Goal: Task Accomplishment & Management: Complete application form

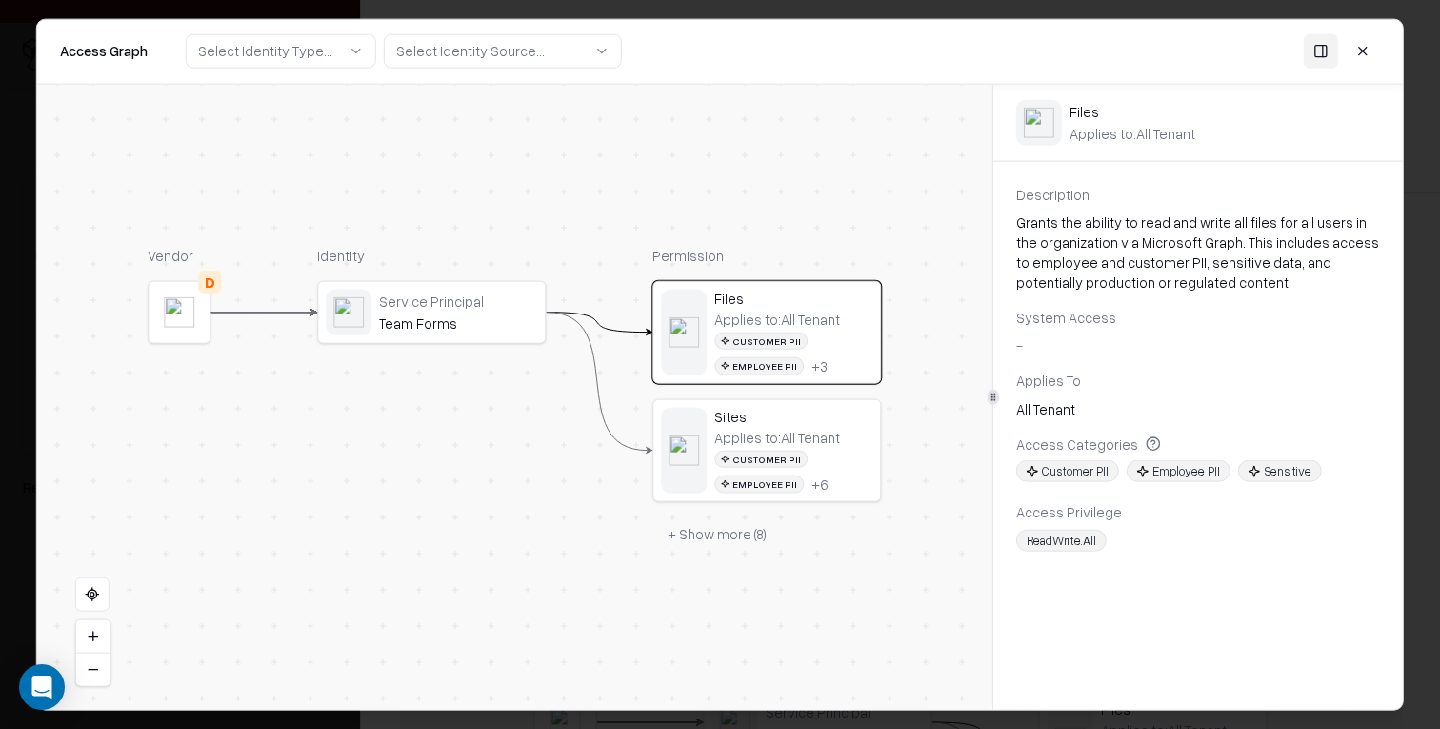
click at [1366, 47] on button at bounding box center [1363, 51] width 34 height 34
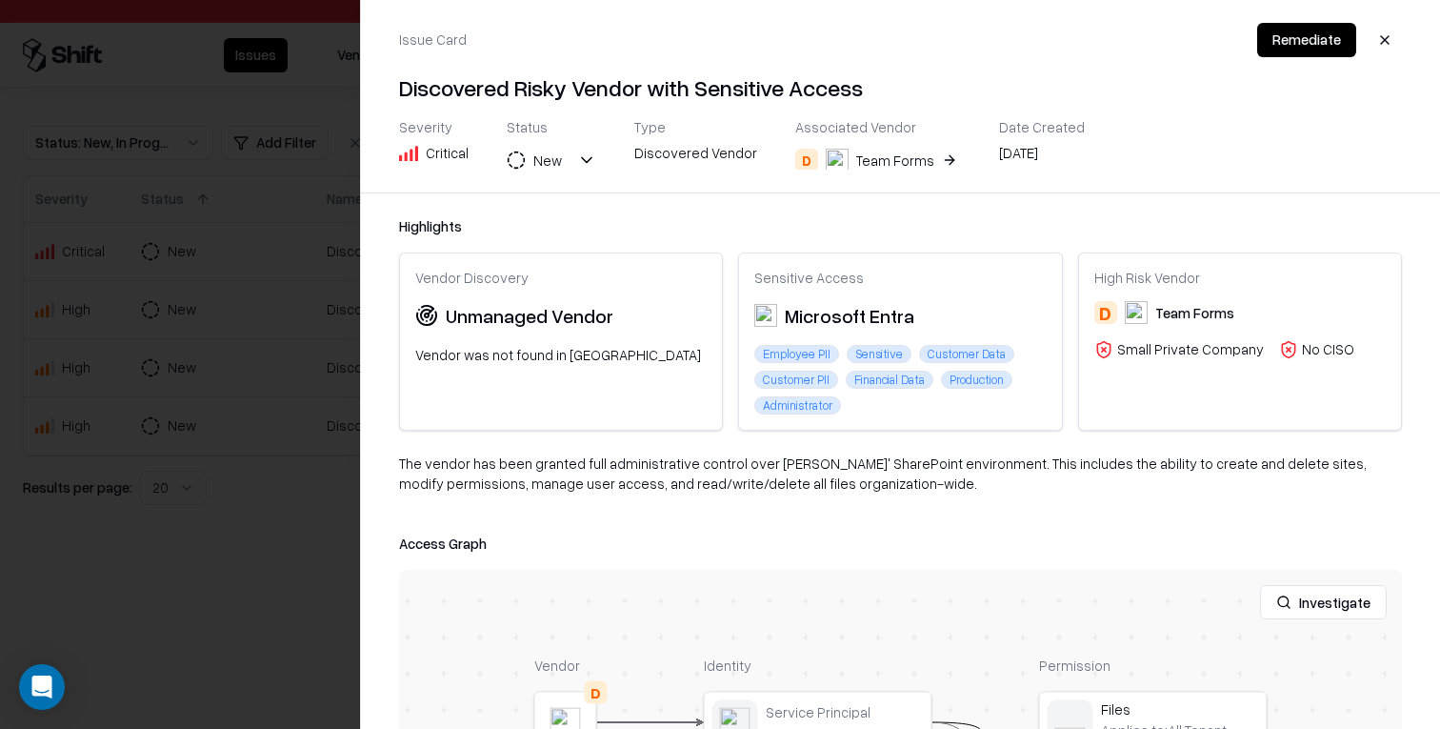
click at [290, 177] on div at bounding box center [720, 364] width 1440 height 729
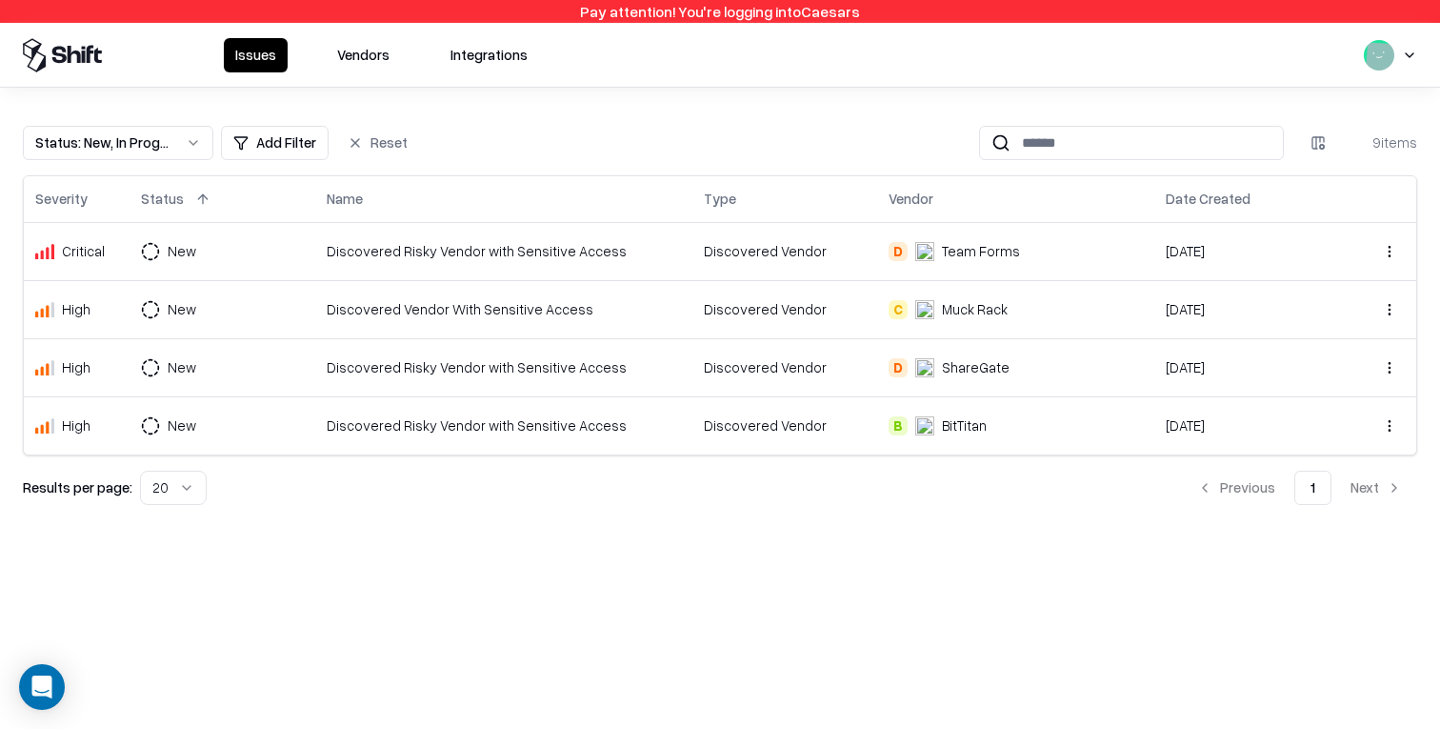
click at [350, 56] on button "Vendors" at bounding box center [363, 55] width 75 height 34
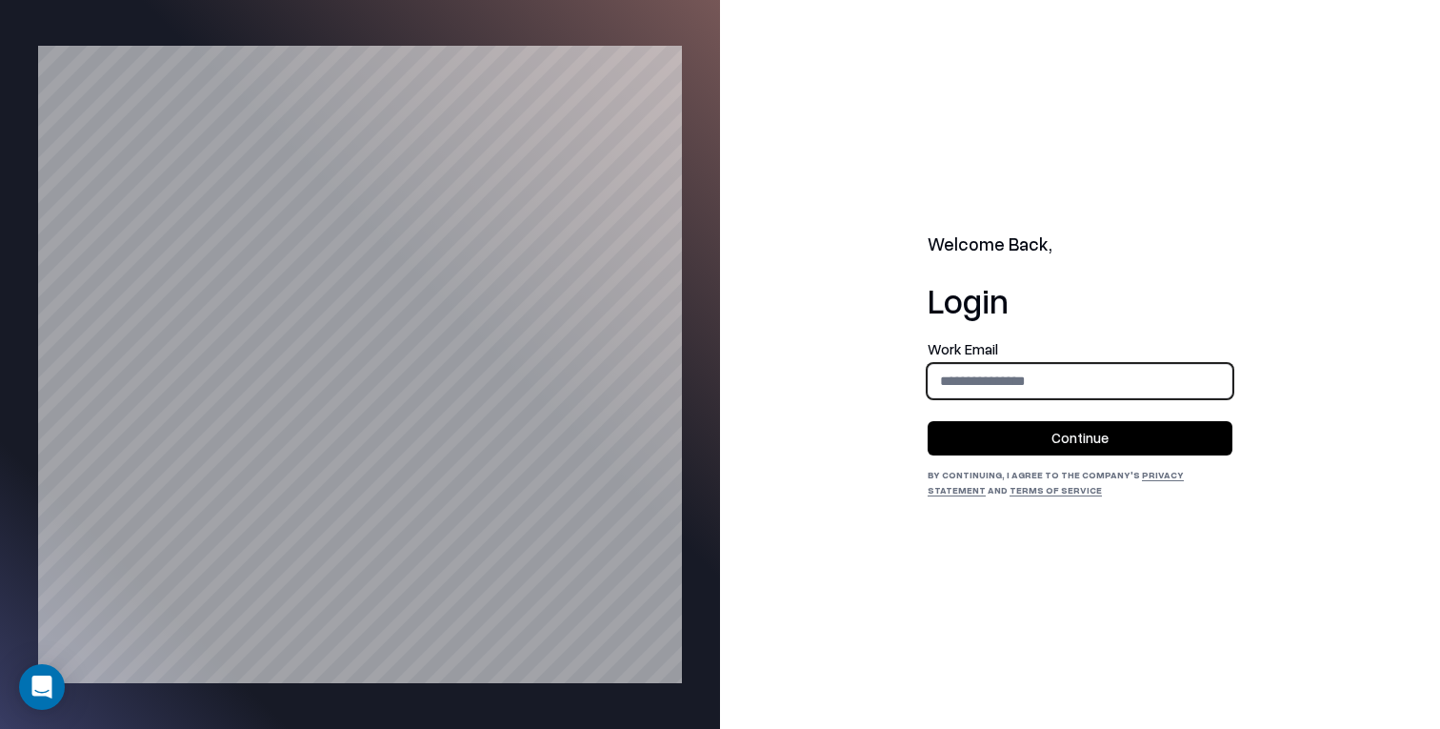
click at [1025, 379] on input "email" at bounding box center [1080, 380] width 303 height 35
type input "**********"
click at [1031, 441] on button "Continue" at bounding box center [1080, 438] width 305 height 34
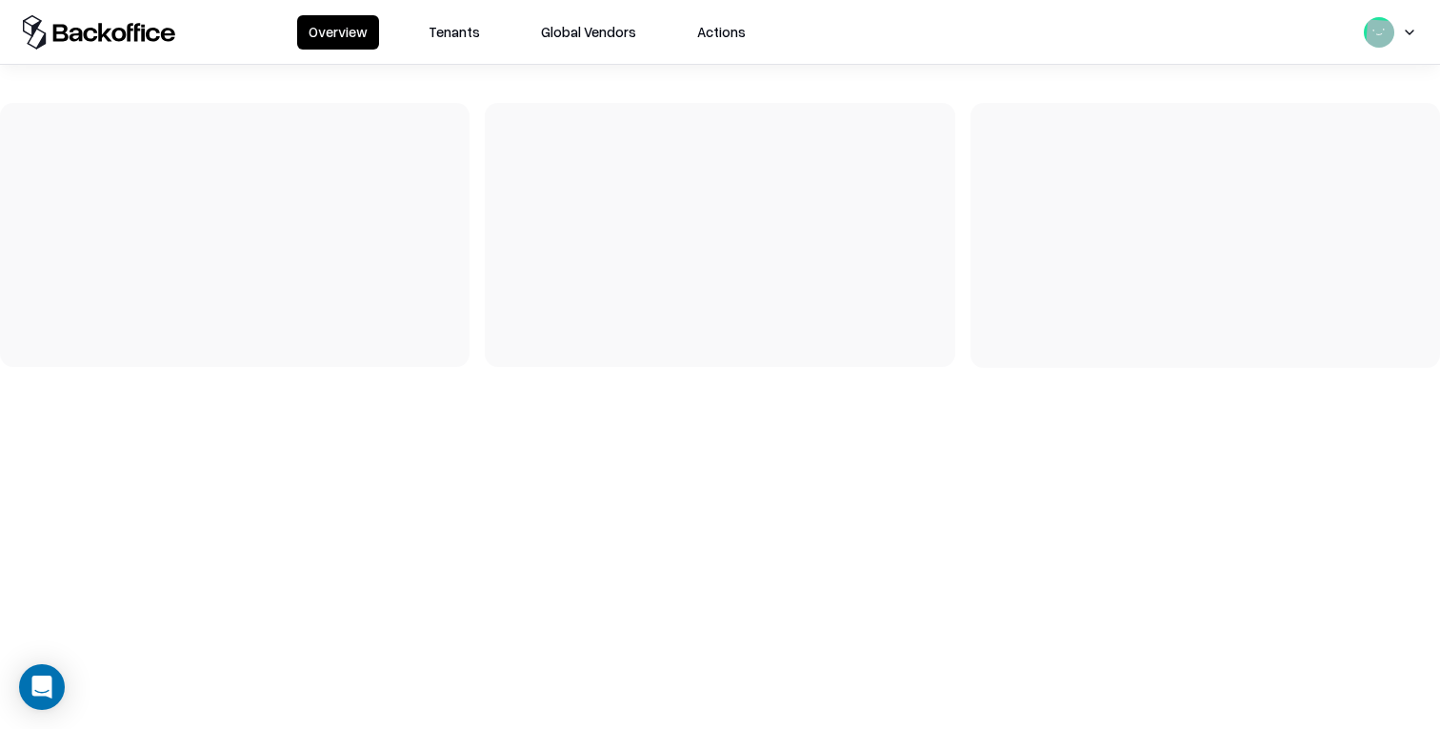
click at [460, 37] on button "Tenants" at bounding box center [454, 32] width 74 height 34
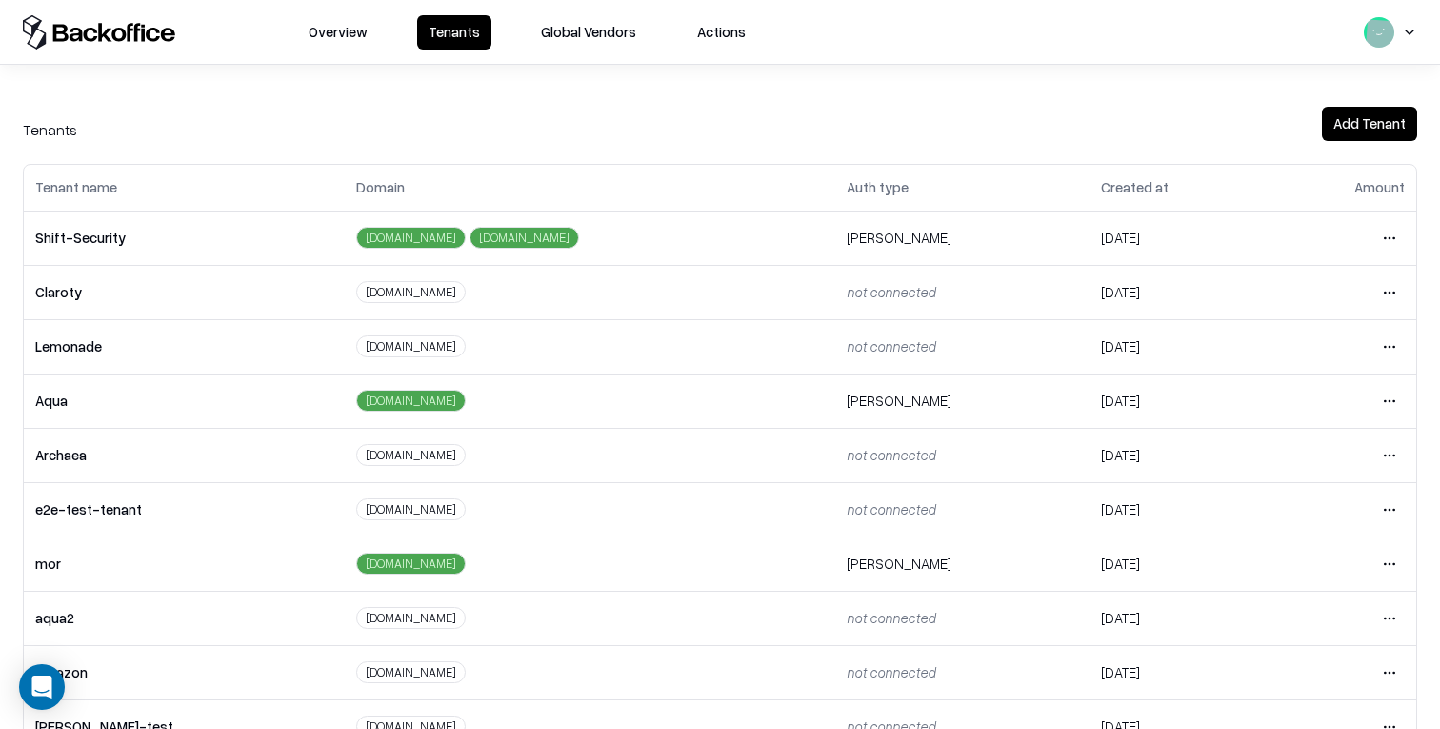
click at [570, 40] on button "Global Vendors" at bounding box center [589, 32] width 118 height 34
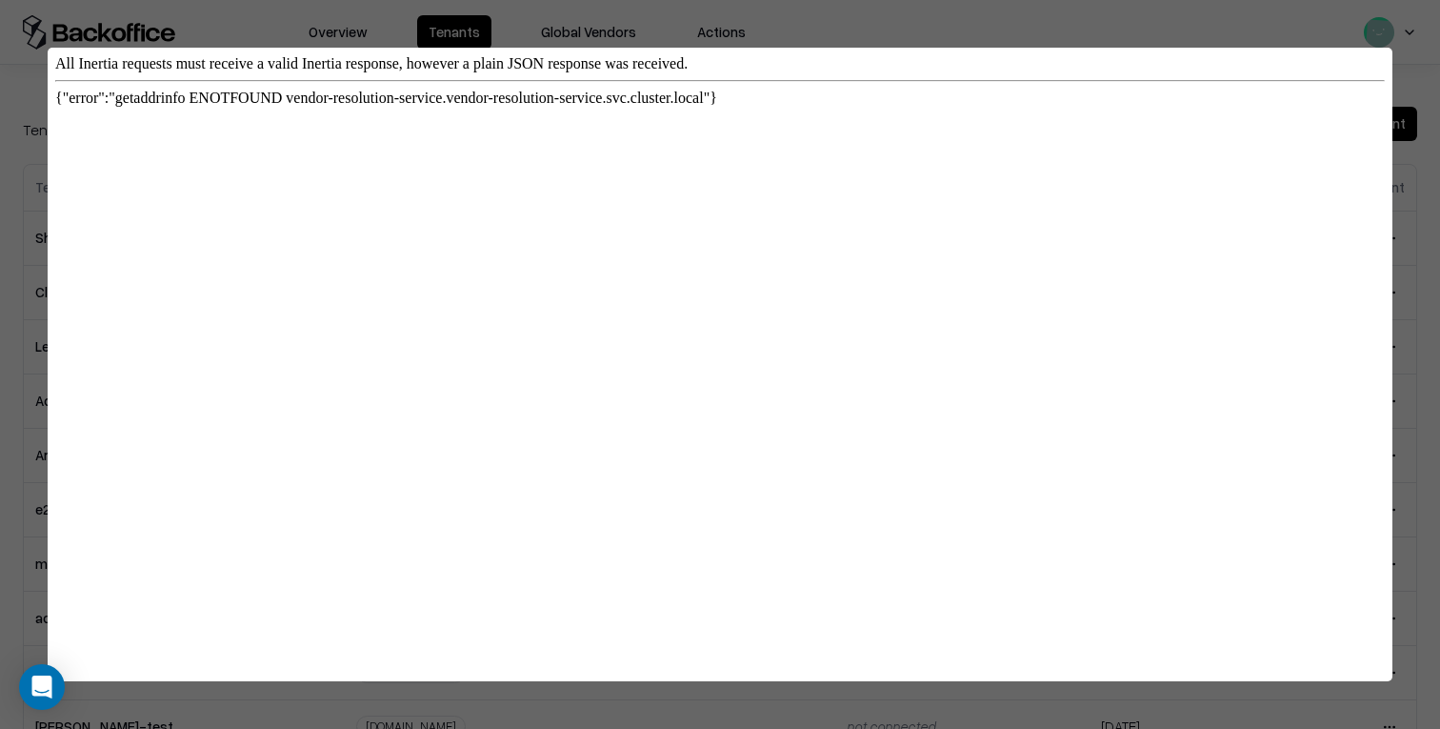
click at [469, 38] on div at bounding box center [720, 364] width 1440 height 729
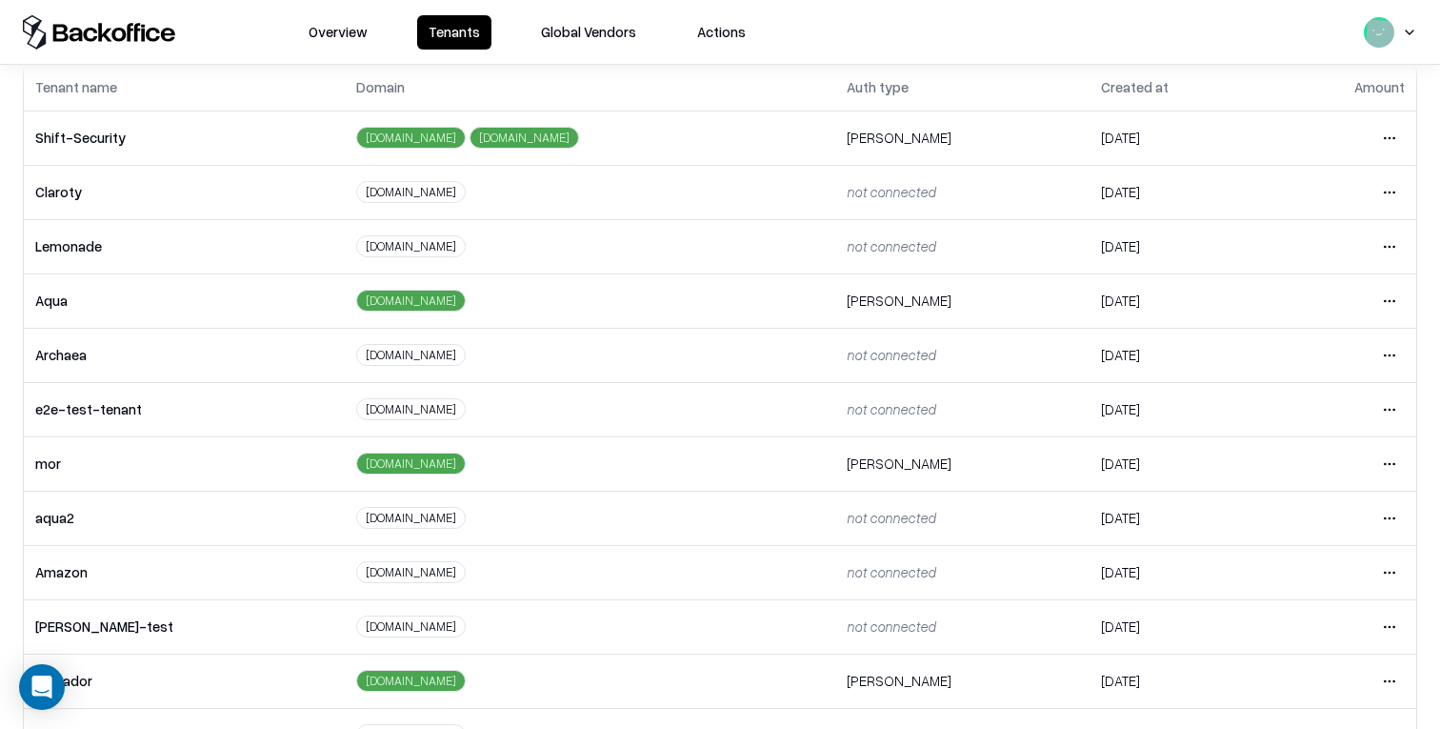
scroll to position [265, 0]
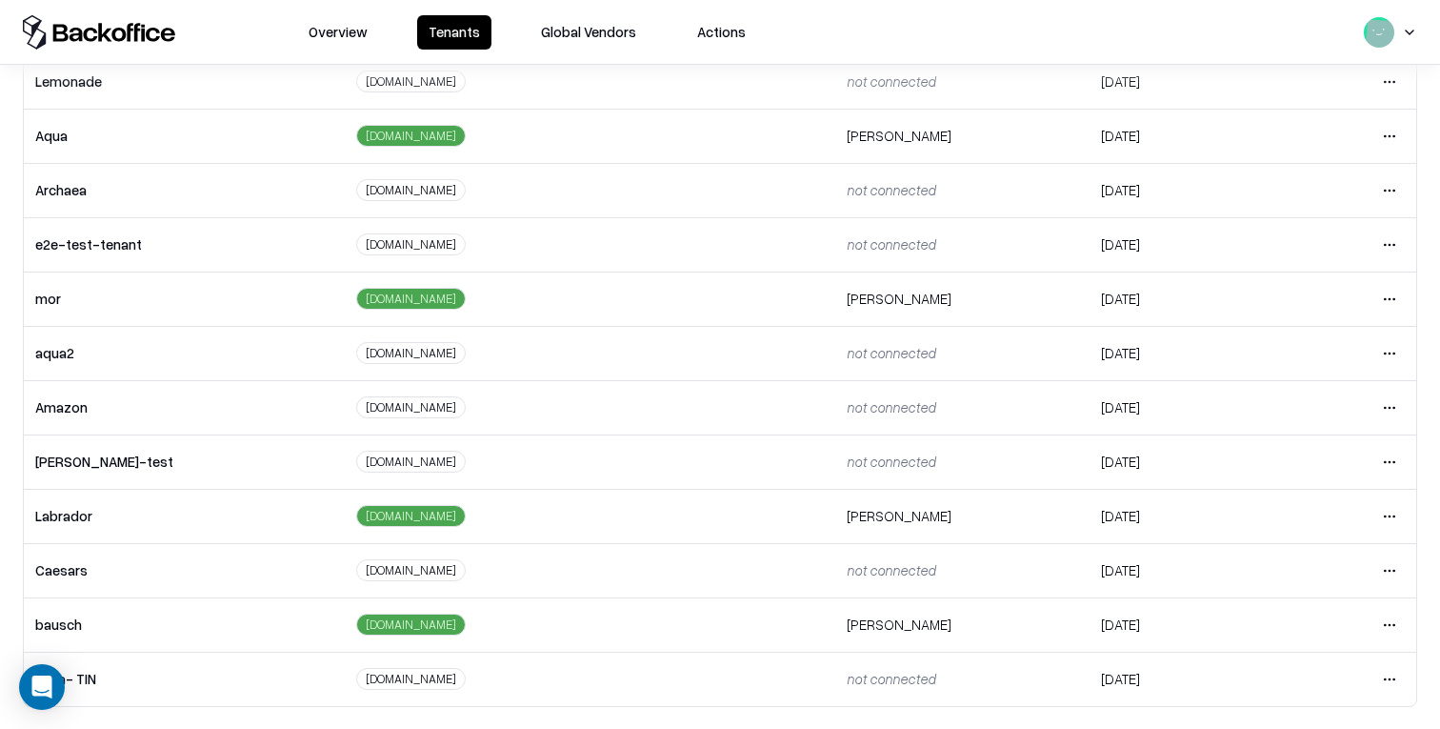
click at [1391, 568] on html "Overview Tenants Global Vendors Actions Tenants Add Tenant Tenant name Domain A…" at bounding box center [720, 364] width 1440 height 729
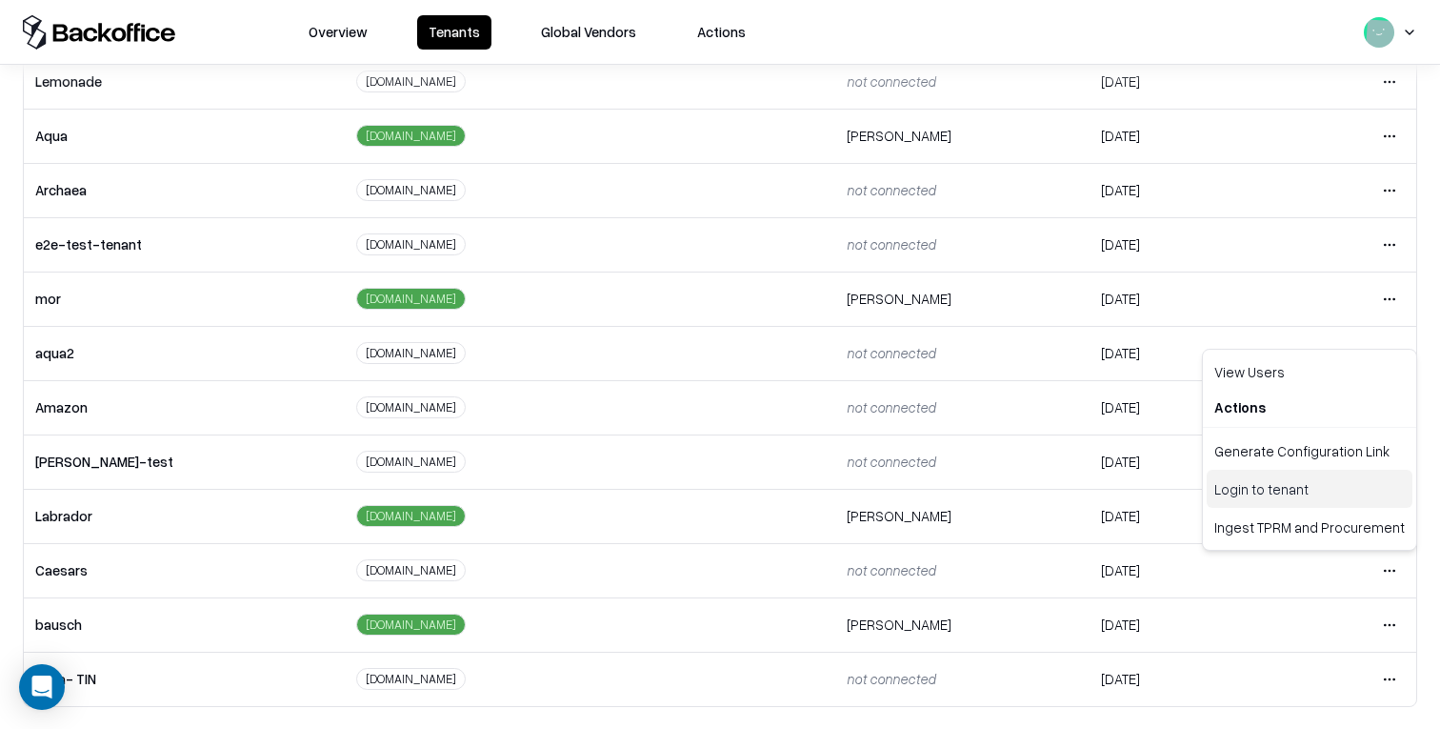
click at [1280, 490] on div "Login to tenant" at bounding box center [1310, 489] width 206 height 38
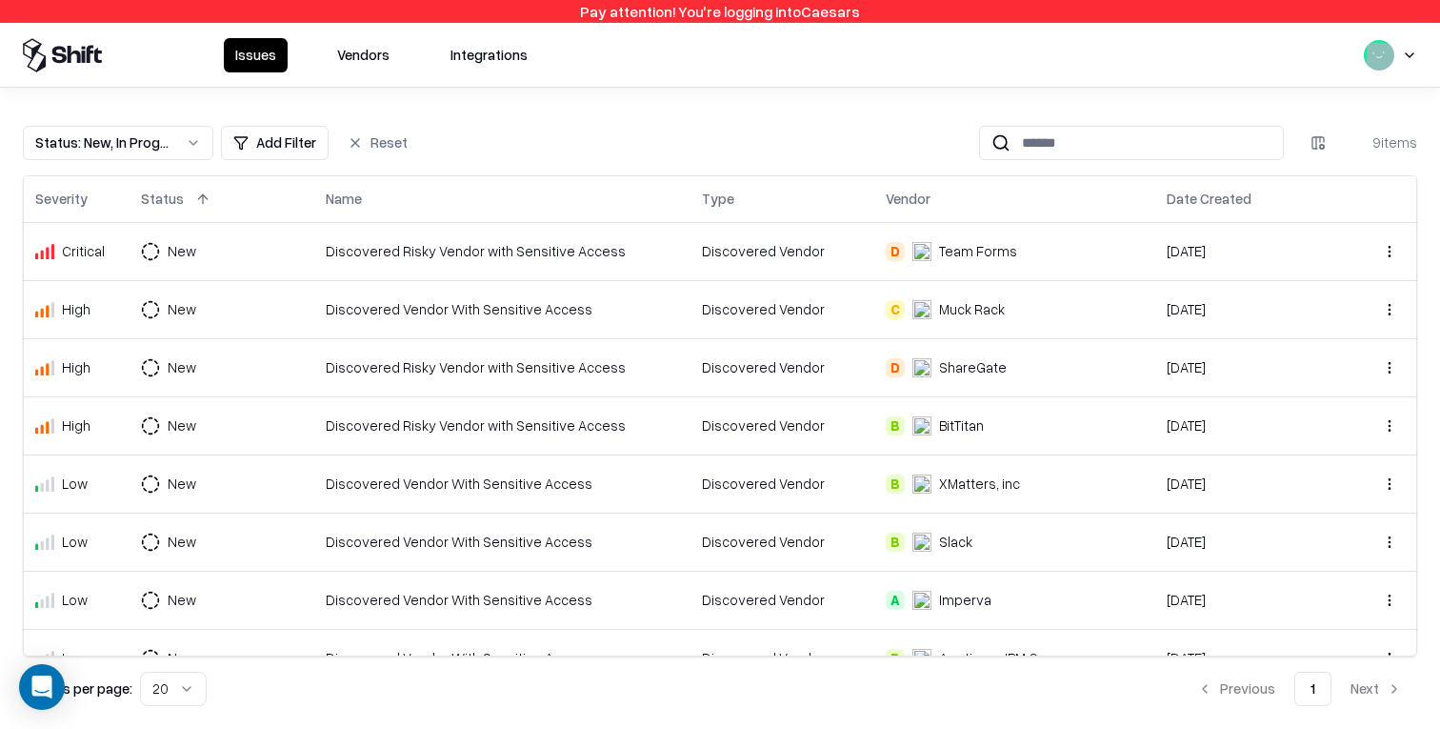
click at [367, 54] on button "Vendors" at bounding box center [363, 55] width 75 height 34
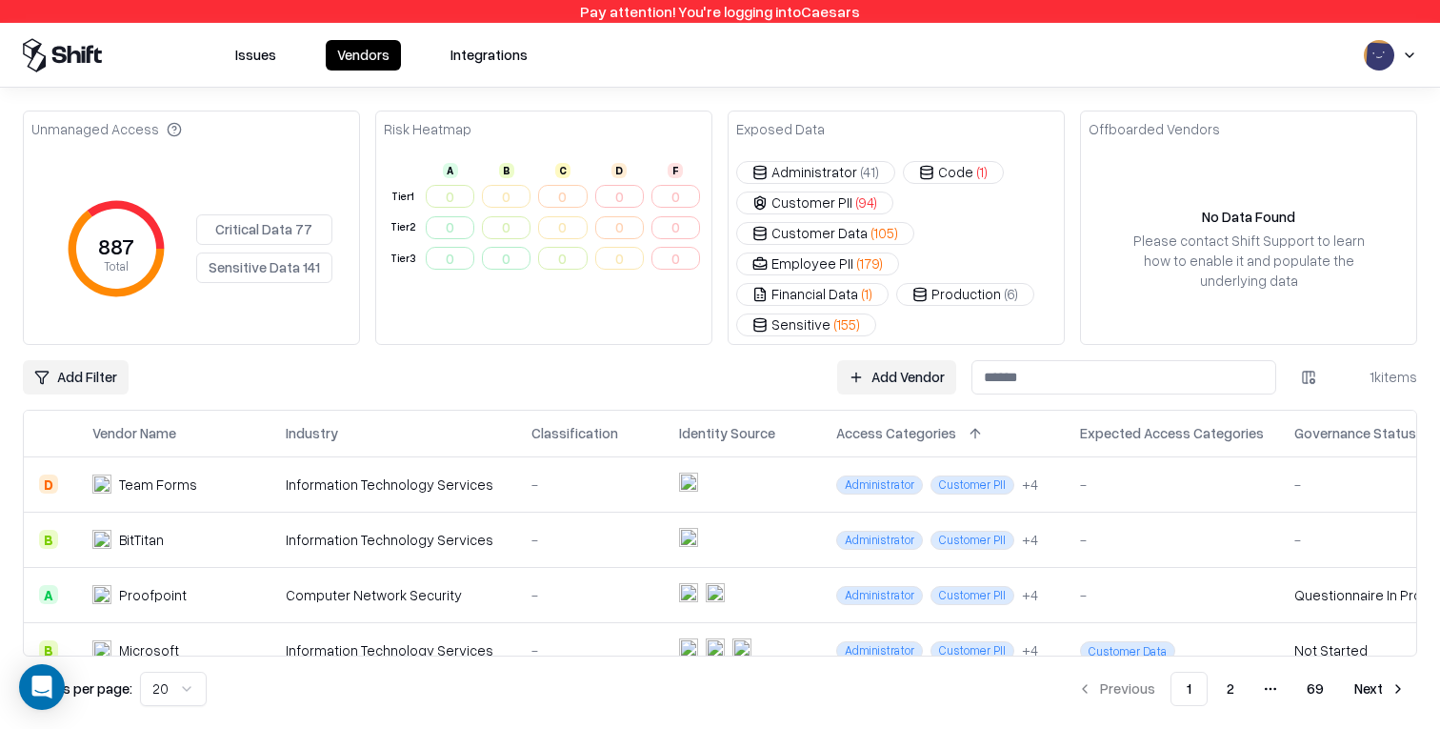
click at [296, 219] on button "Critical Data 77" at bounding box center [264, 229] width 136 height 30
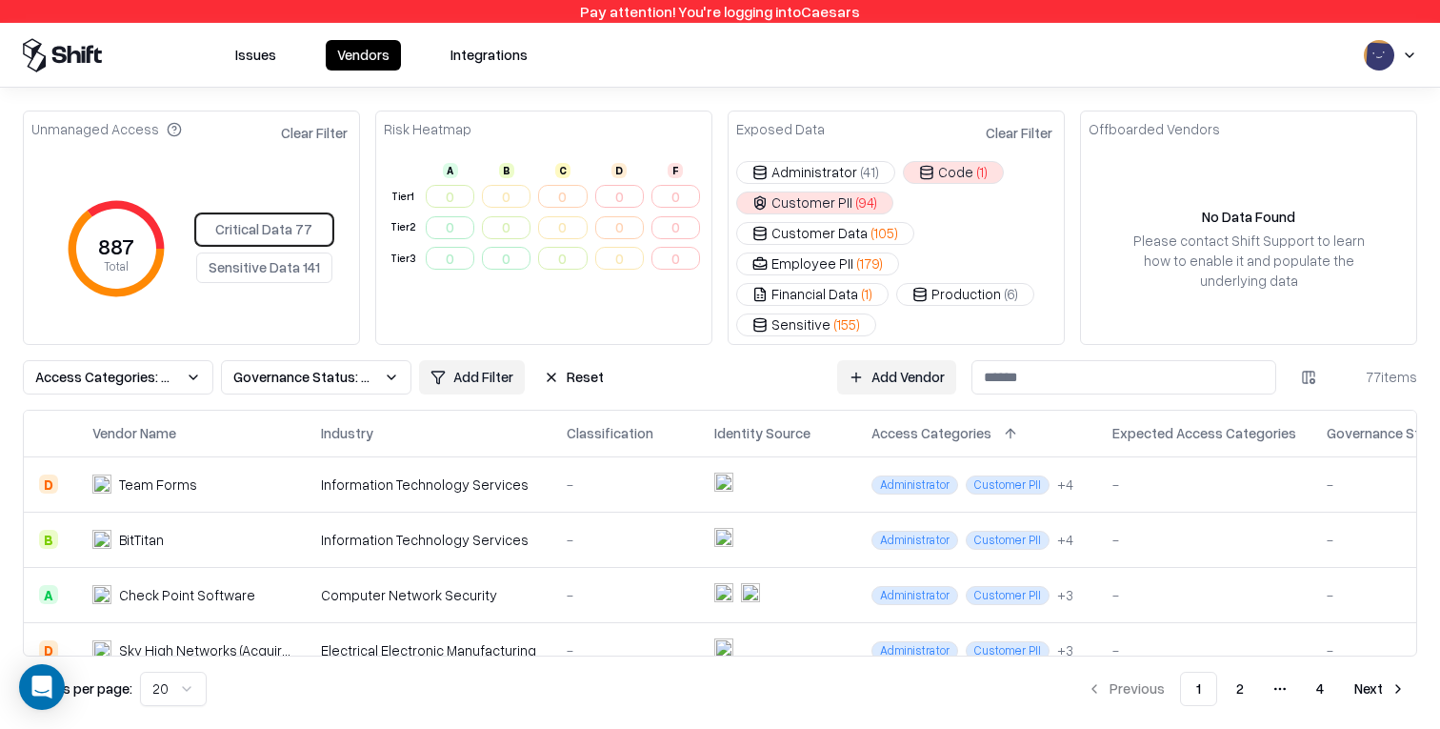
click at [226, 252] on button "Sensitive Data 141" at bounding box center [264, 267] width 136 height 30
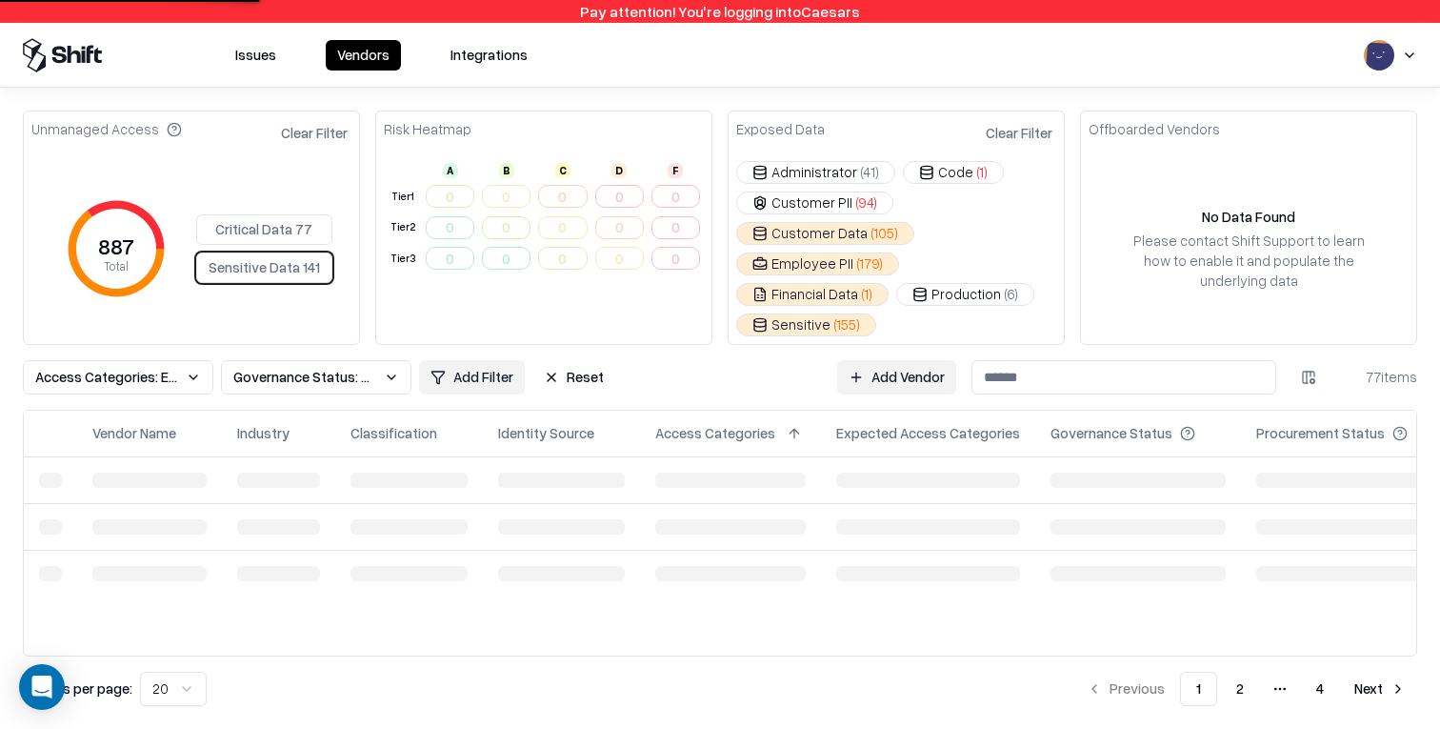
click at [231, 214] on button "Critical Data 77" at bounding box center [264, 229] width 136 height 30
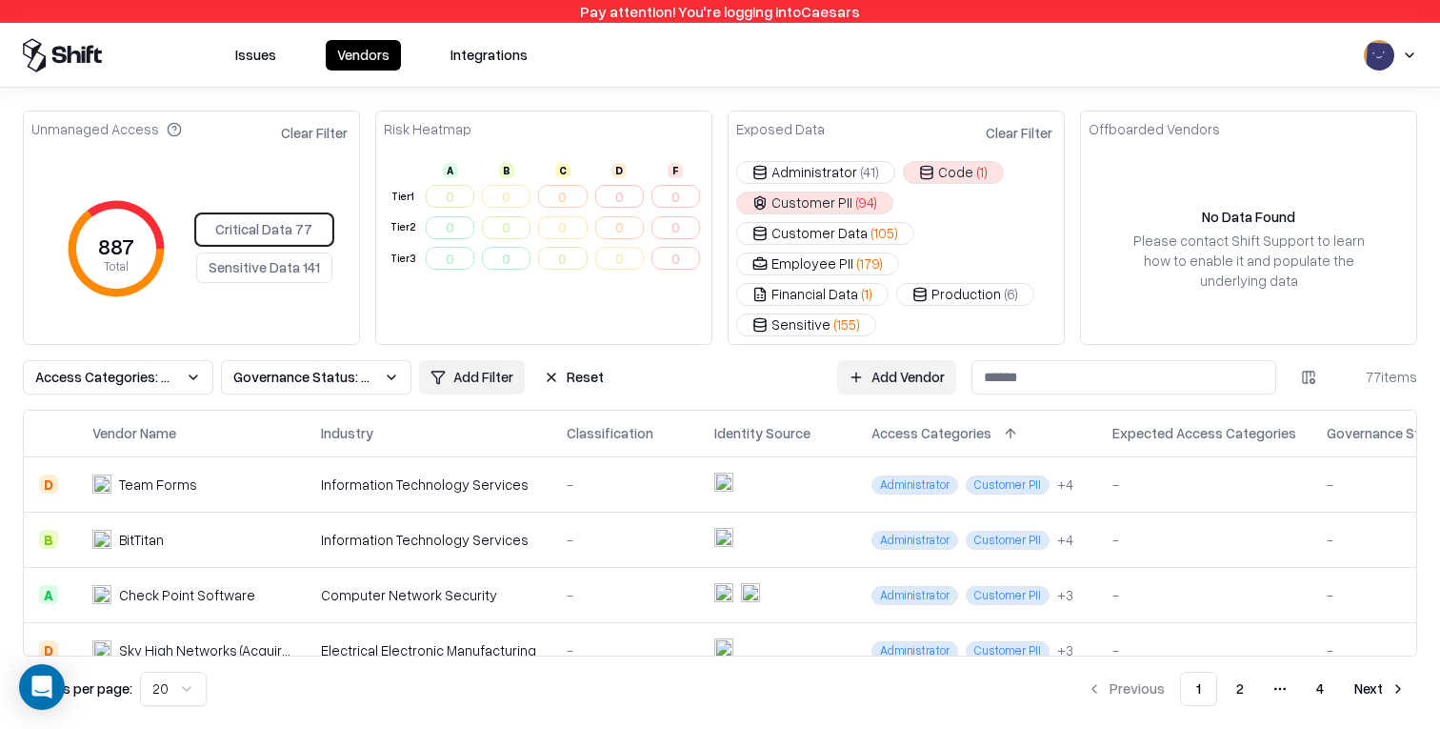
click at [243, 257] on button "Sensitive Data 141" at bounding box center [264, 267] width 136 height 30
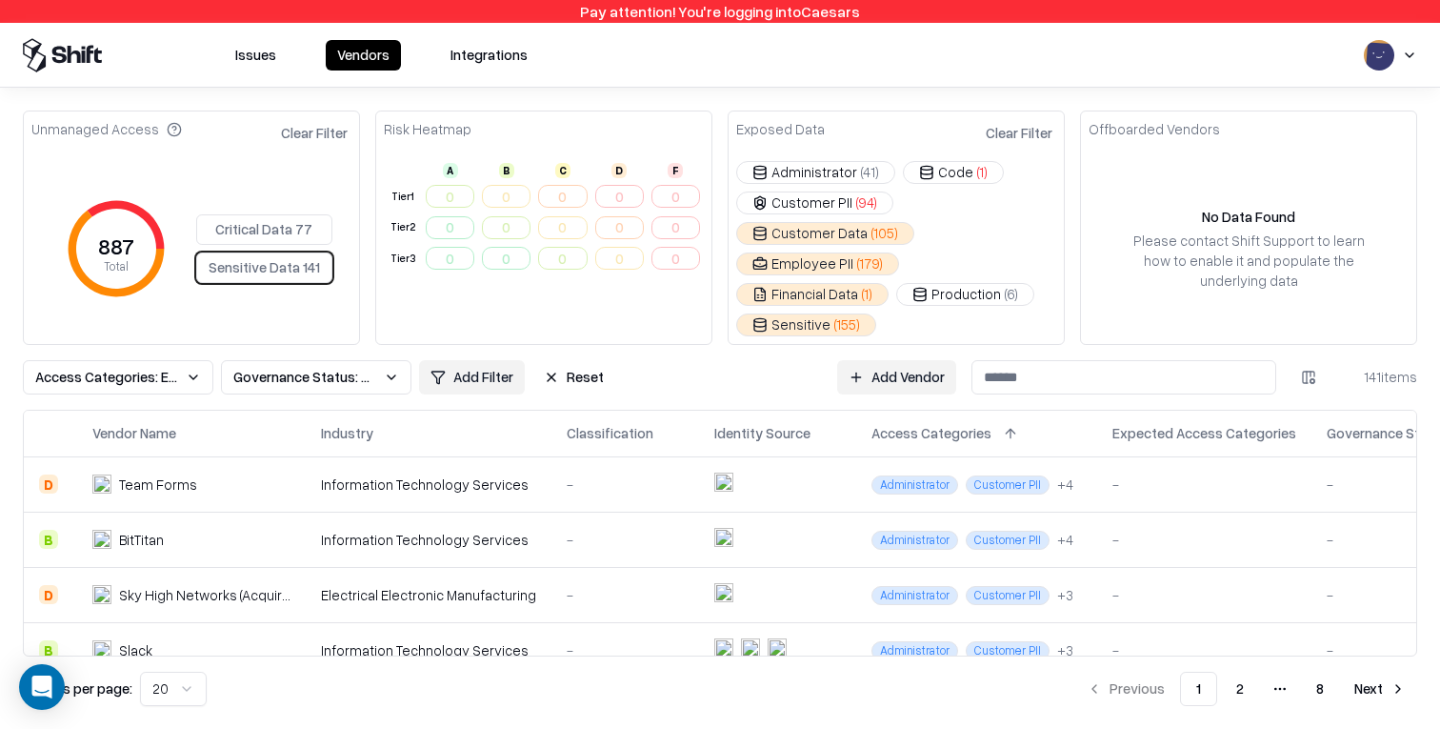
click at [264, 52] on button "Issues" at bounding box center [256, 55] width 64 height 30
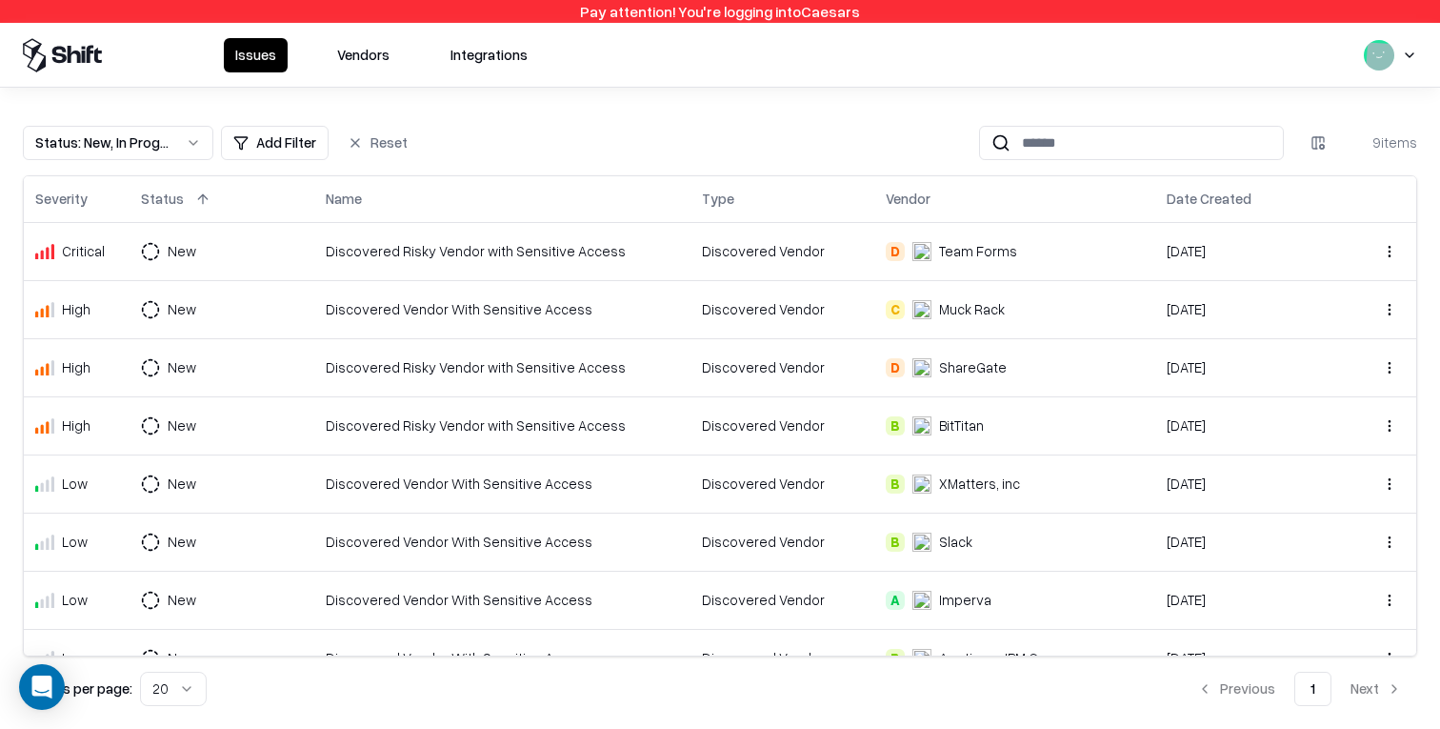
click at [369, 55] on button "Vendors" at bounding box center [363, 55] width 75 height 34
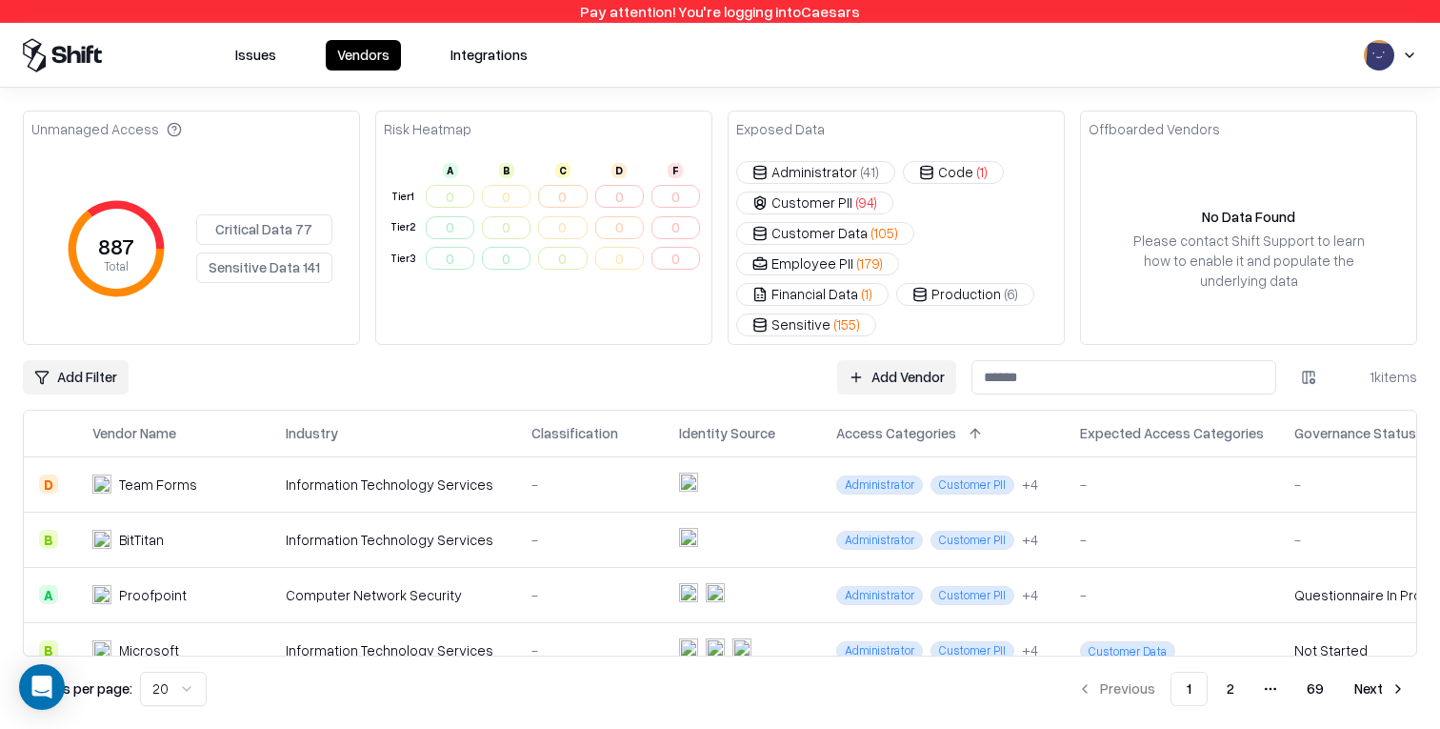
click at [276, 69] on button "Issues" at bounding box center [256, 55] width 64 height 30
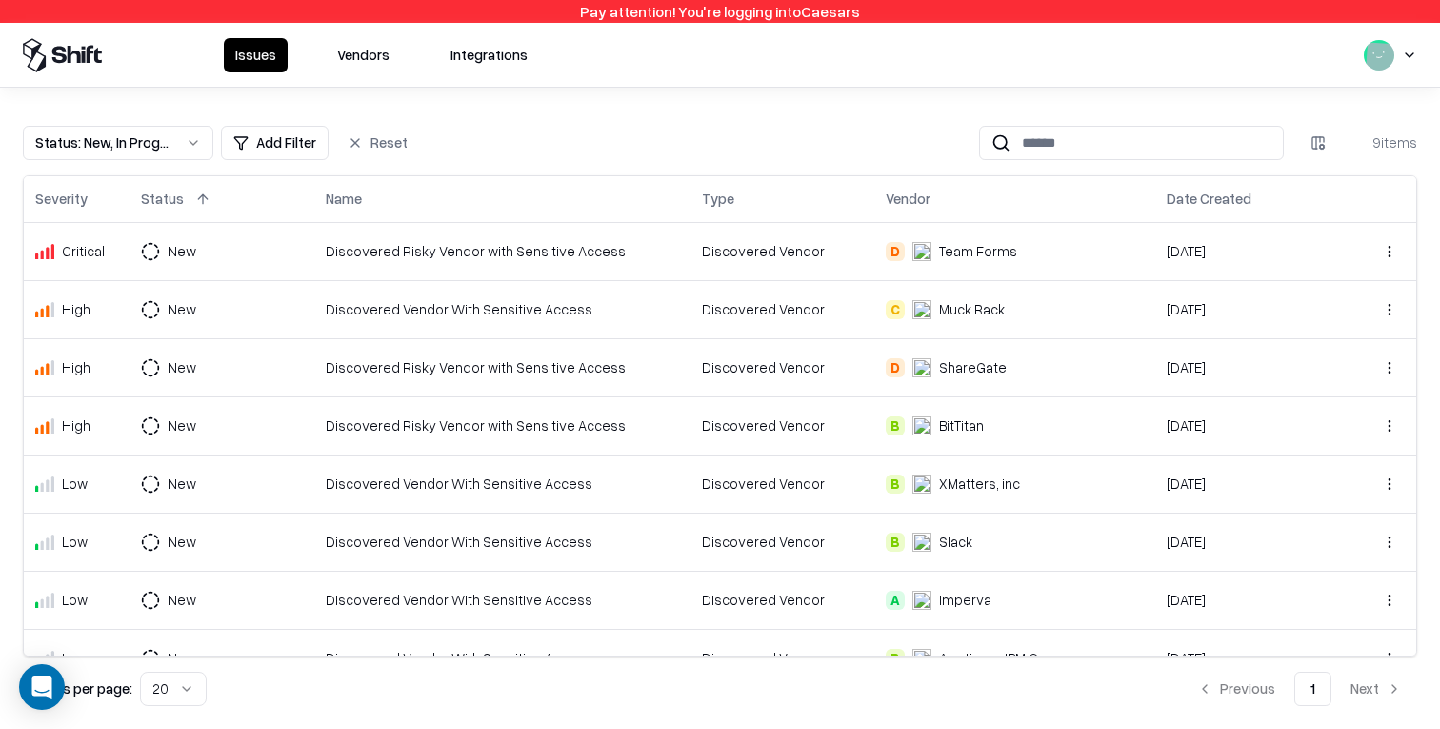
click at [343, 264] on td "Discovered Risky Vendor with Sensitive Access" at bounding box center [502, 251] width 376 height 58
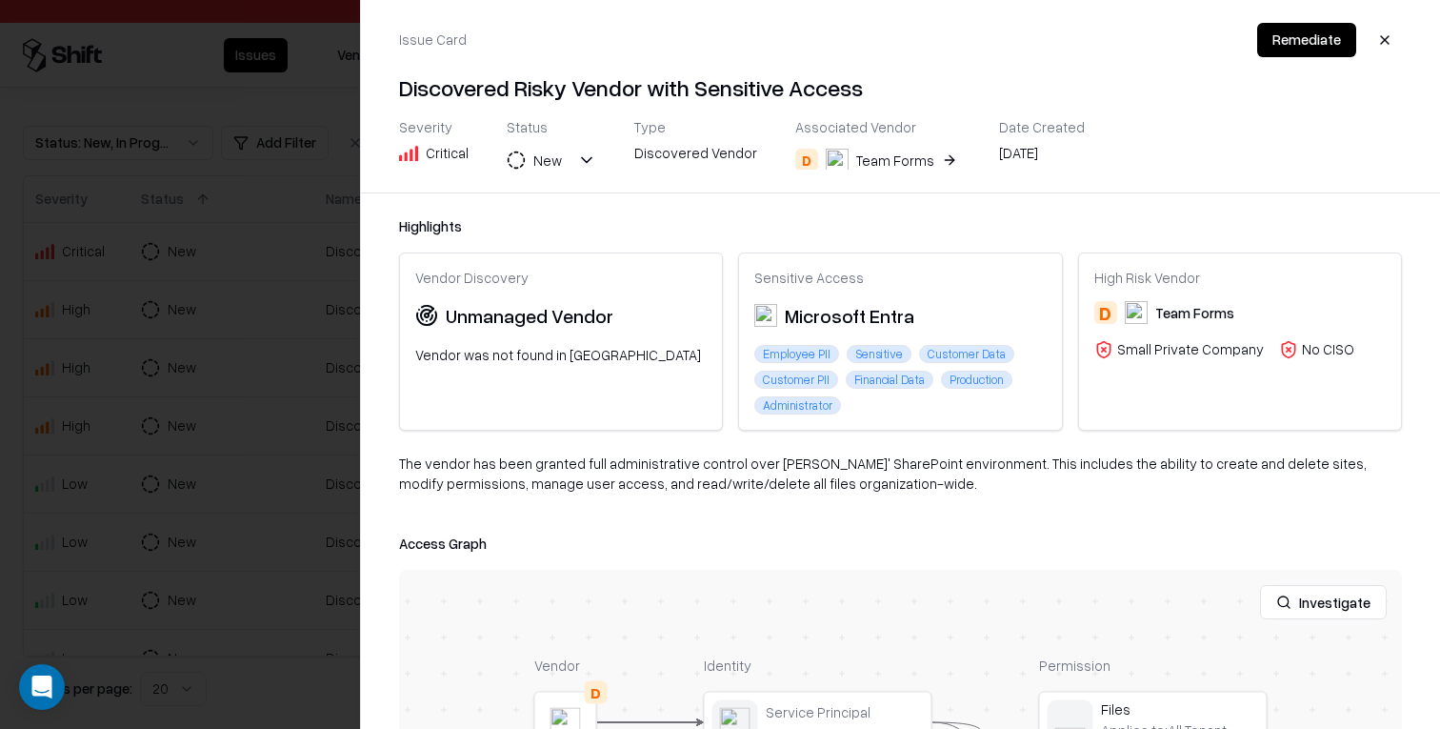
click at [311, 270] on div at bounding box center [720, 364] width 1440 height 729
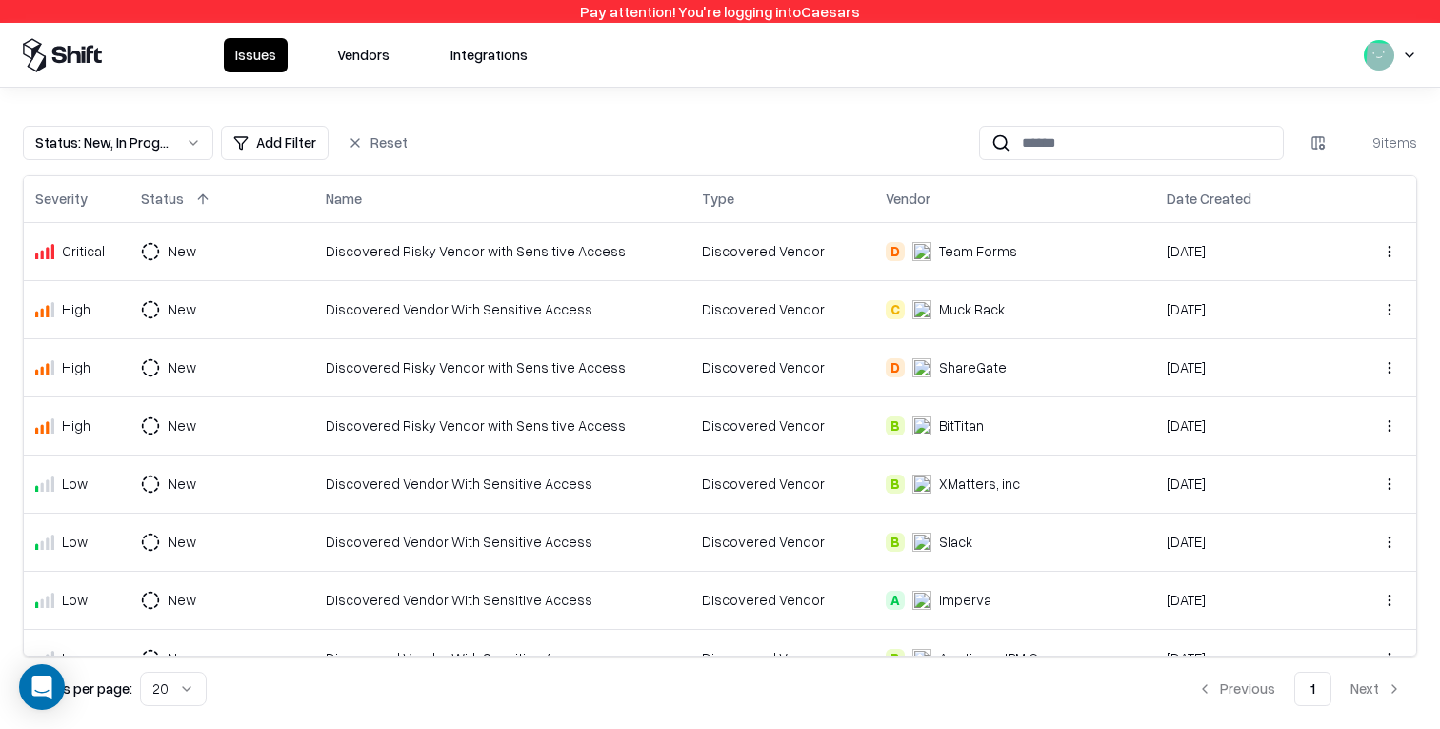
click at [379, 52] on button "Vendors" at bounding box center [363, 55] width 75 height 34
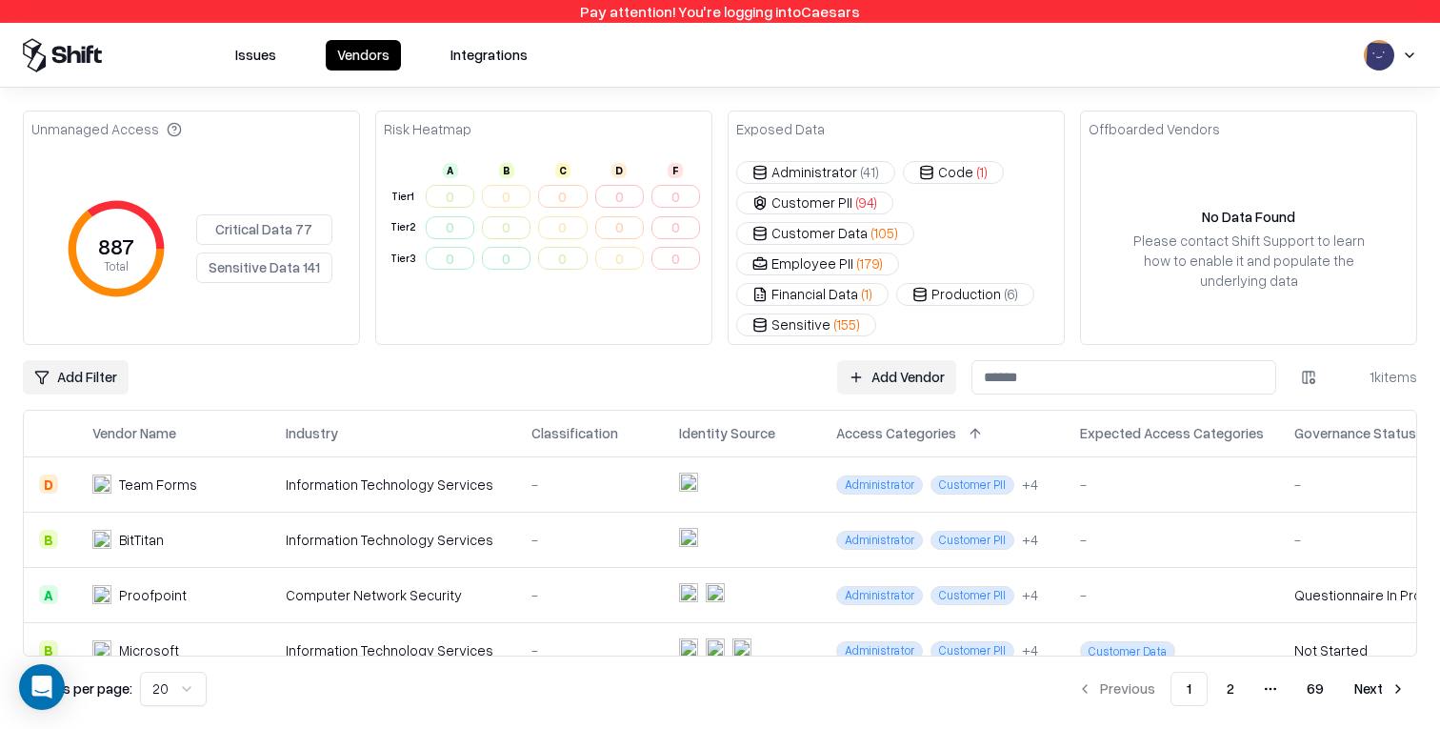
click at [1112, 130] on div "Offboarded Vendors" at bounding box center [1154, 129] width 131 height 20
click at [1002, 101] on div "Unmanaged Access 887 Total Critical Data 77 Sensitive Data 141 Risk Heatmap A B…" at bounding box center [720, 408] width 1440 height 641
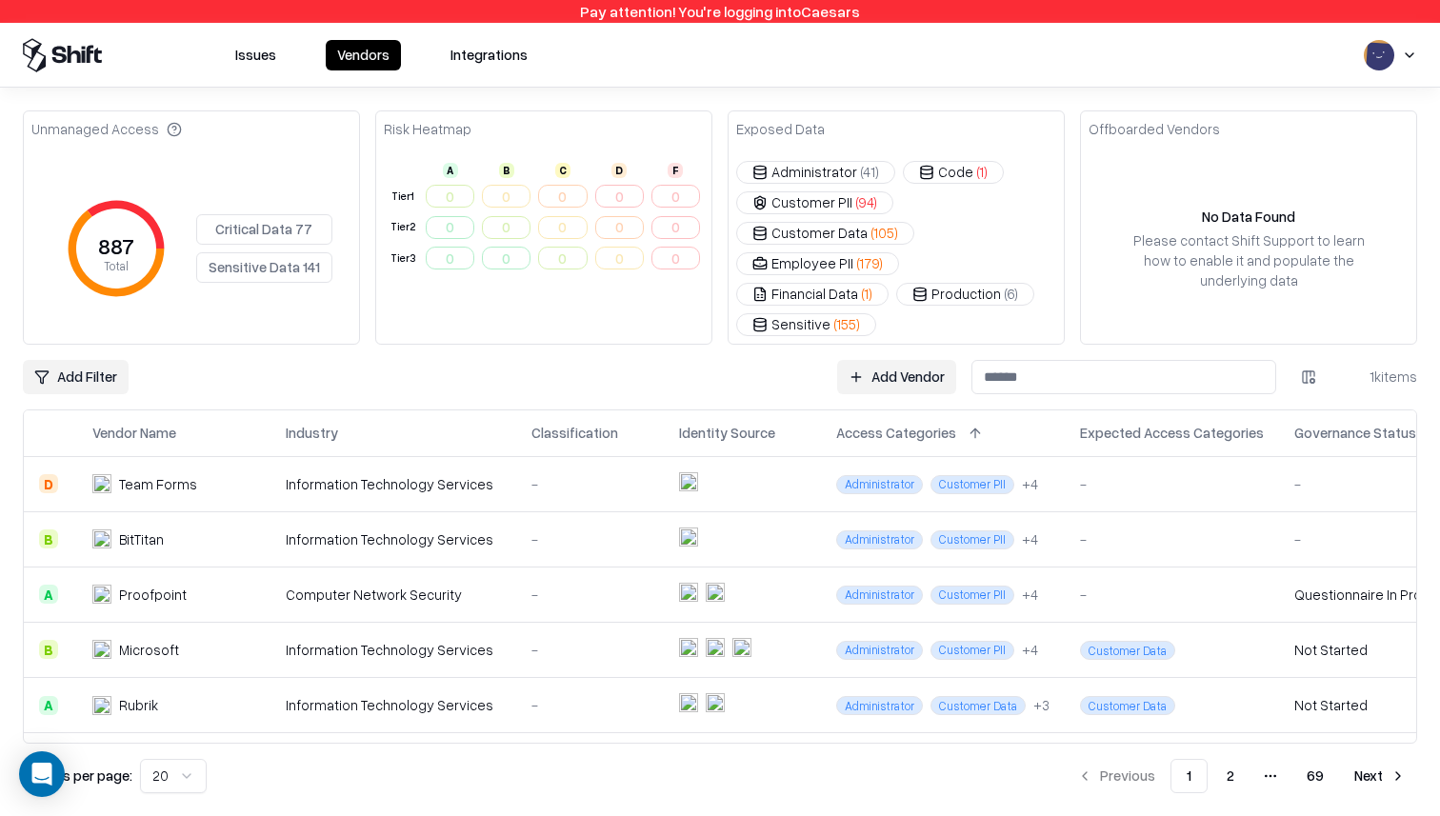
click at [289, 225] on button "Critical Data 77" at bounding box center [264, 229] width 136 height 30
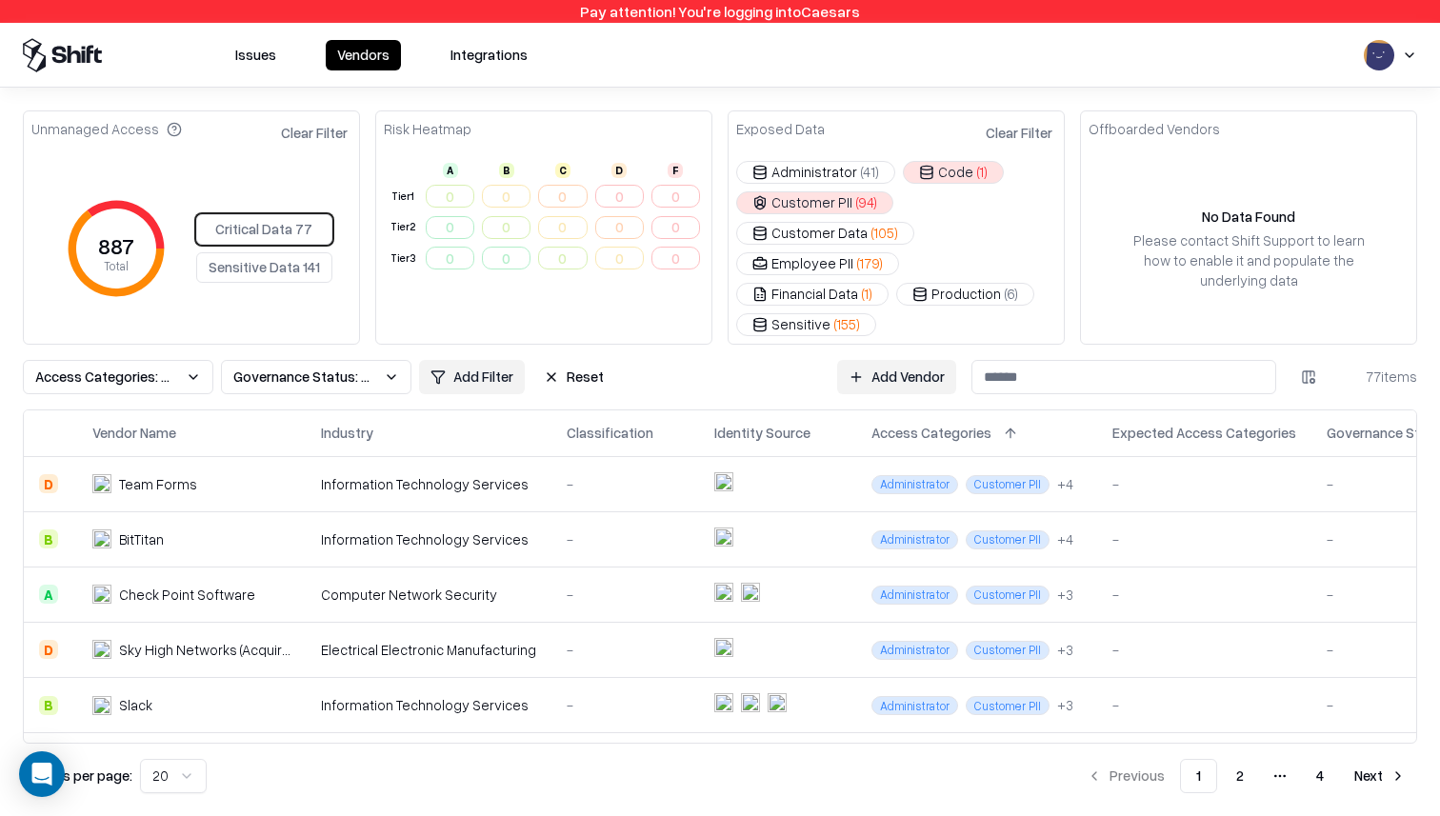
click at [156, 363] on button "Access Categories: Customer PII, isPhi, Code, isPci" at bounding box center [118, 377] width 190 height 34
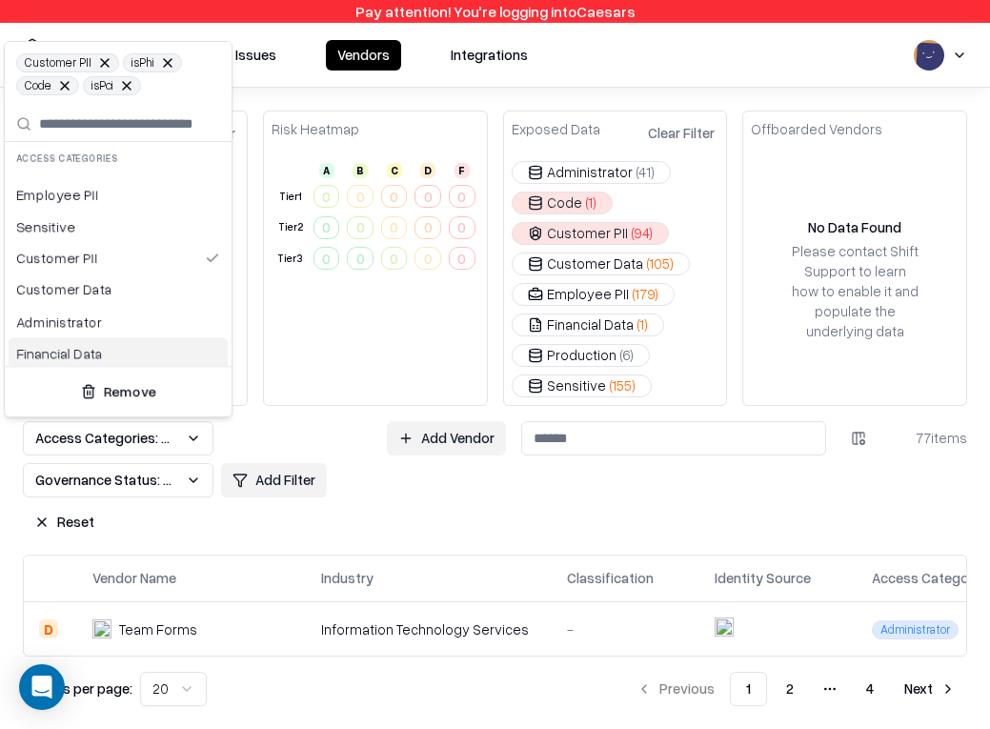
click at [288, 549] on html "Pay attention! You're logging into Caesars Issues Vendors Integrations Unmanage…" at bounding box center [495, 364] width 990 height 729
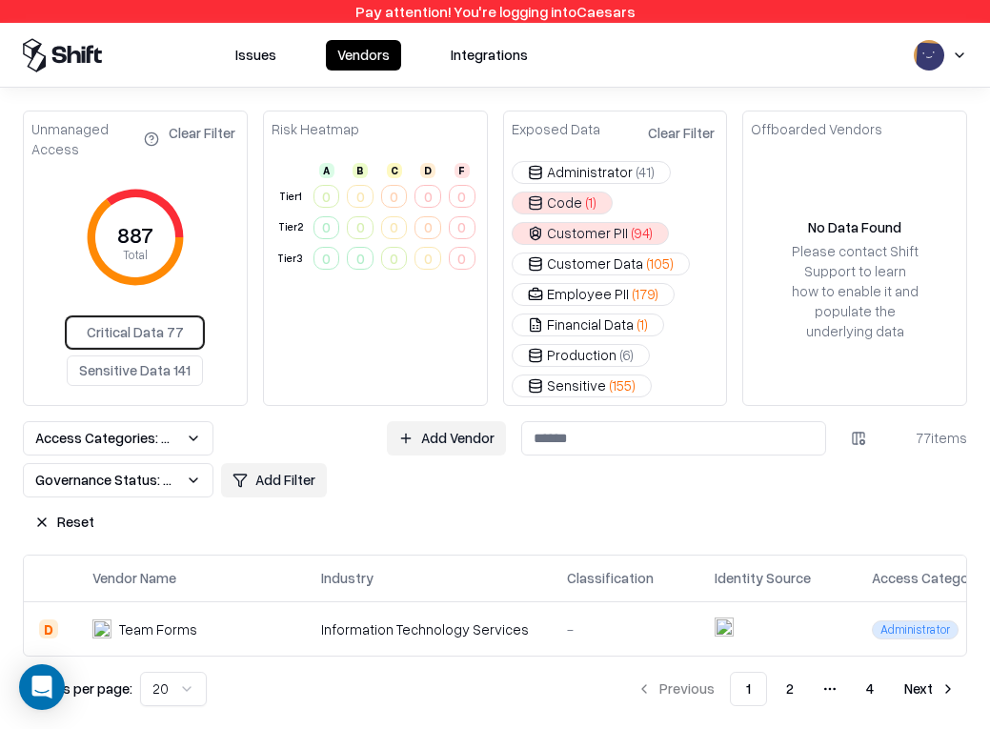
click at [161, 442] on span "Access Categories: Customer PII, isPhi, Code, isPci" at bounding box center [106, 438] width 143 height 20
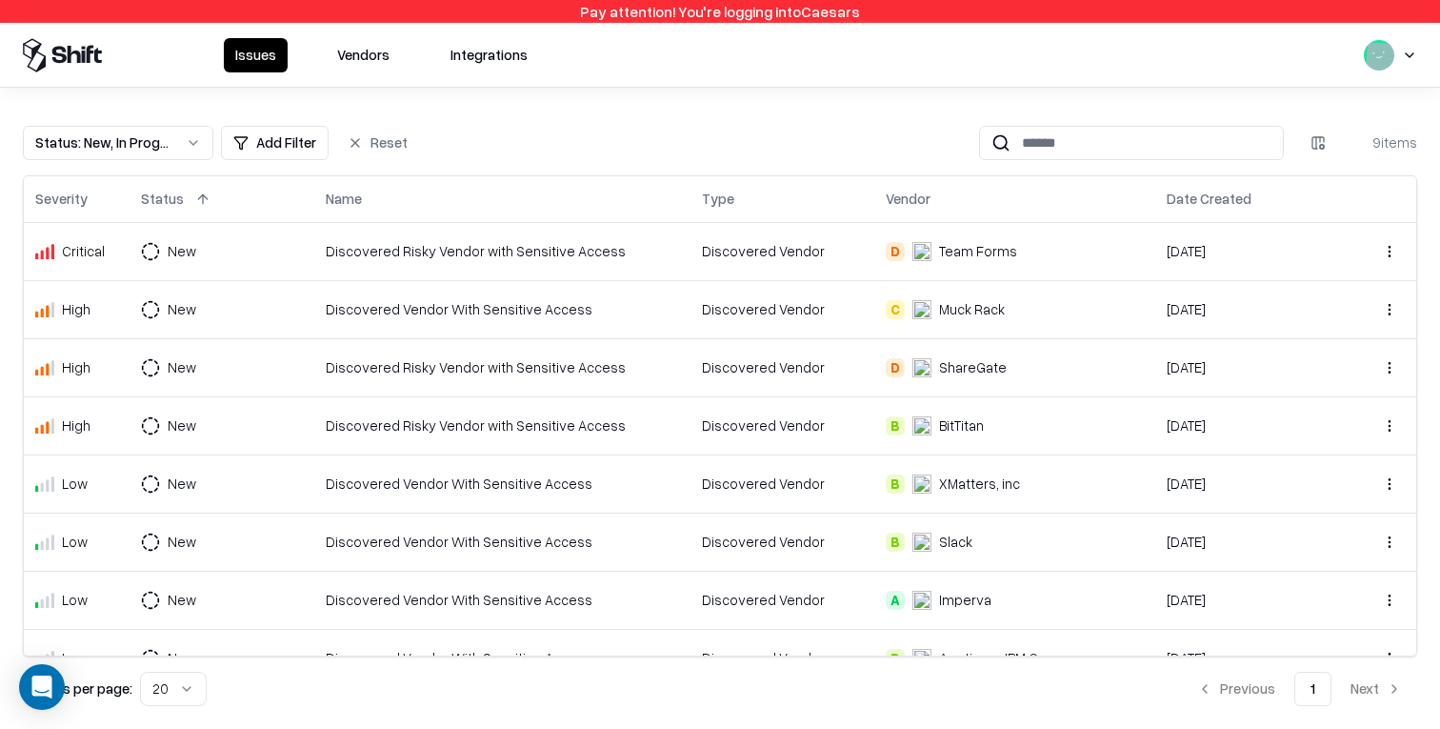
click at [344, 59] on button "Vendors" at bounding box center [363, 55] width 75 height 34
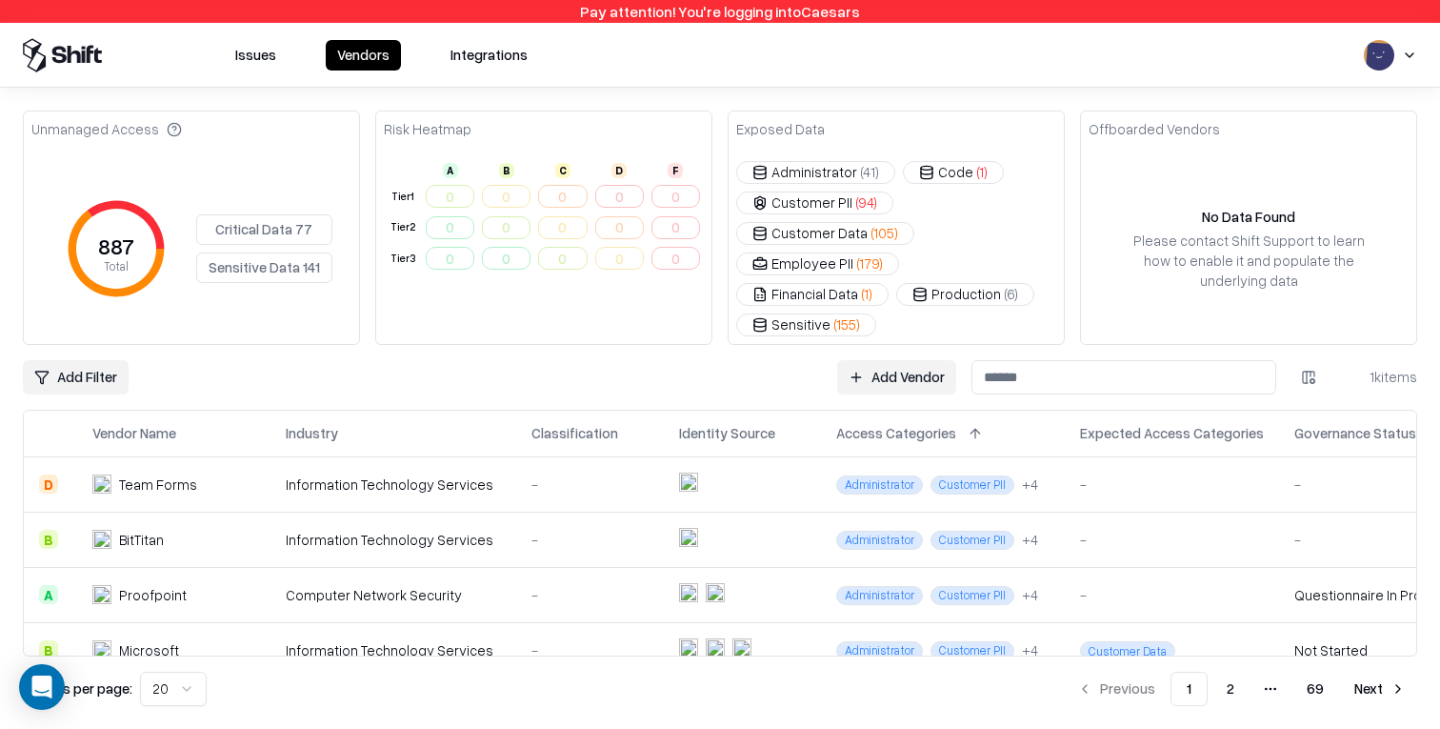
click at [237, 214] on button "Critical Data 77" at bounding box center [264, 229] width 136 height 30
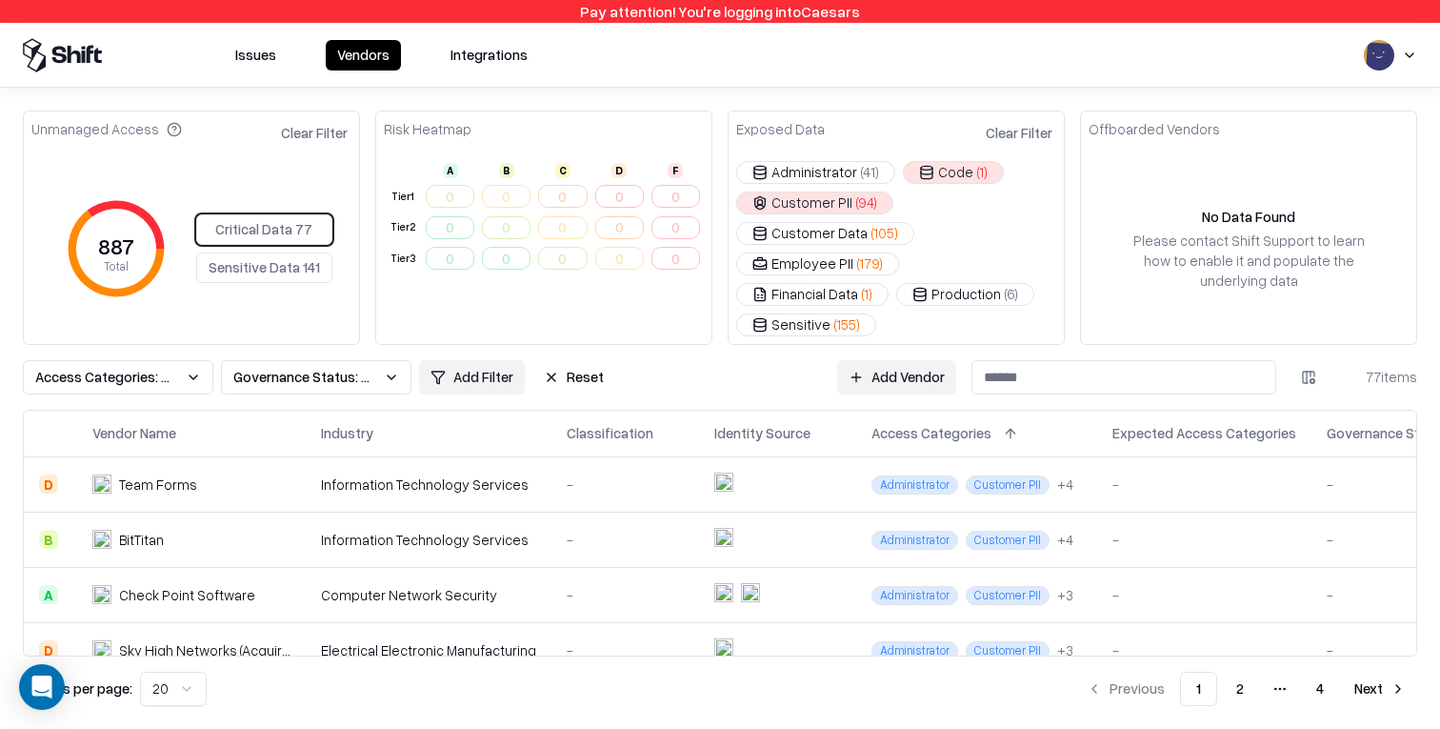
click at [255, 252] on button "Sensitive Data 141" at bounding box center [264, 267] width 136 height 30
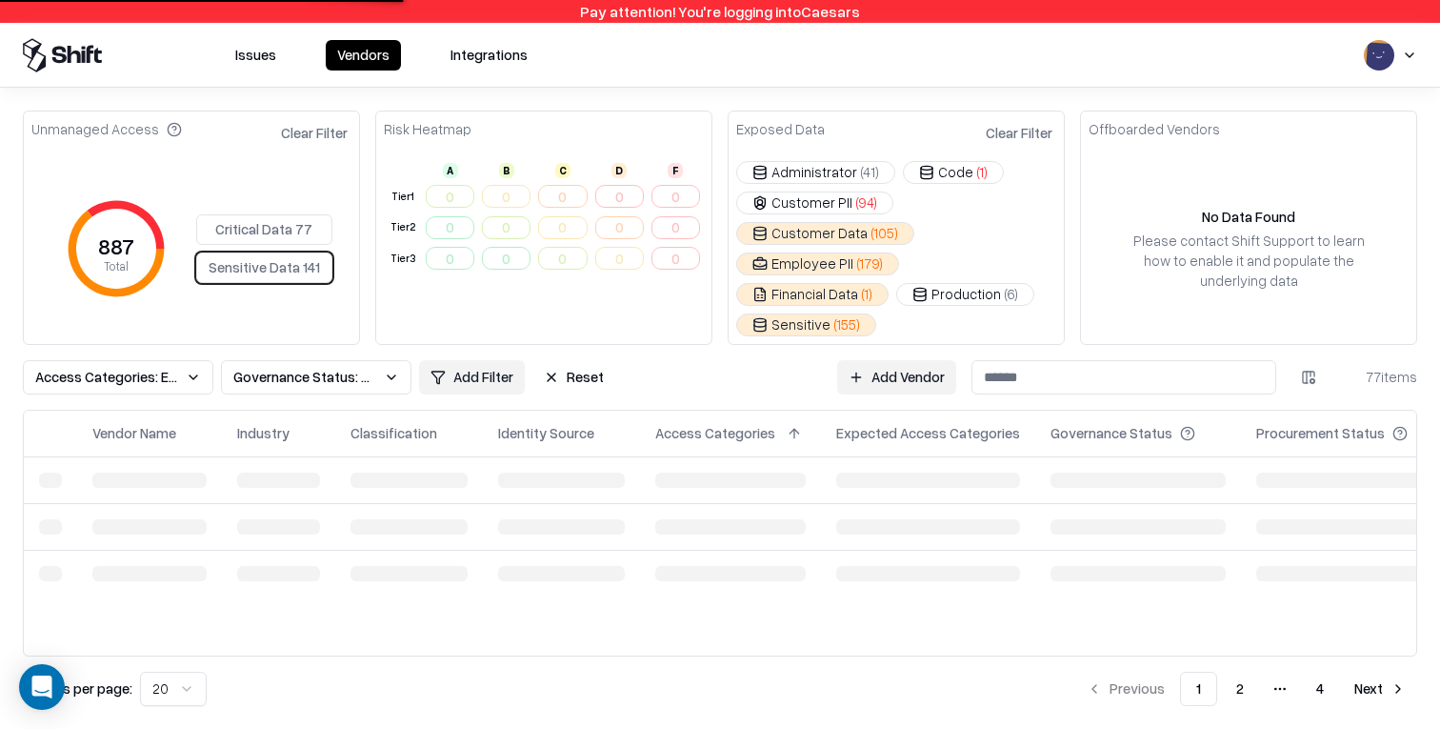
click at [263, 214] on button "Critical Data 77" at bounding box center [264, 229] width 136 height 30
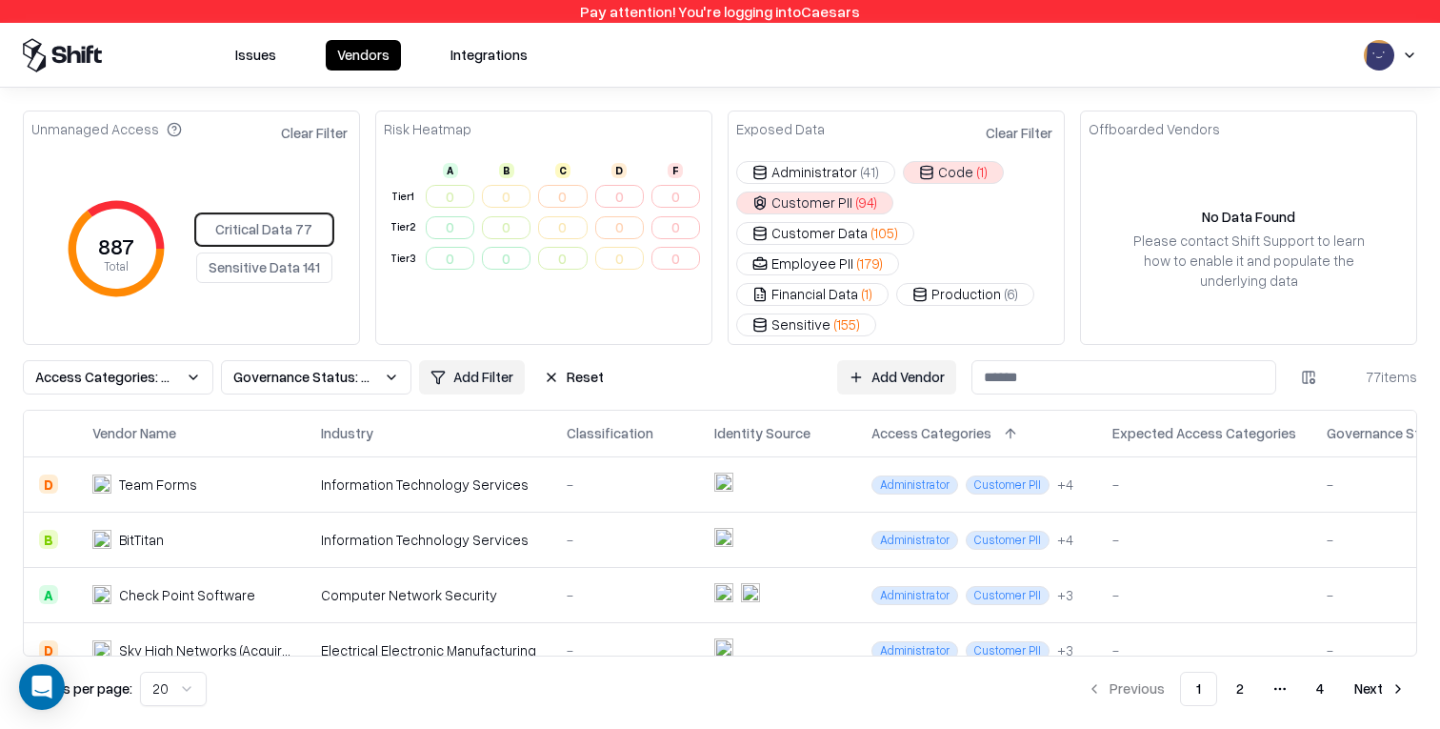
click at [930, 178] on button "Code ( 1 )" at bounding box center [953, 172] width 101 height 23
click at [836, 206] on button "Customer PII ( 94 )" at bounding box center [814, 202] width 157 height 23
click at [878, 108] on div "Unmanaged Access Clear Filter 887 Total Critical Data 77 Sensitive Data 141 Ris…" at bounding box center [720, 408] width 1440 height 641
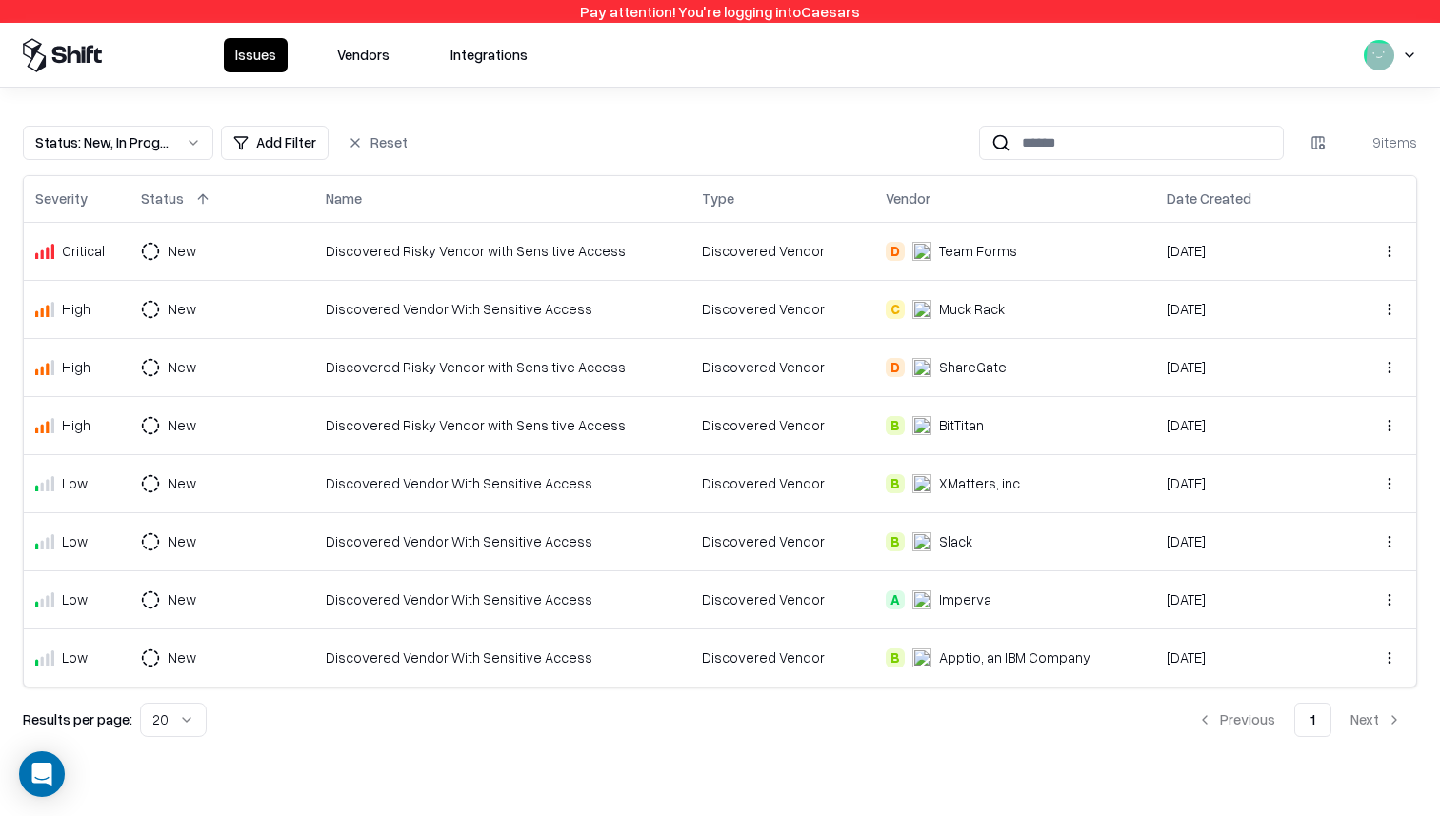
click at [1414, 56] on html "Pay attention! You're logging into Caesars Issues Vendors Integrations Status :…" at bounding box center [720, 408] width 1440 height 816
click at [1333, 152] on div "Log out" at bounding box center [1323, 151] width 229 height 38
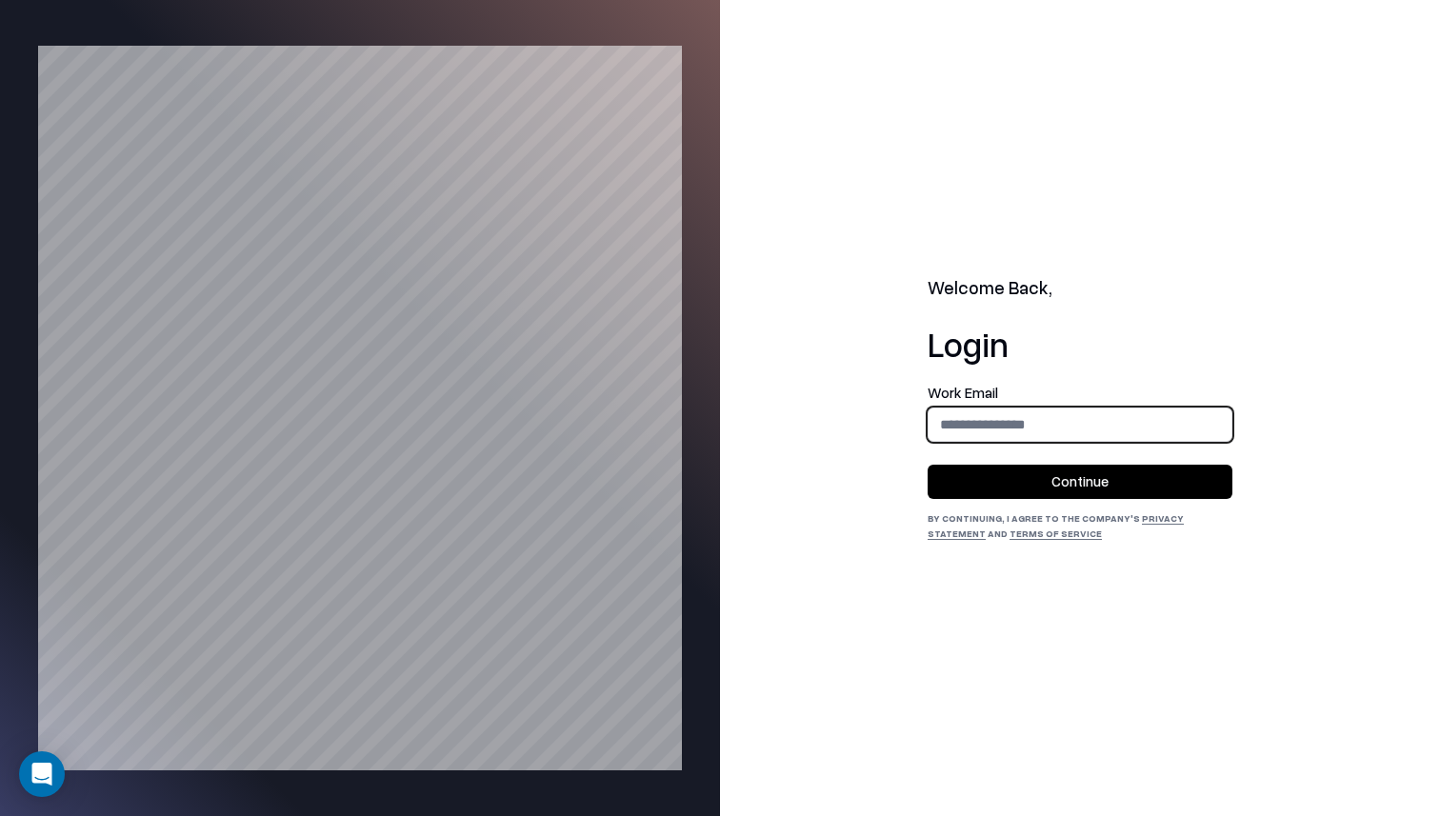
click at [1079, 425] on input "email" at bounding box center [1080, 424] width 303 height 35
type input "**********"
click at [1088, 476] on button "Continue" at bounding box center [1080, 482] width 305 height 34
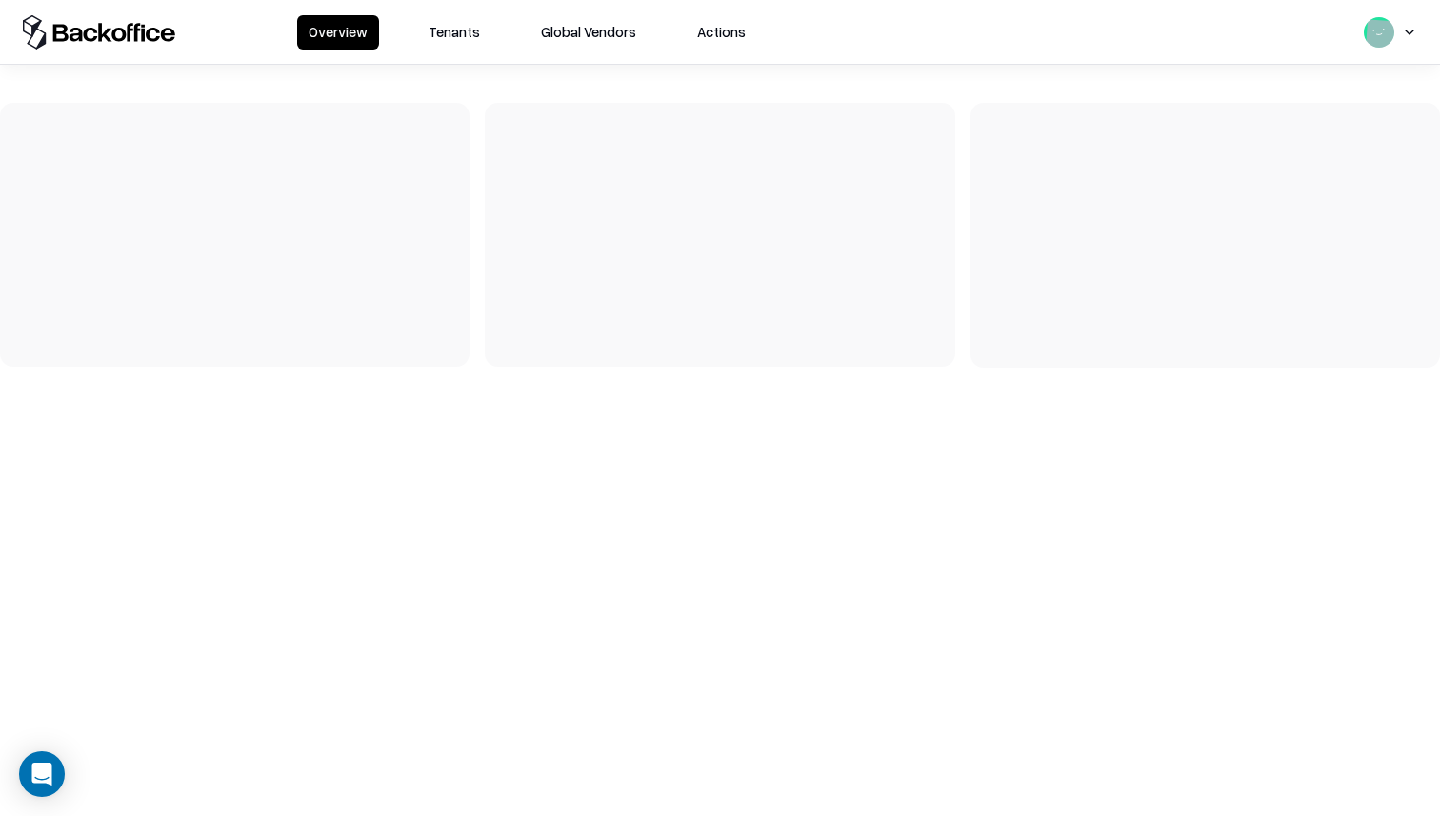
click at [450, 32] on button "Tenants" at bounding box center [454, 32] width 74 height 34
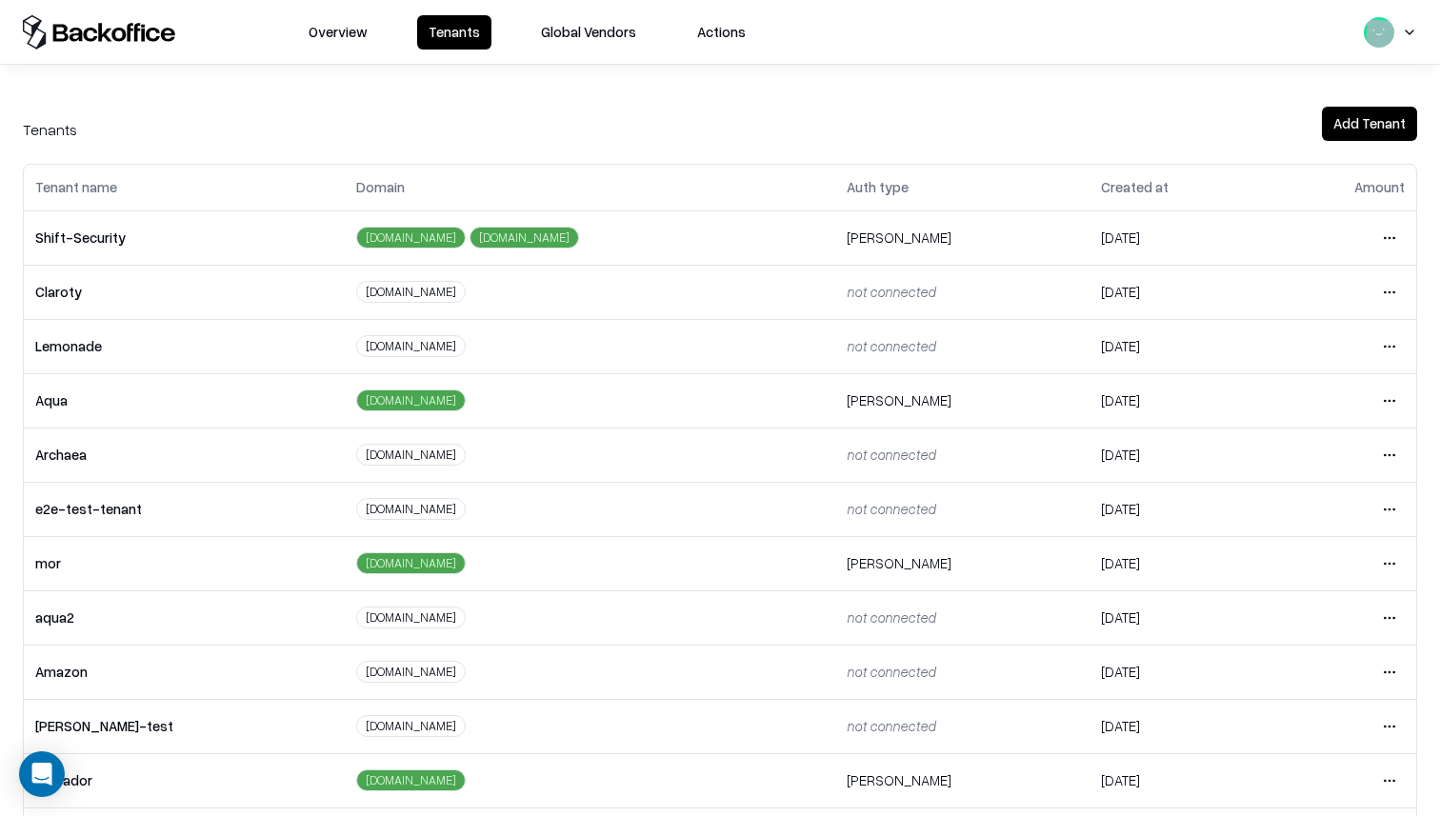
scroll to position [177, 0]
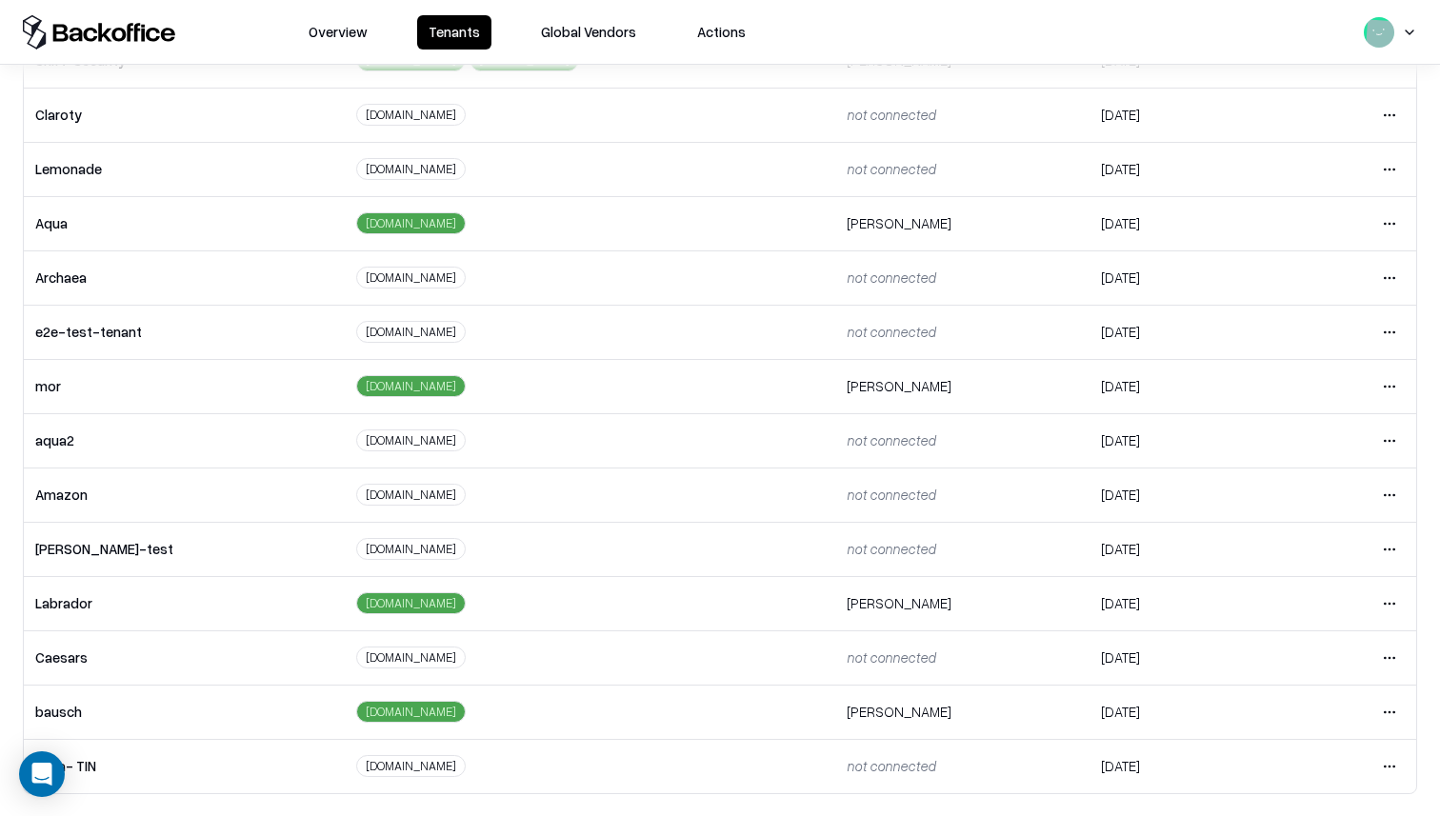
click at [1396, 605] on html "Overview Tenants Global Vendors Actions Tenants Add Tenant Tenant name Domain A…" at bounding box center [720, 408] width 1440 height 816
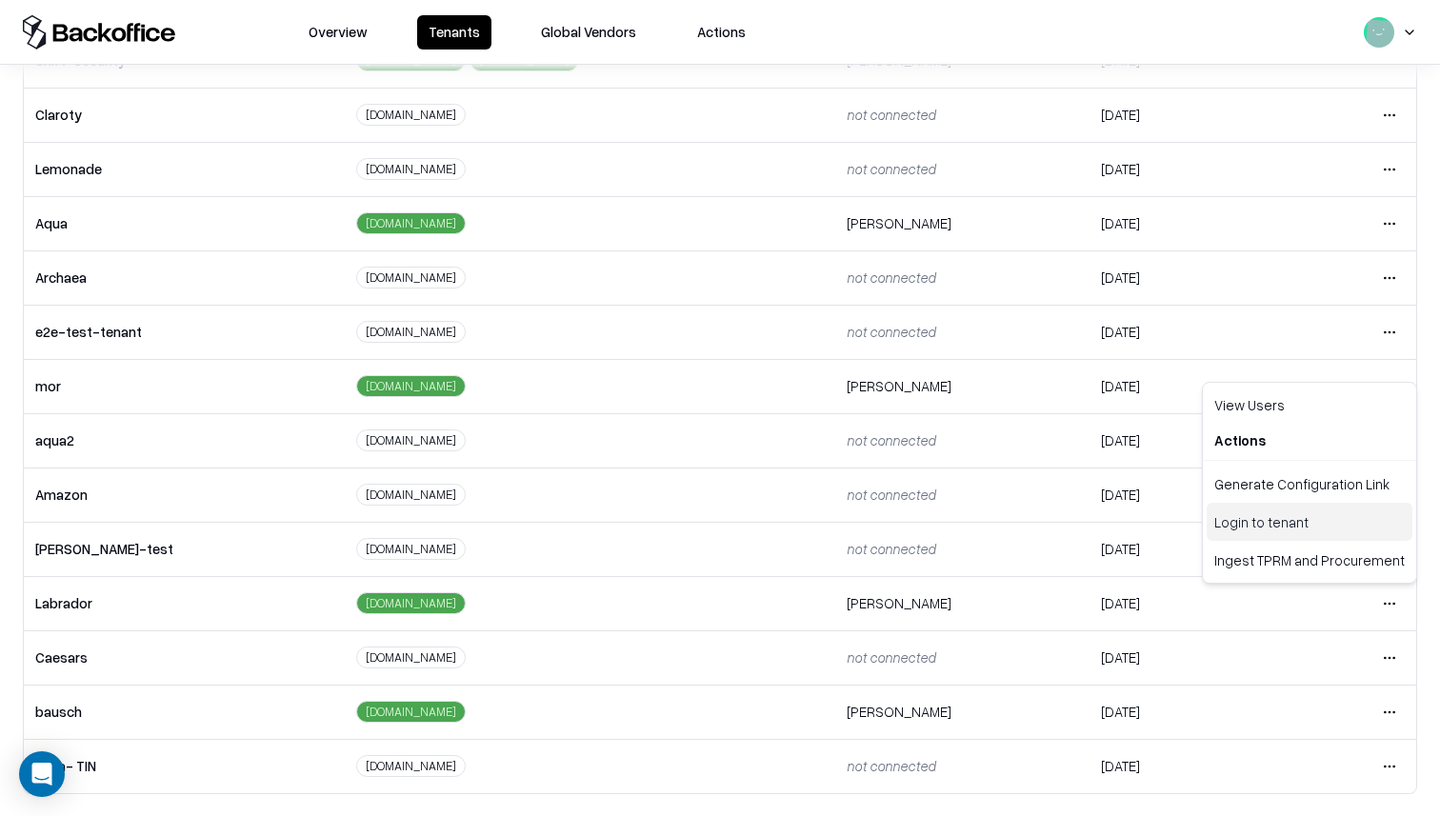
click at [1332, 535] on div "Login to tenant" at bounding box center [1310, 522] width 206 height 38
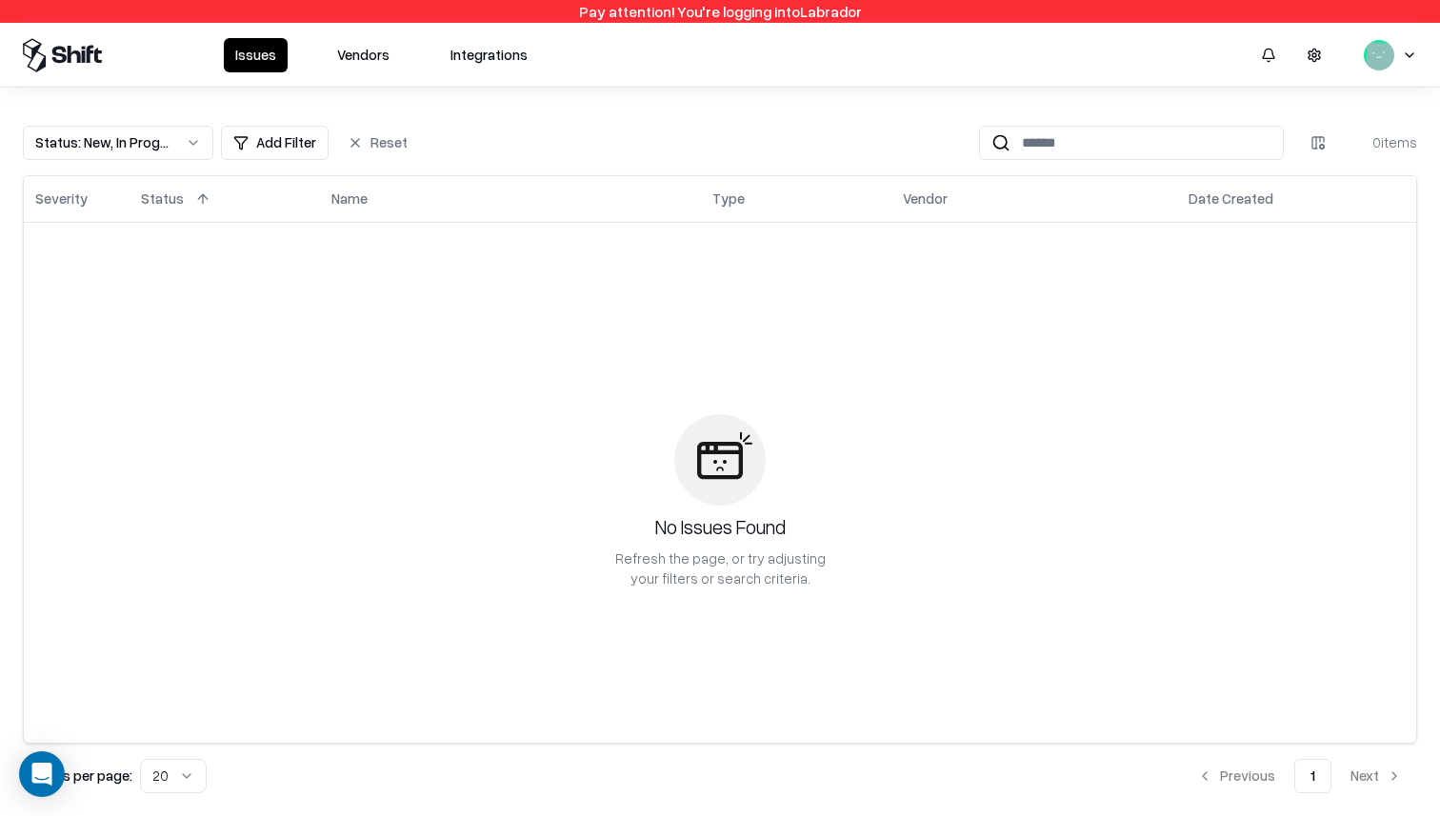
click at [367, 61] on button "Vendors" at bounding box center [363, 55] width 75 height 34
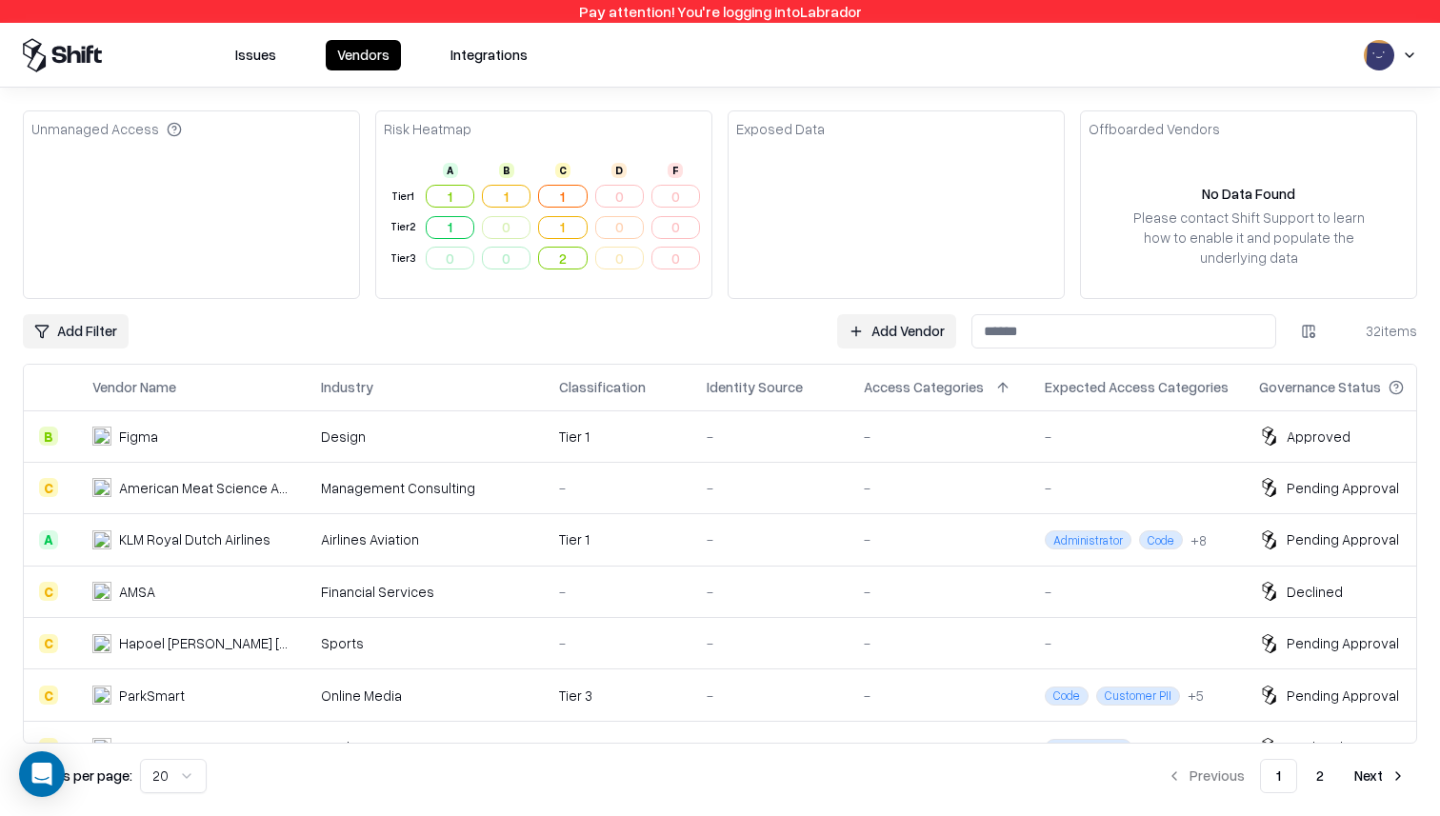
click at [589, 492] on div "-" at bounding box center [617, 488] width 117 height 20
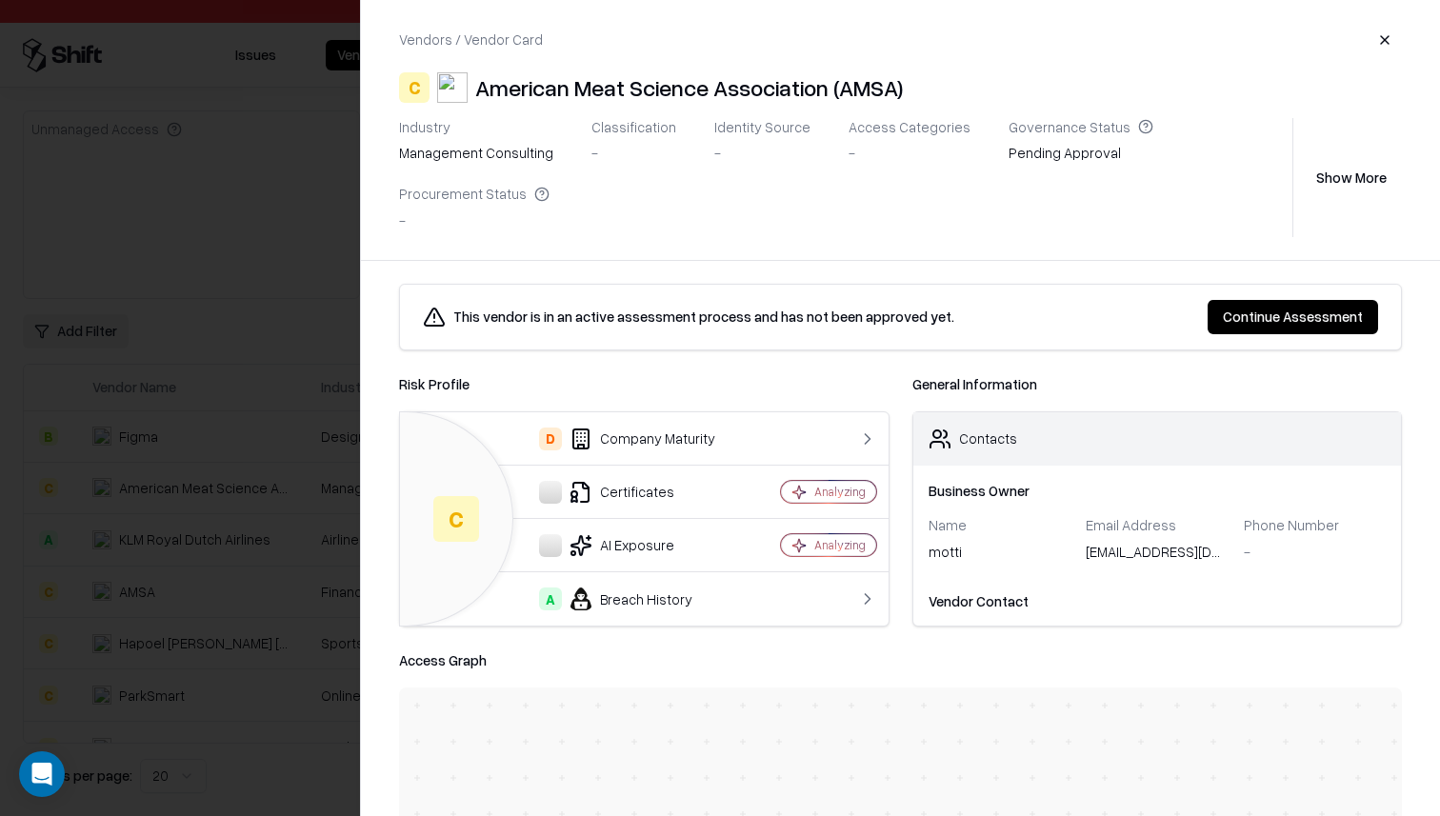
click at [350, 490] on div at bounding box center [720, 408] width 1440 height 816
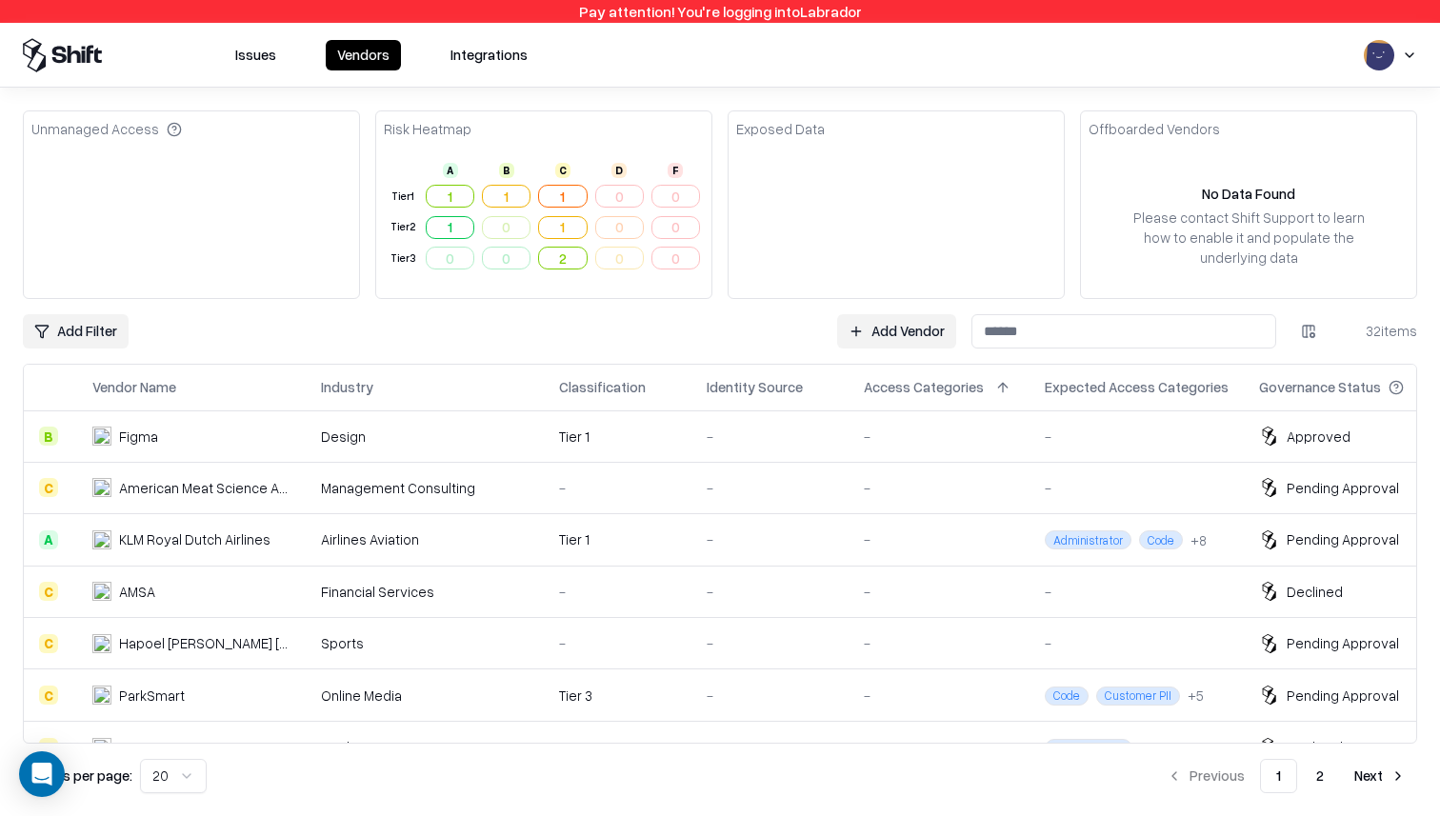
click at [882, 331] on link "Add Vendor" at bounding box center [896, 331] width 119 height 34
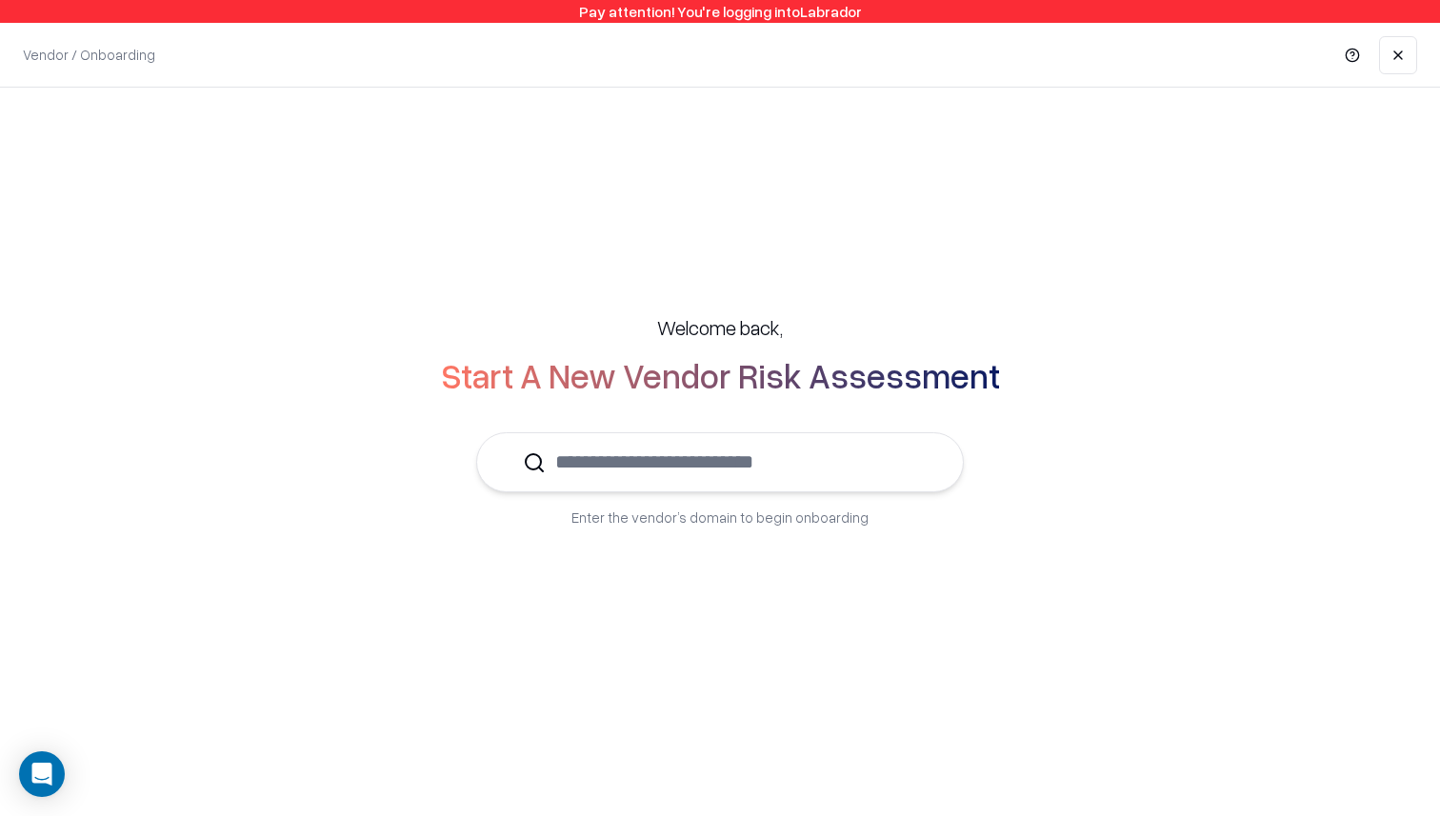
click at [709, 445] on input "text" at bounding box center [731, 462] width 371 height 58
type input "*"
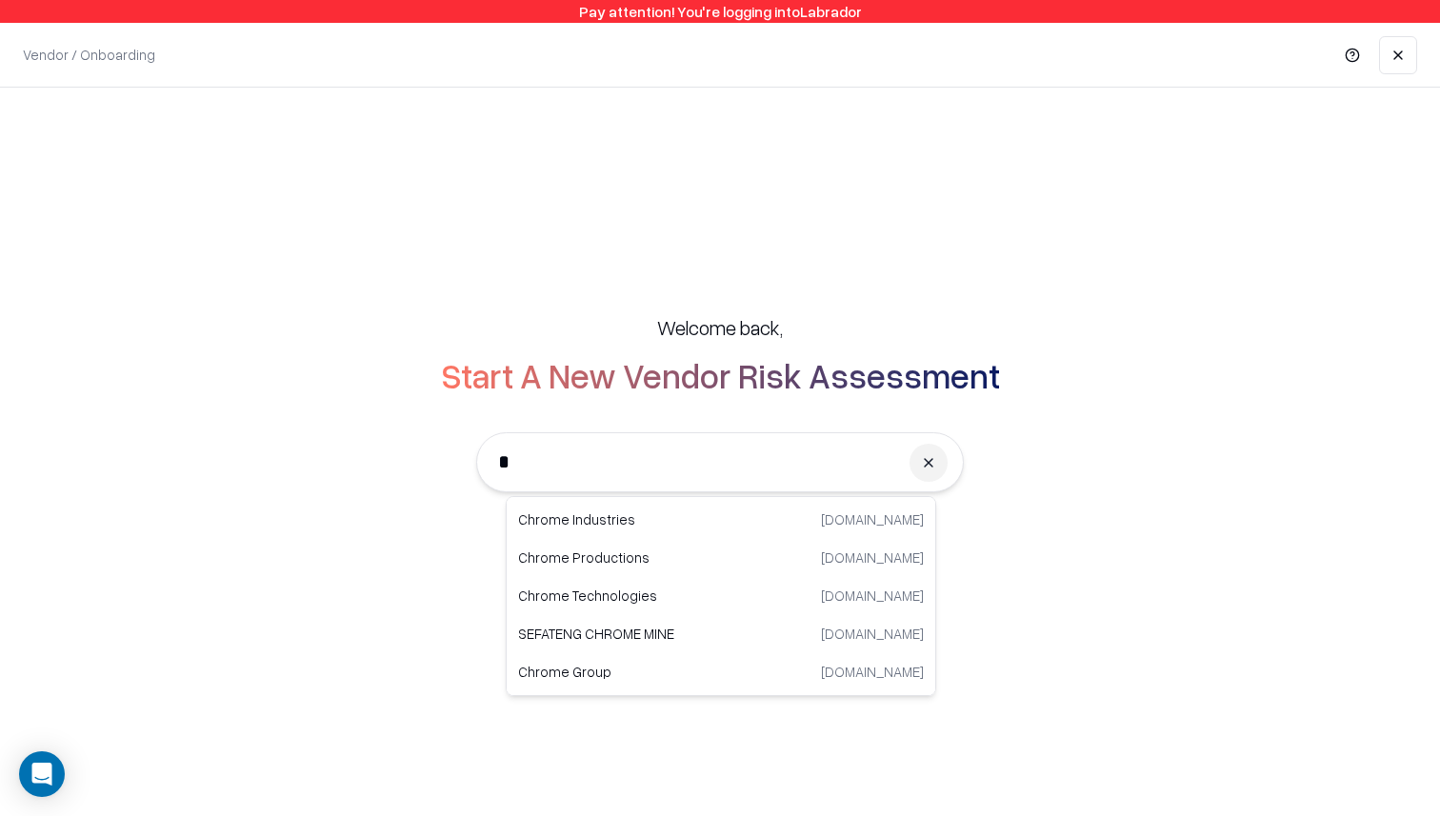
scroll to position [118, 0]
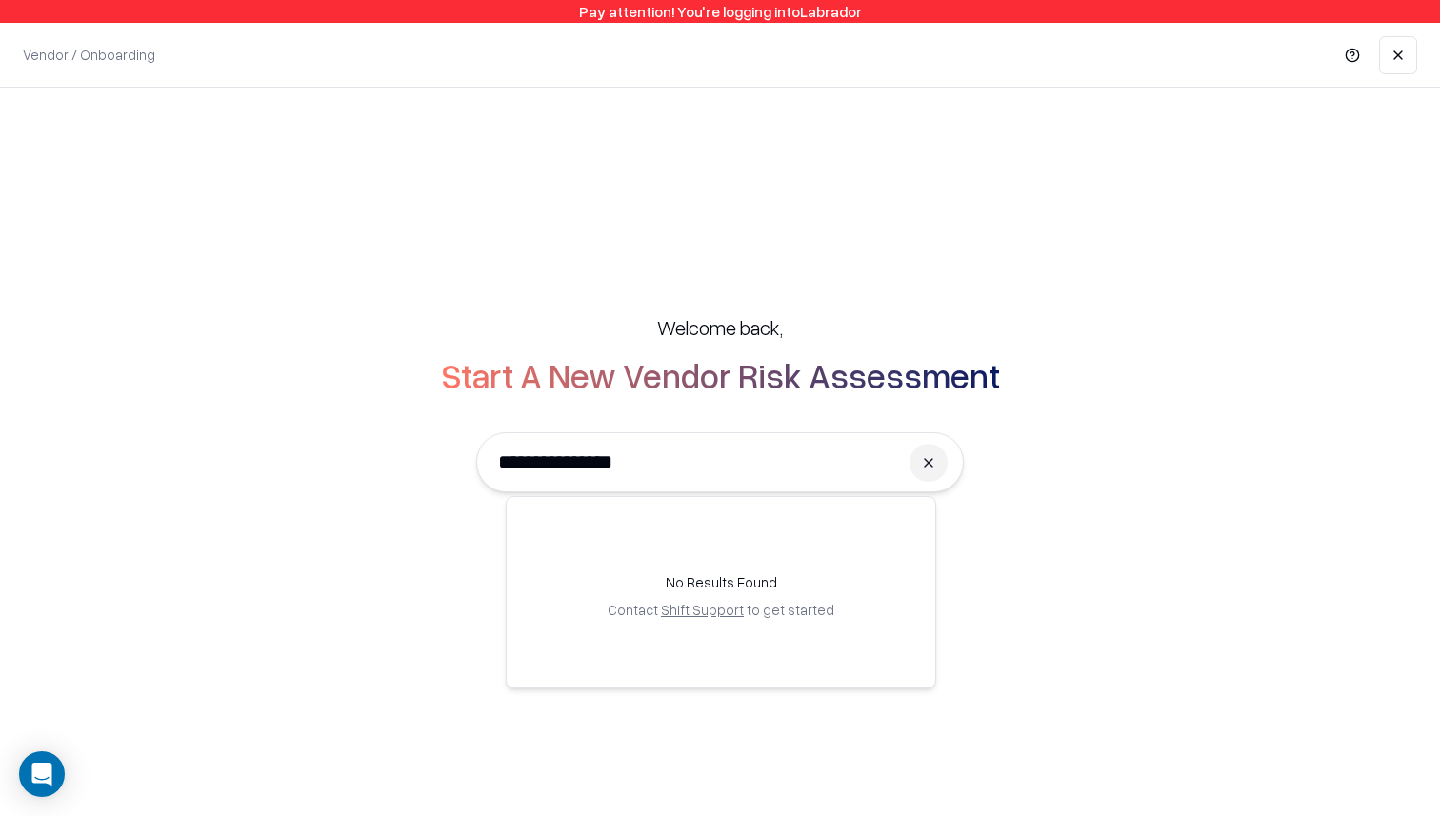
click at [589, 471] on input "**********" at bounding box center [694, 462] width 410 height 58
click at [617, 468] on input "**********" at bounding box center [694, 462] width 410 height 58
click at [599, 463] on input "**********" at bounding box center [694, 462] width 410 height 58
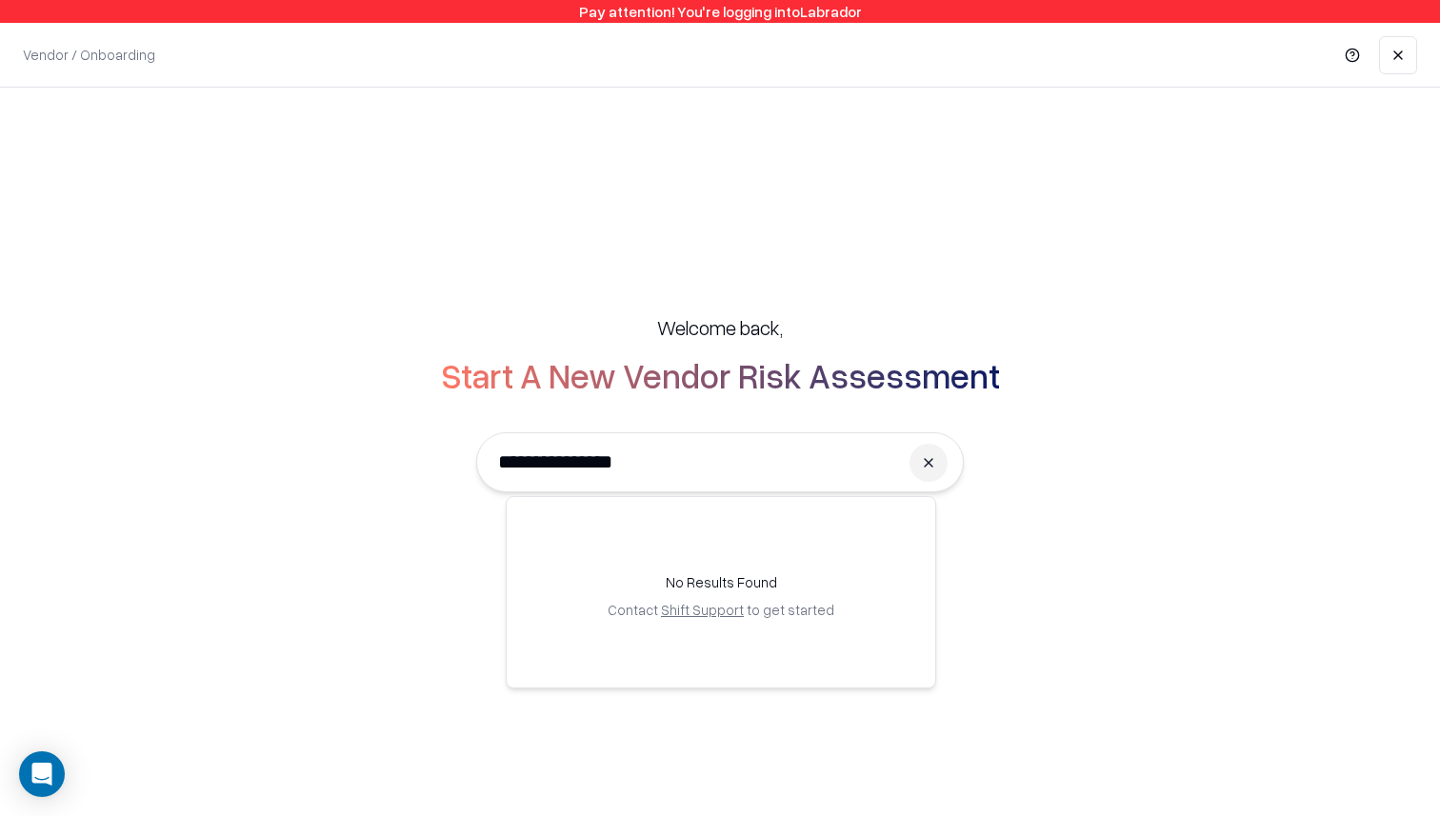
click at [599, 463] on input "**********" at bounding box center [694, 462] width 410 height 58
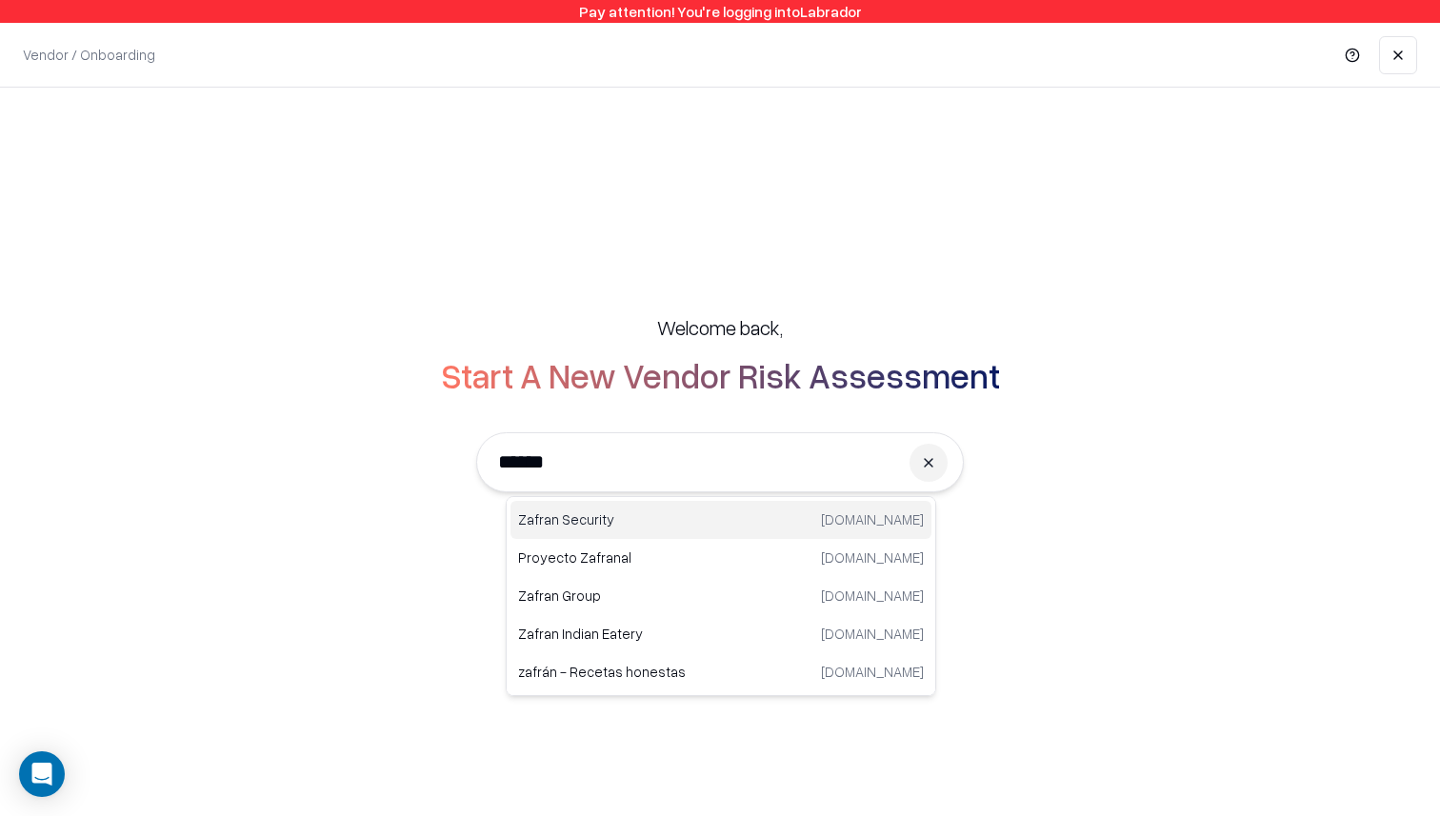
click at [621, 521] on p "Zafran Security" at bounding box center [619, 520] width 203 height 20
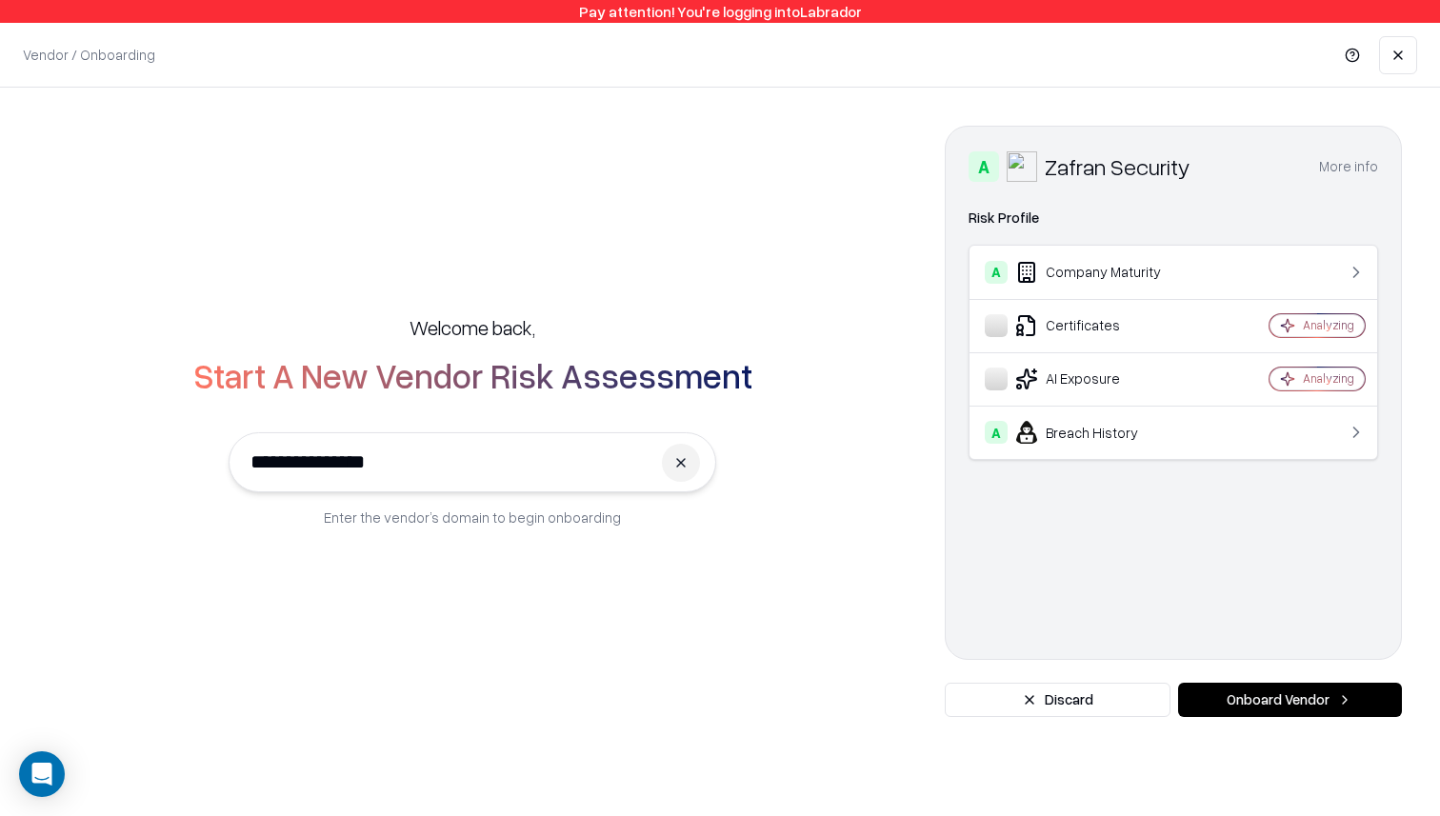
type input "**********"
click at [1190, 292] on td "A Company Maturity" at bounding box center [1099, 272] width 258 height 53
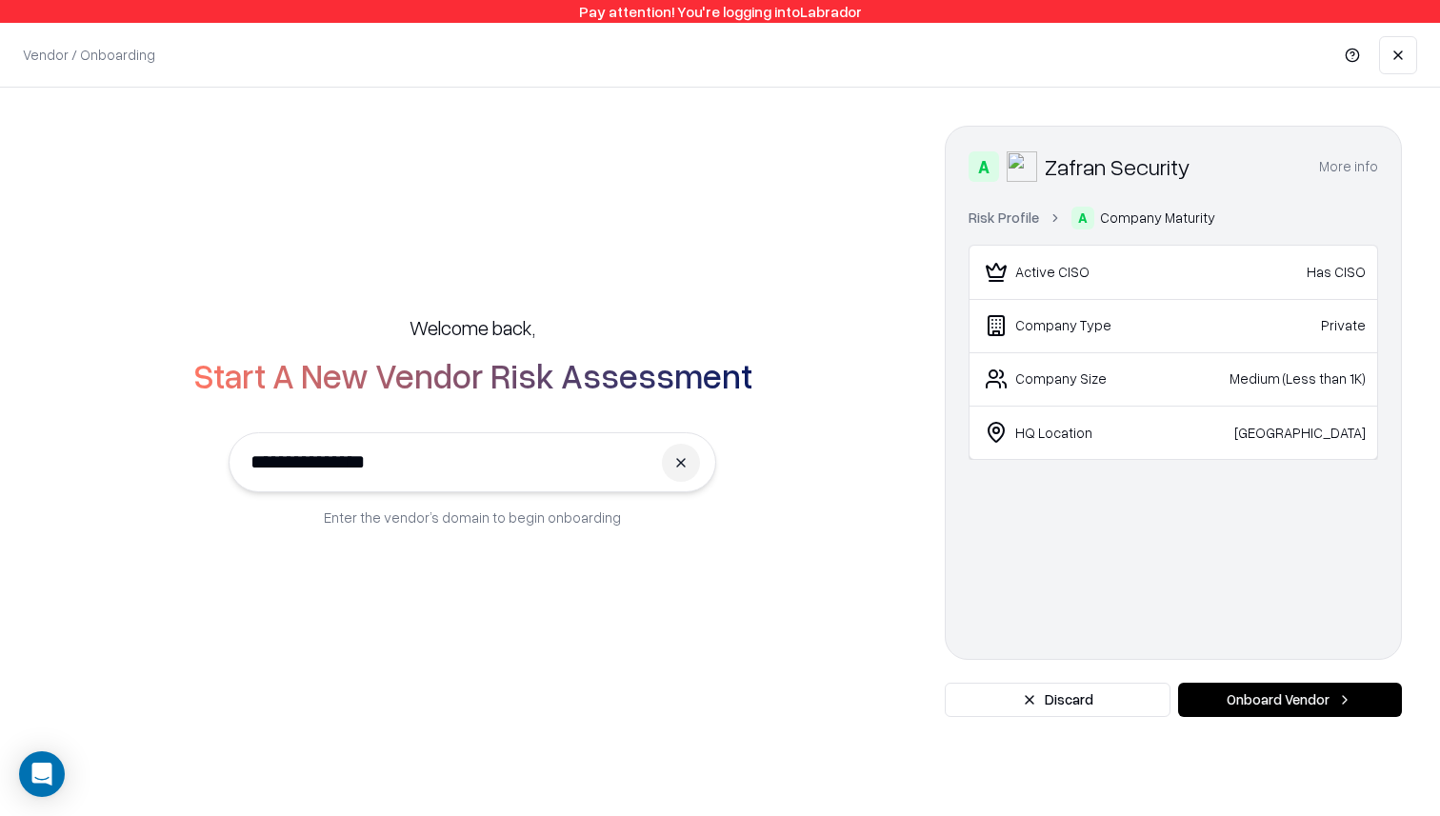
click at [1040, 229] on ol "Risk Profile A Company Maturity" at bounding box center [1174, 218] width 410 height 23
click at [1034, 223] on link "Risk Profile" at bounding box center [1004, 218] width 70 height 20
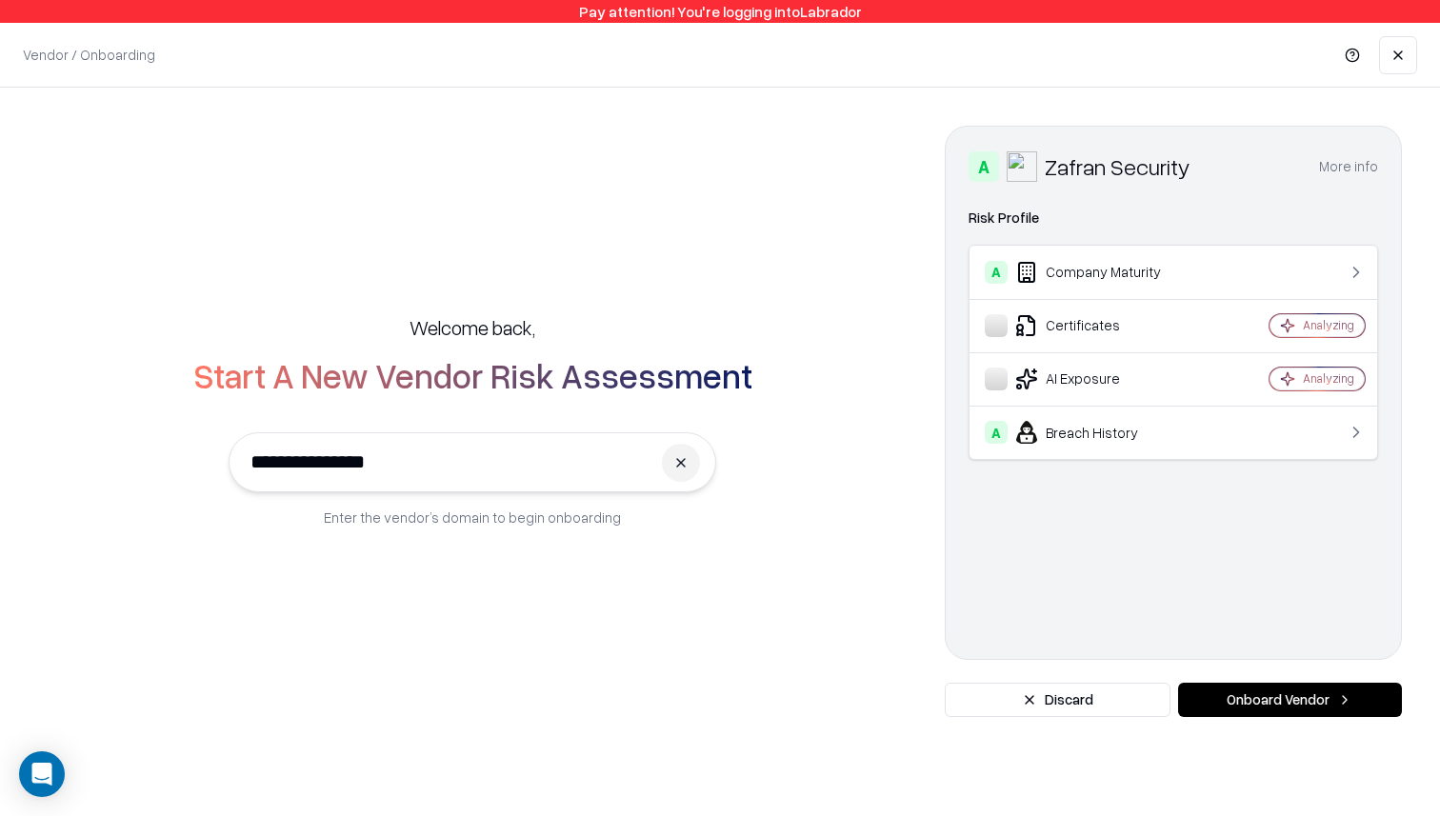
click at [1108, 415] on td "A Breach History" at bounding box center [1099, 432] width 258 height 53
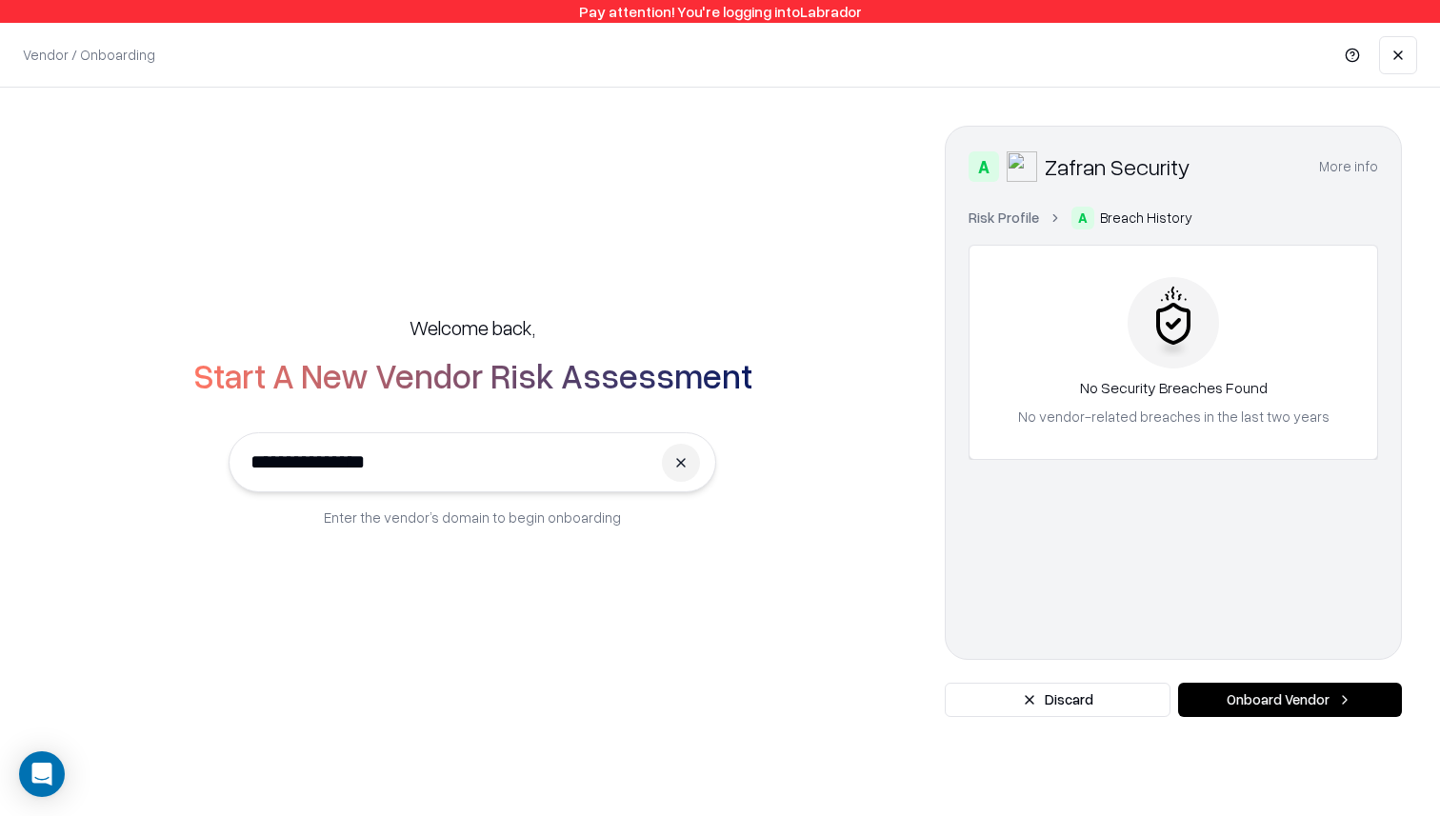
click at [986, 208] on link "Risk Profile" at bounding box center [1004, 218] width 70 height 20
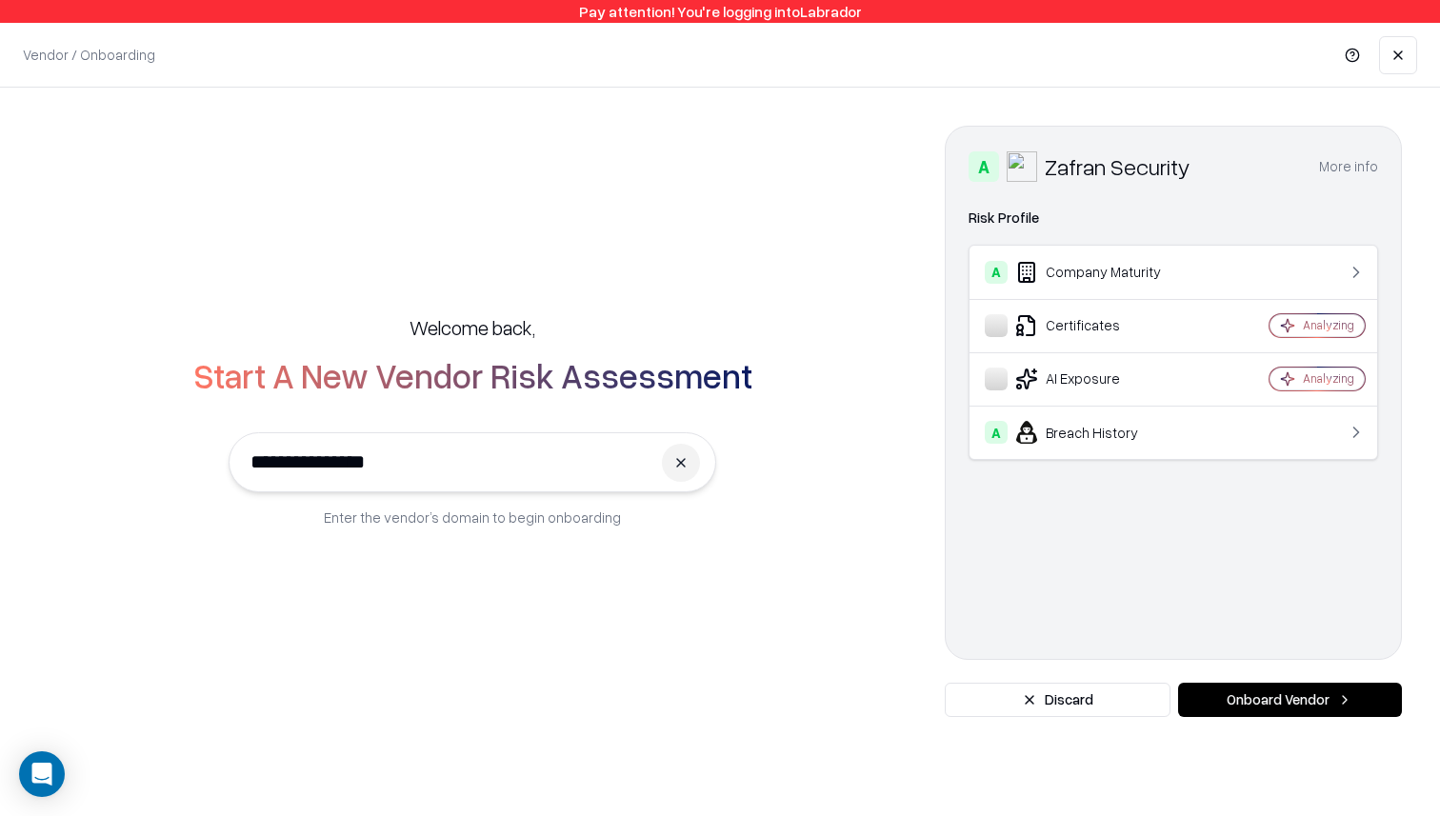
click at [1200, 693] on button "Onboard Vendor" at bounding box center [1290, 700] width 224 height 34
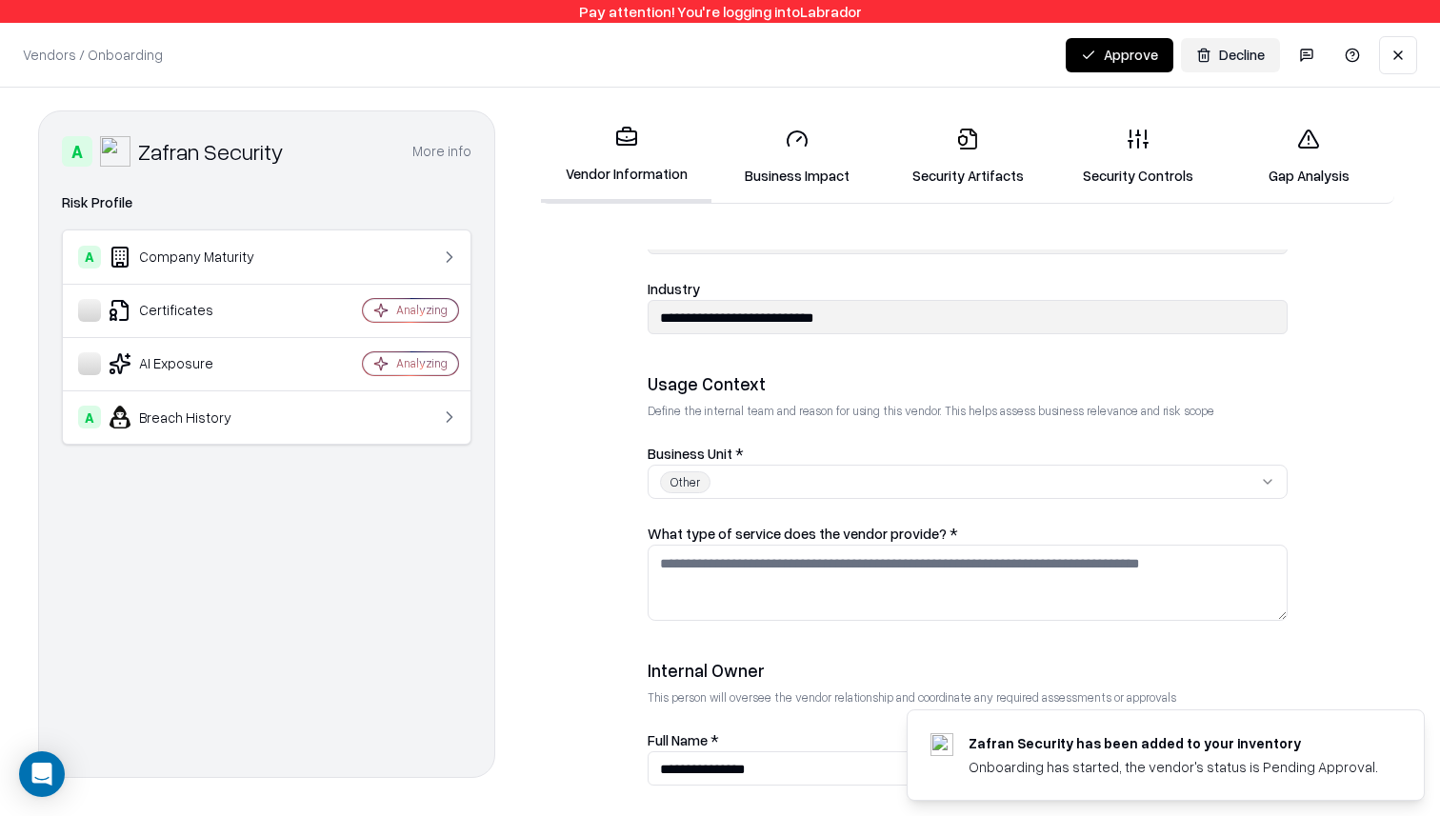
scroll to position [288, 0]
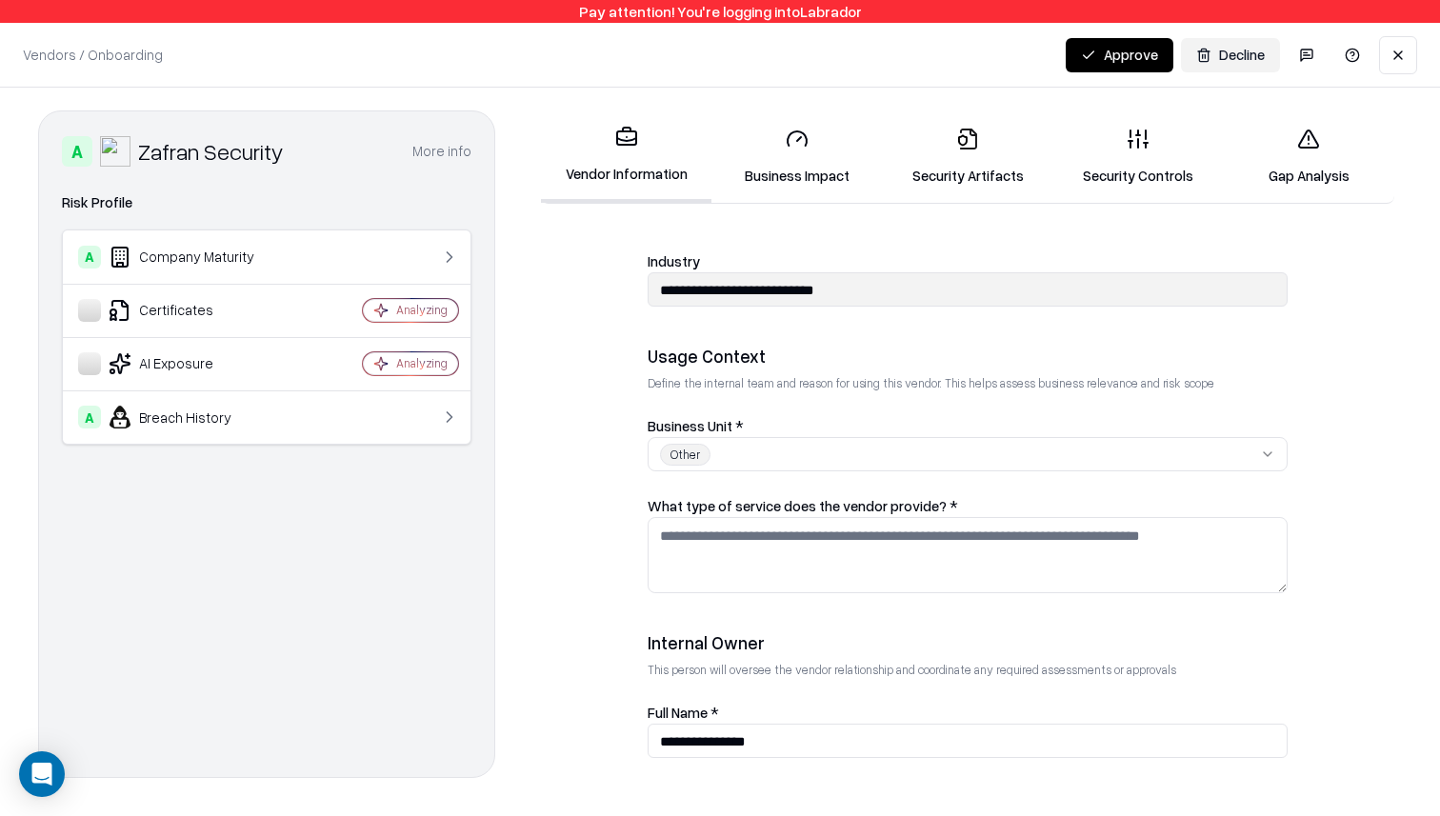
click at [803, 450] on button "Other" at bounding box center [968, 454] width 640 height 34
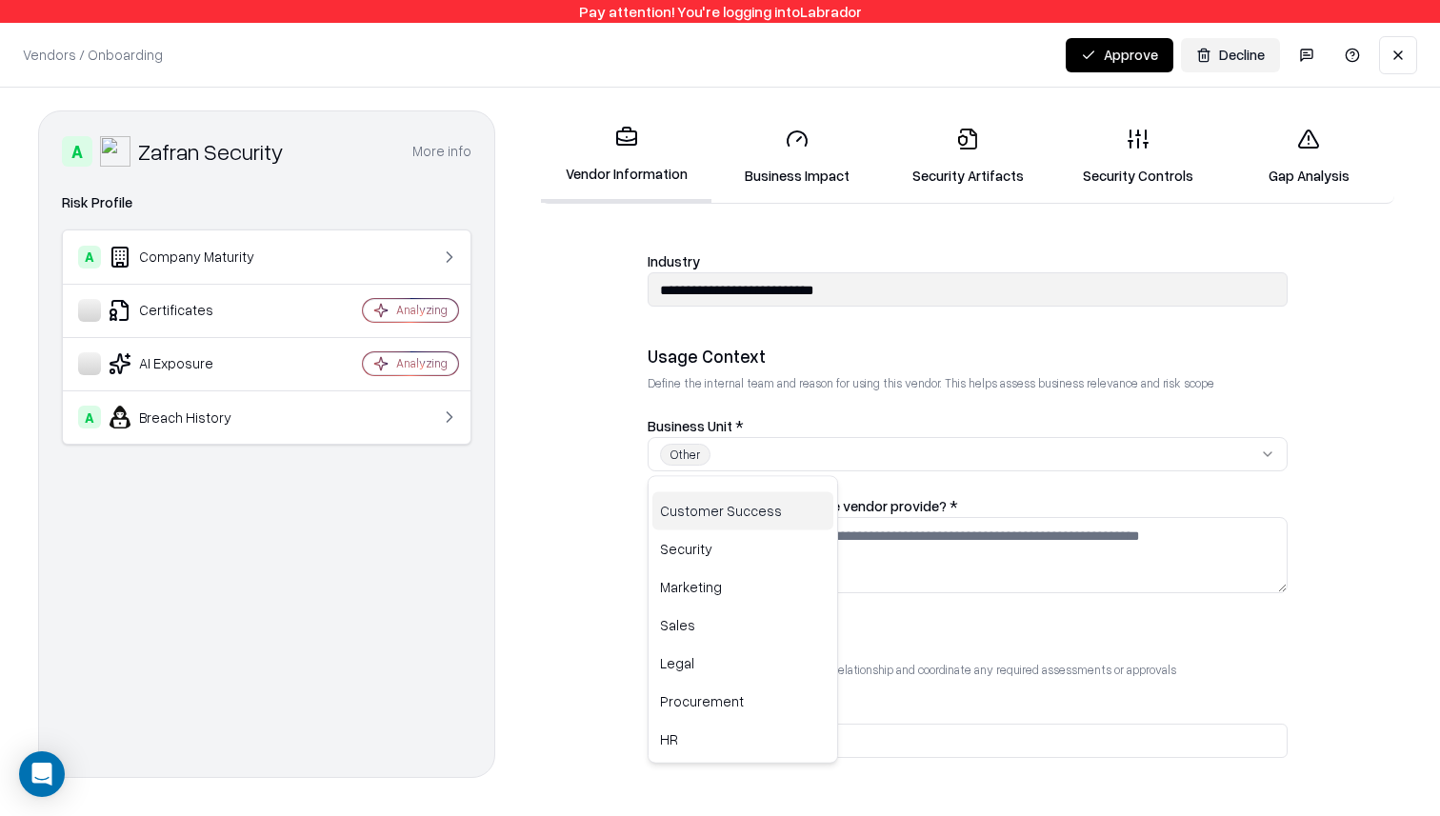
click at [829, 413] on html "**********" at bounding box center [720, 408] width 1440 height 816
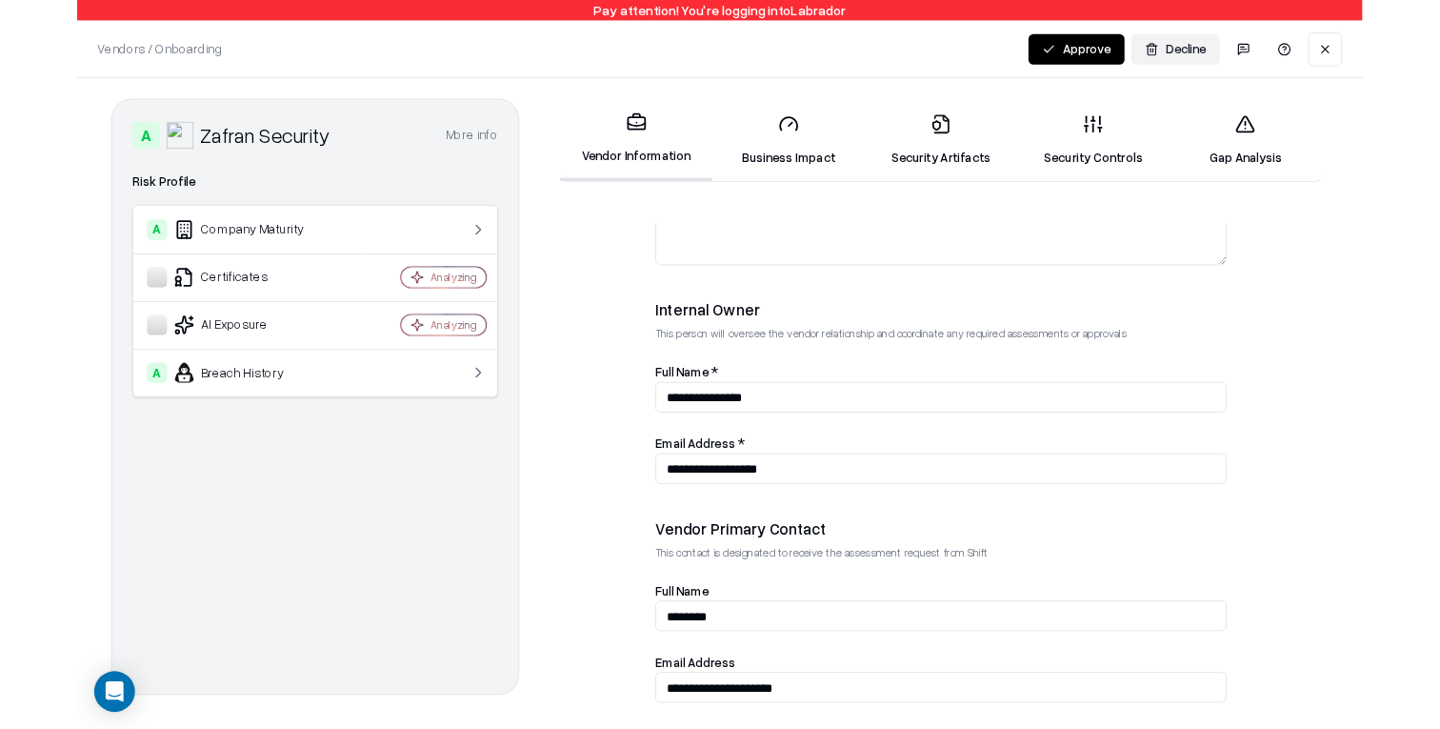
scroll to position [659, 0]
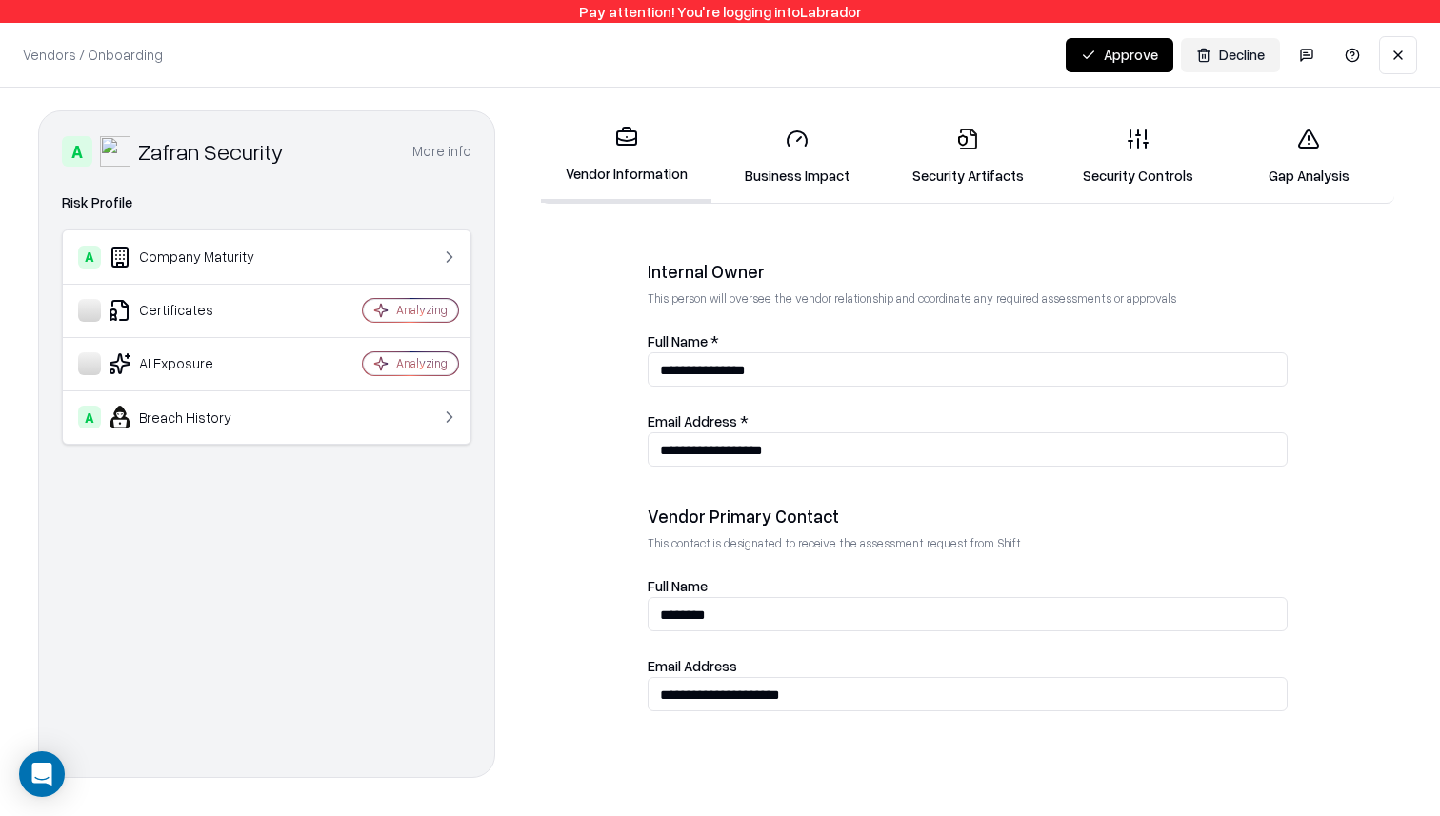
click at [986, 148] on link "Security Artifacts" at bounding box center [967, 156] width 170 height 89
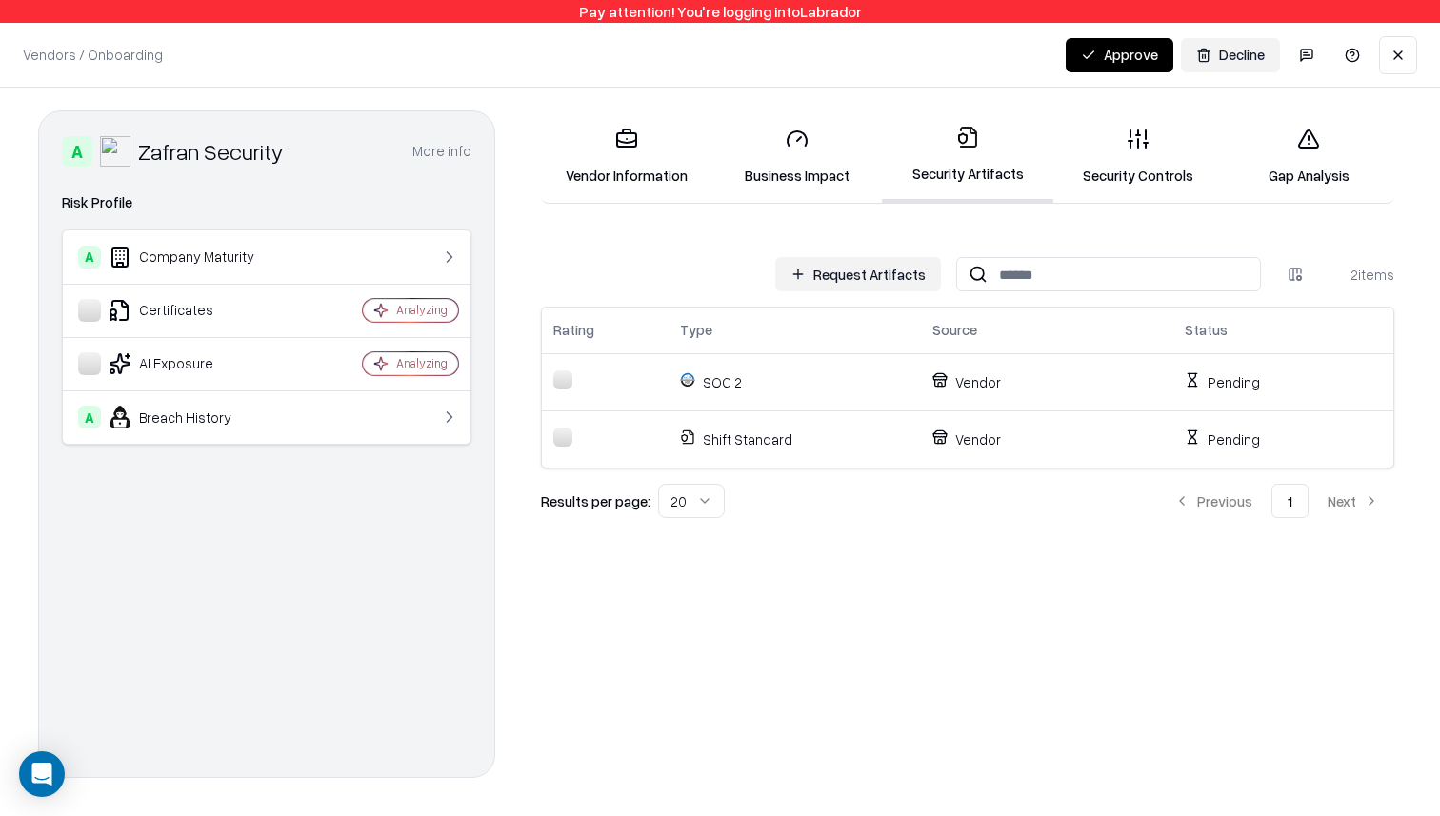
click at [834, 163] on link "Business Impact" at bounding box center [796, 156] width 170 height 89
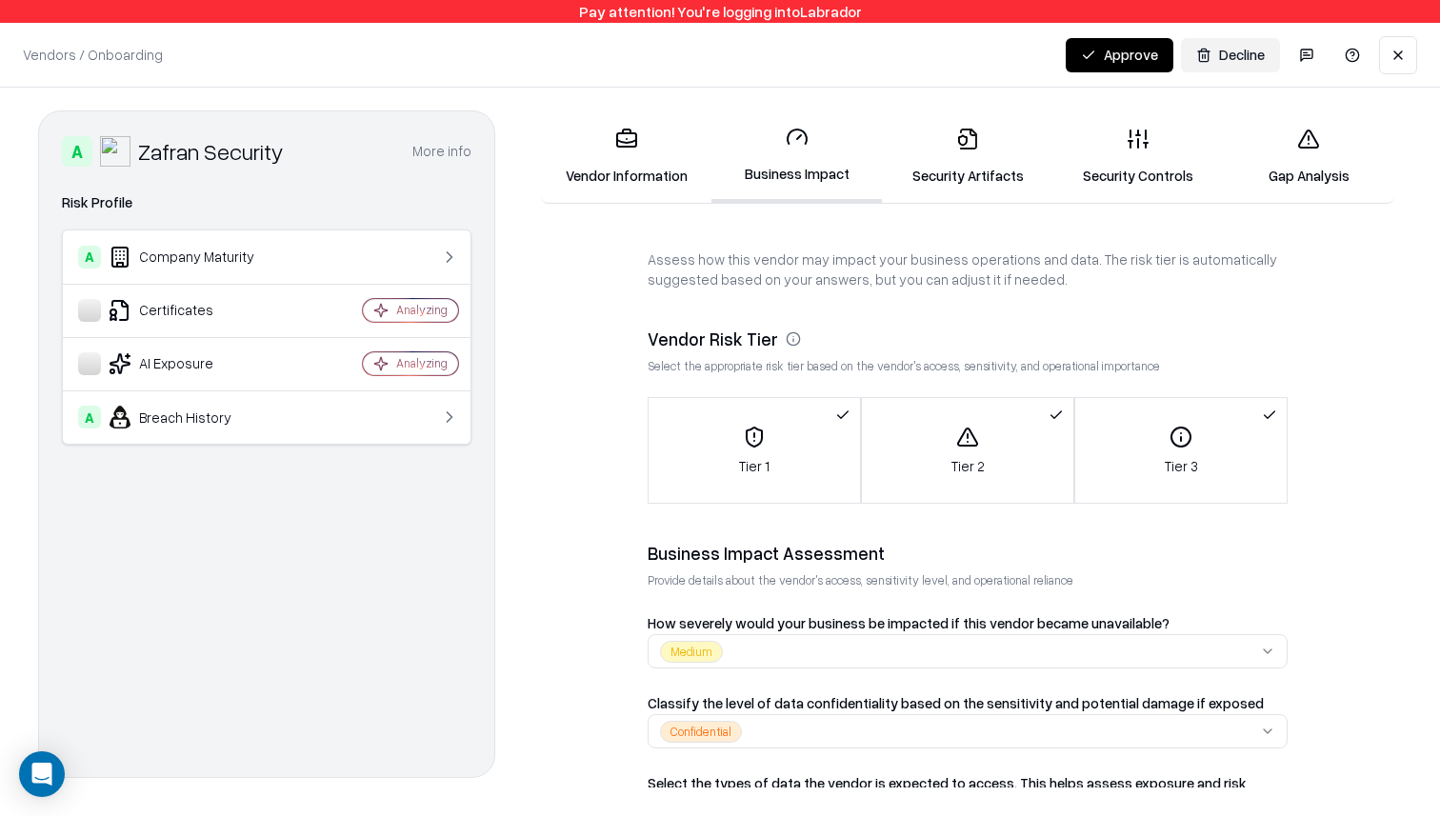
click at [664, 153] on link "Vendor Information" at bounding box center [626, 156] width 170 height 89
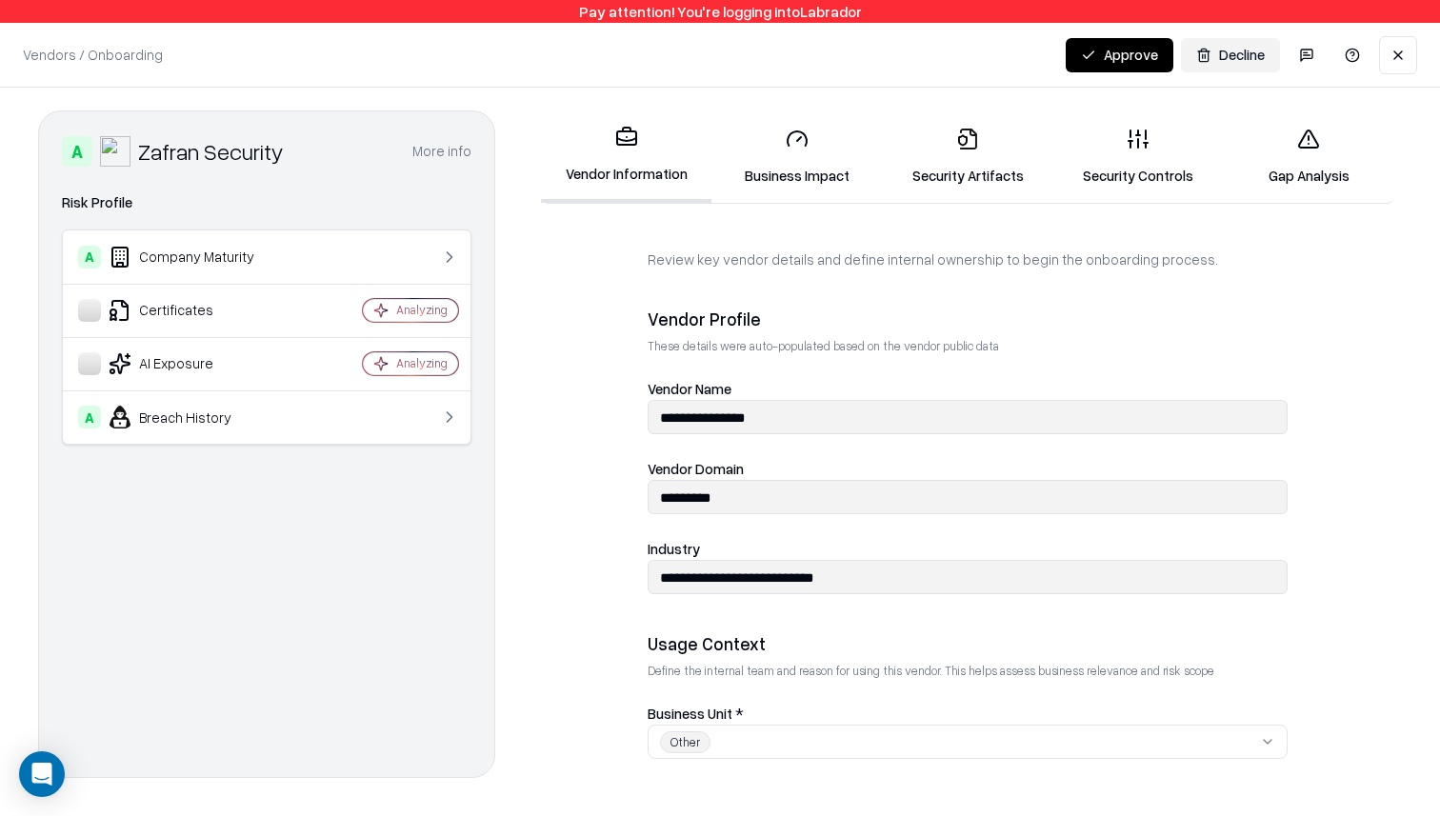
click at [1235, 58] on button "Decline" at bounding box center [1230, 55] width 99 height 34
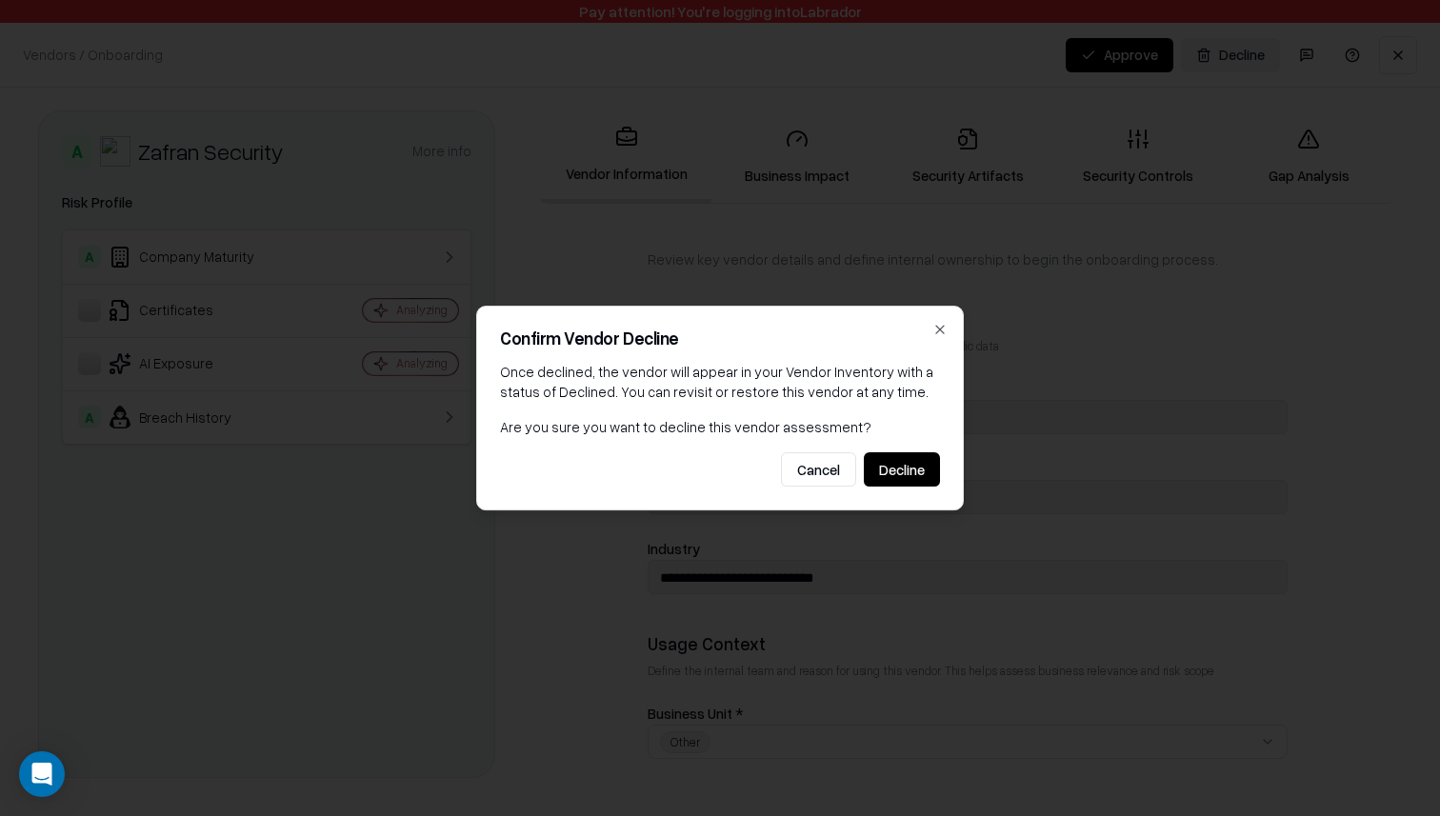
click at [917, 473] on button "Decline" at bounding box center [902, 469] width 76 height 34
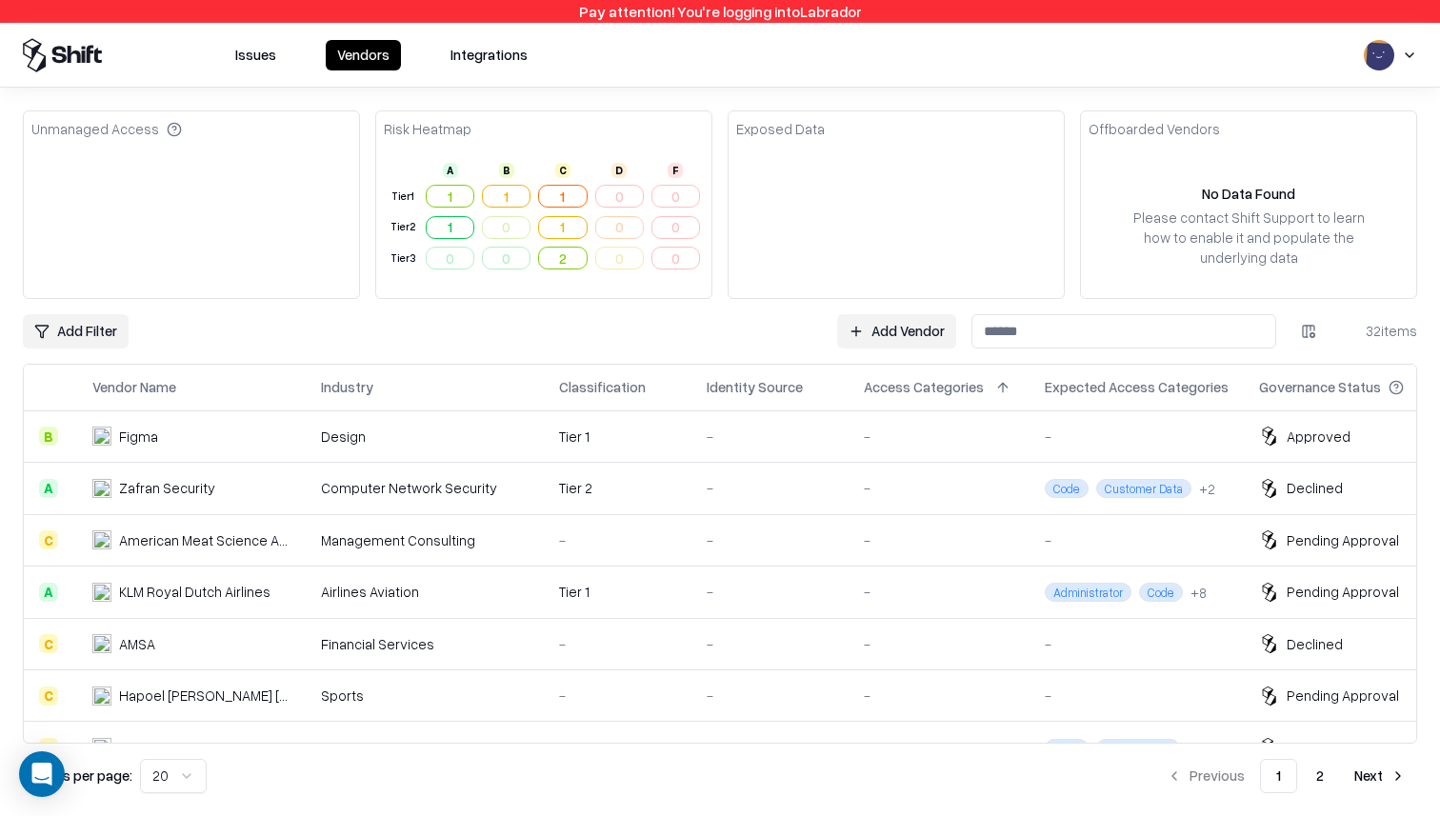
click at [914, 332] on link "Add Vendor" at bounding box center [896, 331] width 119 height 34
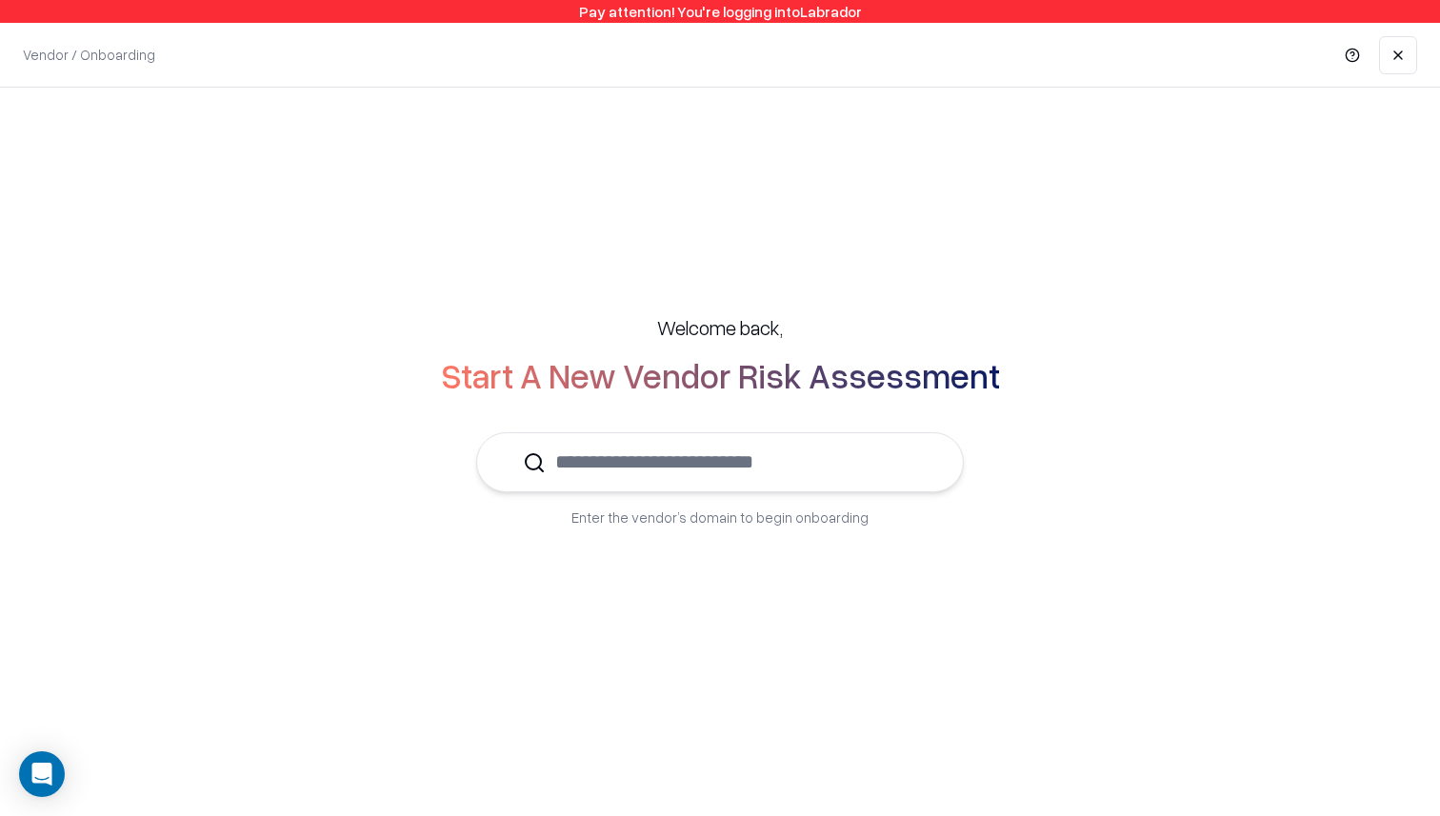
click at [853, 479] on input "text" at bounding box center [731, 462] width 371 height 58
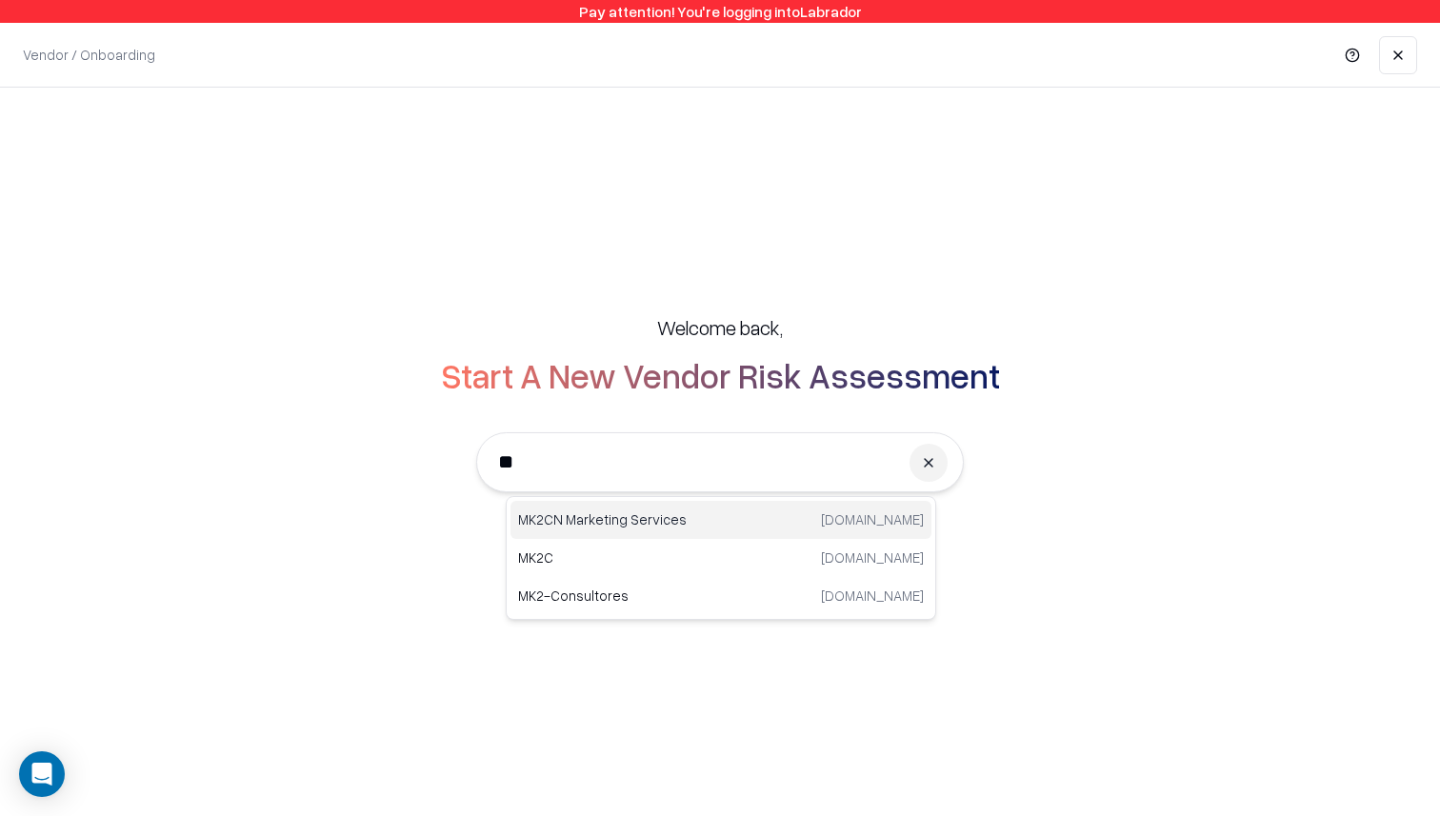
type input "*"
click at [832, 523] on p "[DOMAIN_NAME]" at bounding box center [872, 520] width 103 height 20
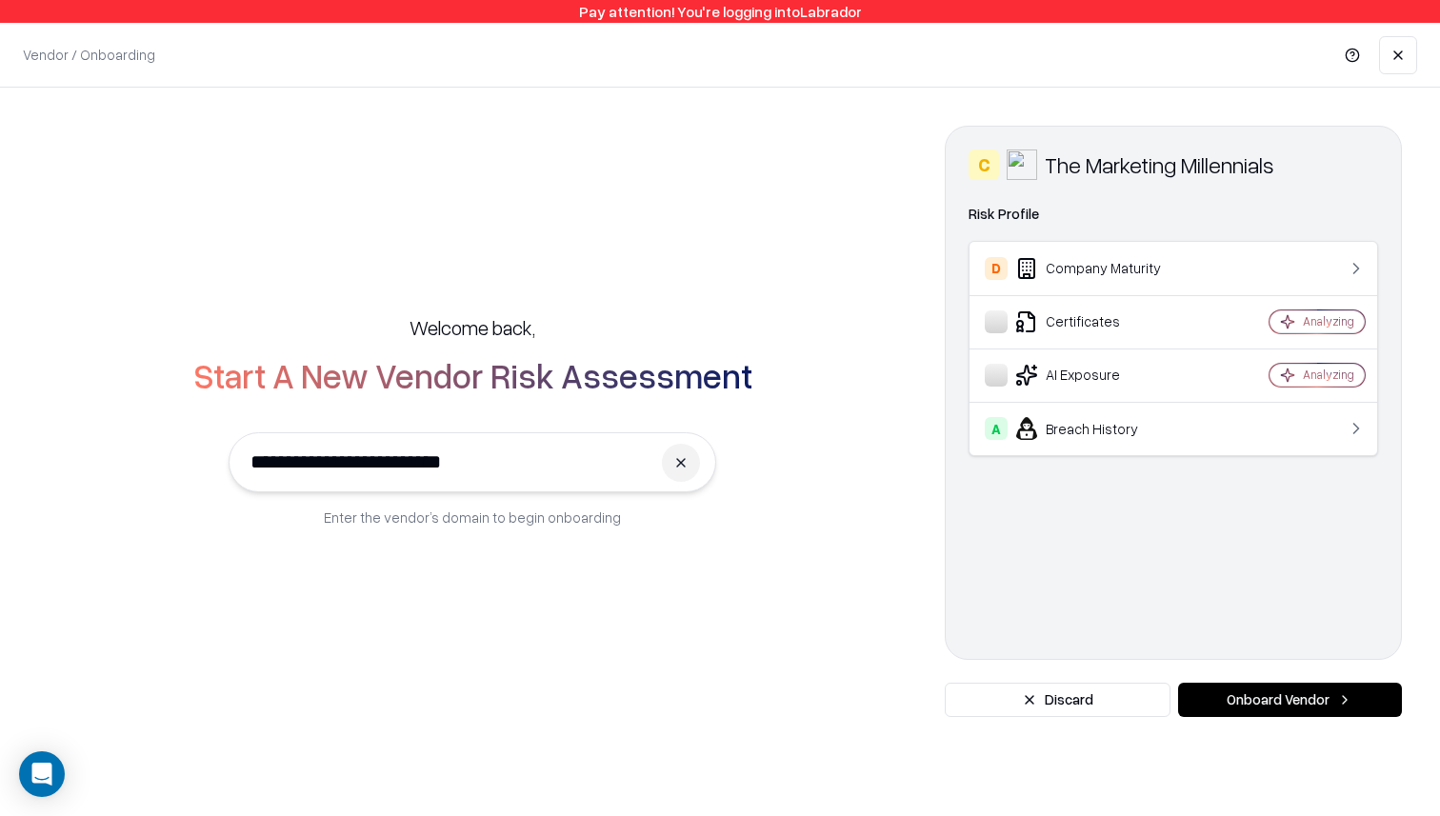
type input "**********"
click at [1214, 274] on td "D Company Maturity" at bounding box center [1099, 268] width 258 height 53
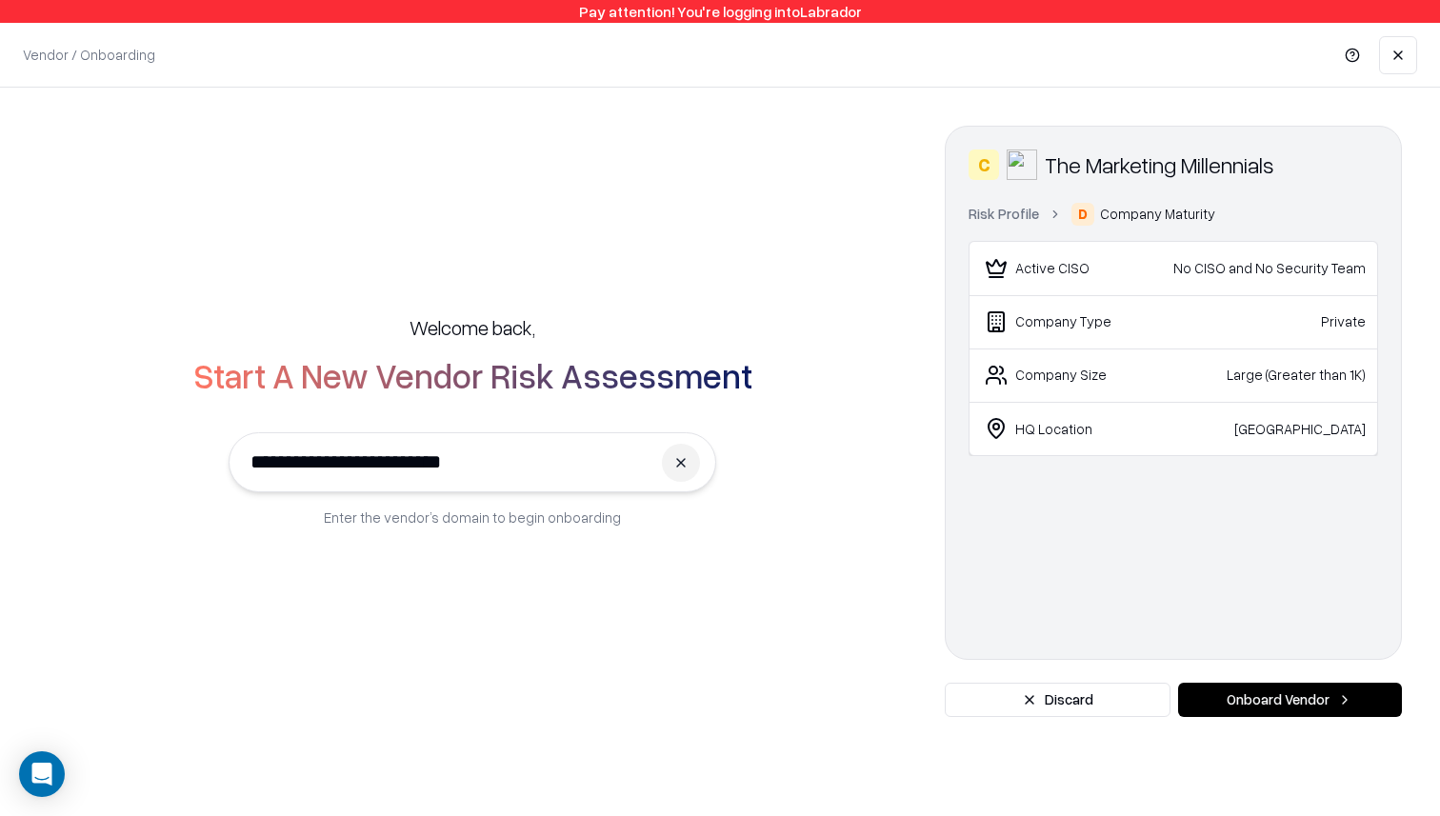
click at [1020, 219] on link "Risk Profile" at bounding box center [1004, 214] width 70 height 20
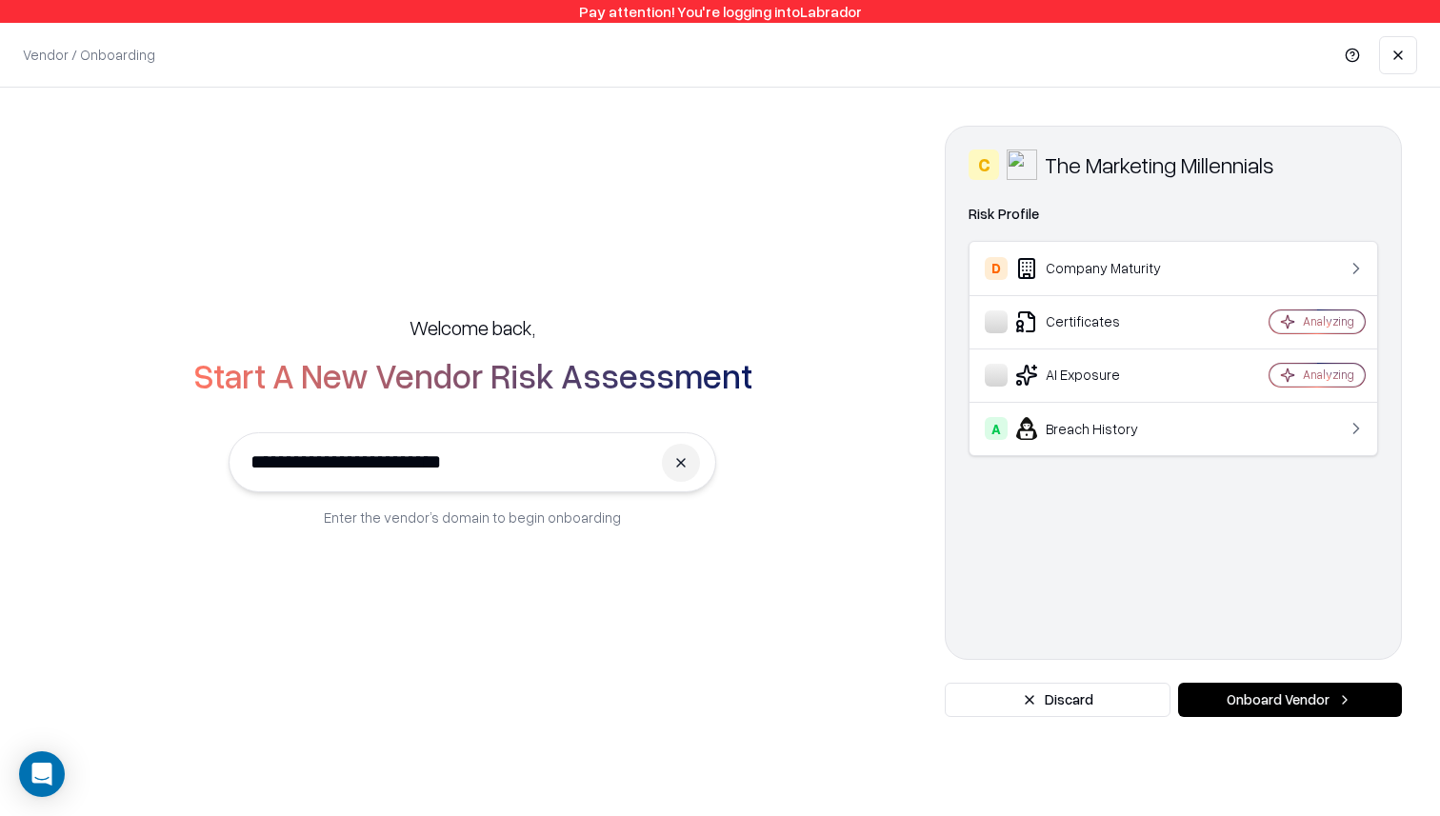
click at [1091, 269] on div "D Company Maturity" at bounding box center [1099, 268] width 228 height 23
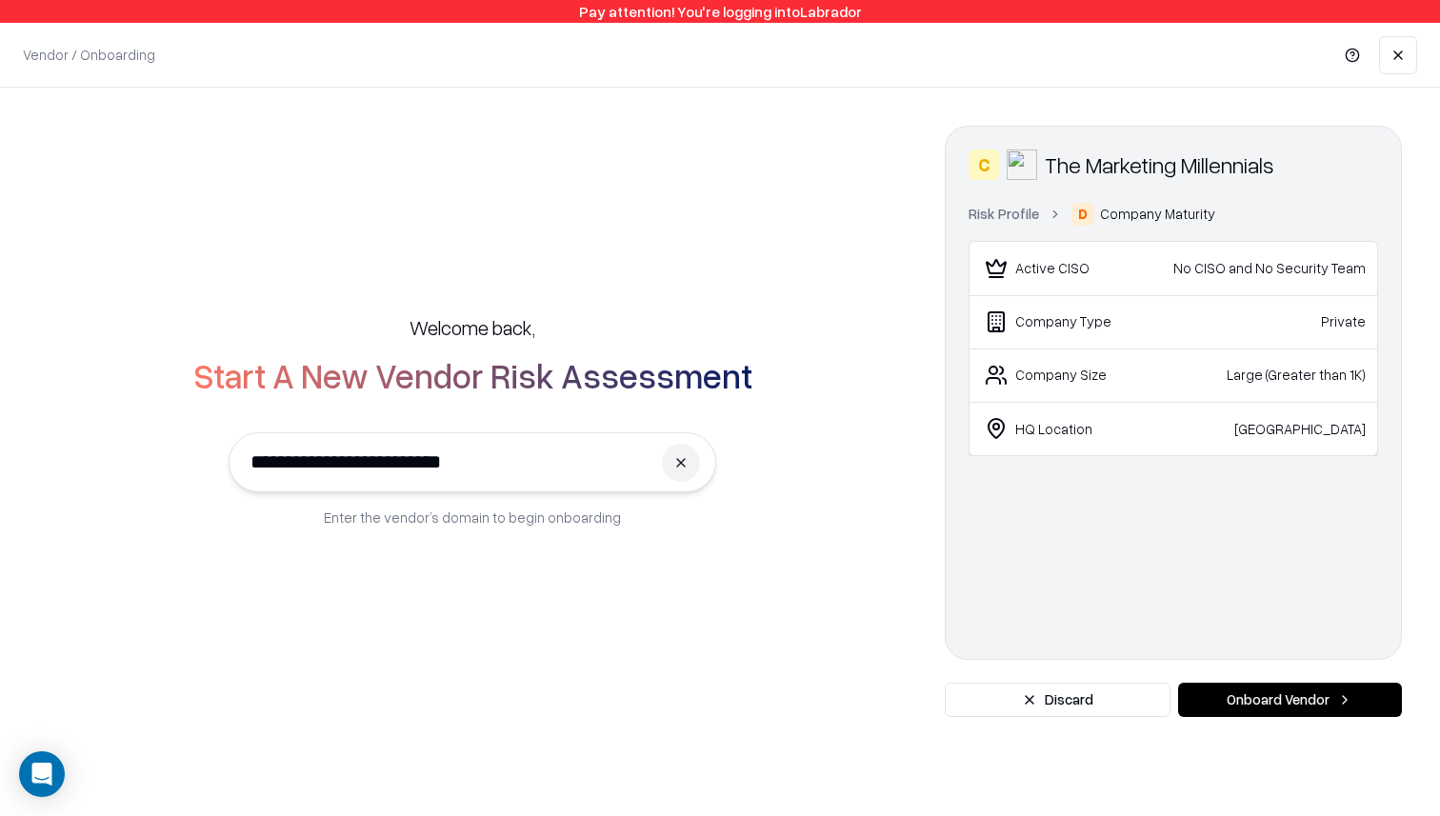
click at [994, 214] on link "Risk Profile" at bounding box center [1004, 214] width 70 height 20
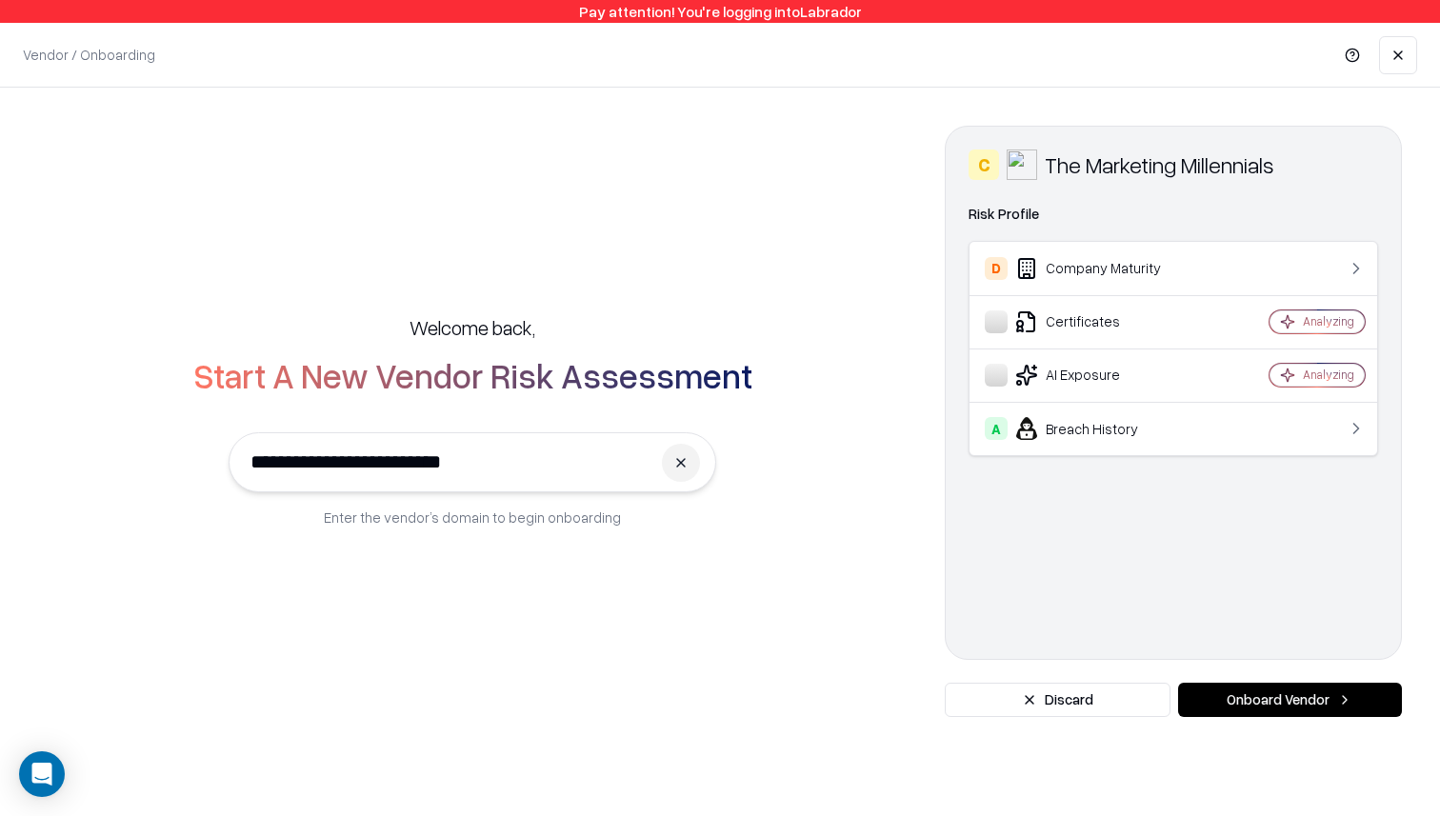
click at [1291, 695] on button "Onboard Vendor" at bounding box center [1290, 700] width 224 height 34
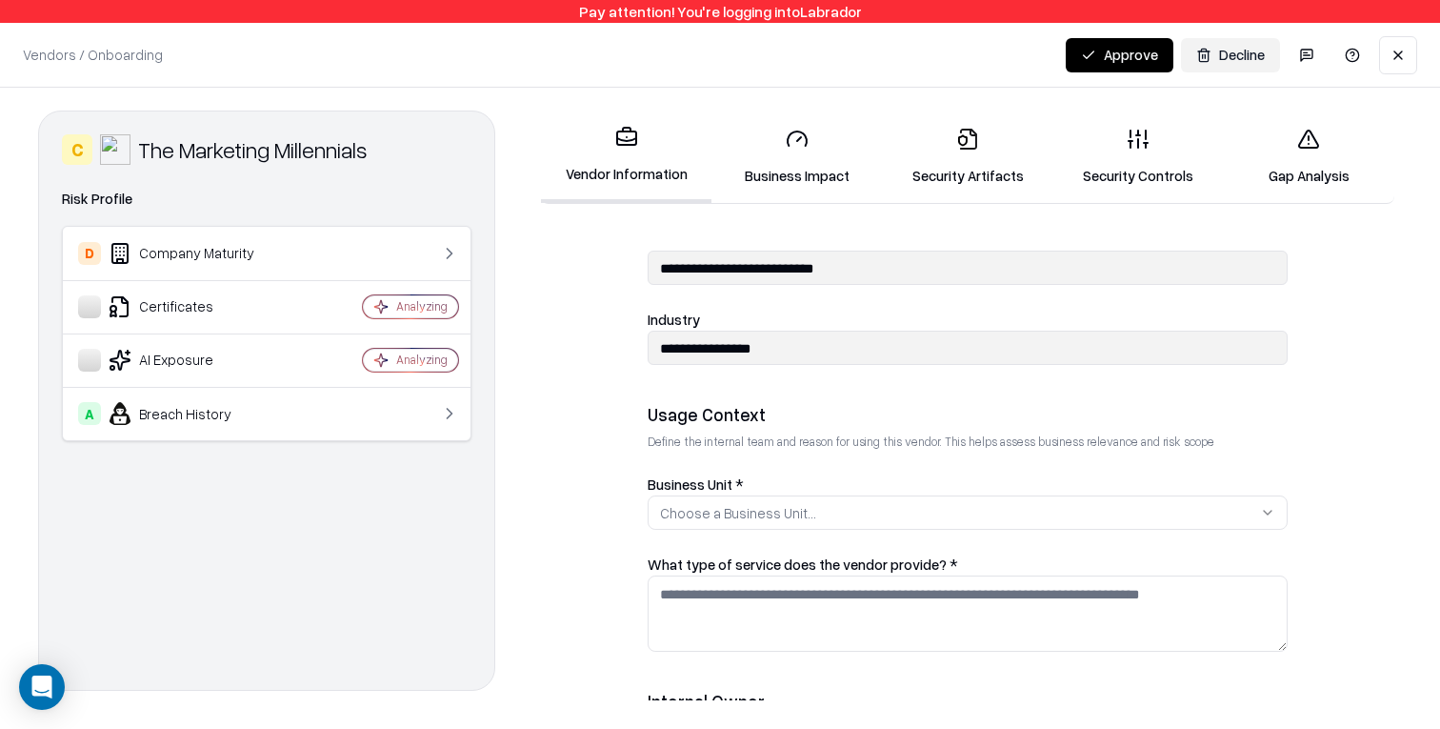
scroll to position [262, 0]
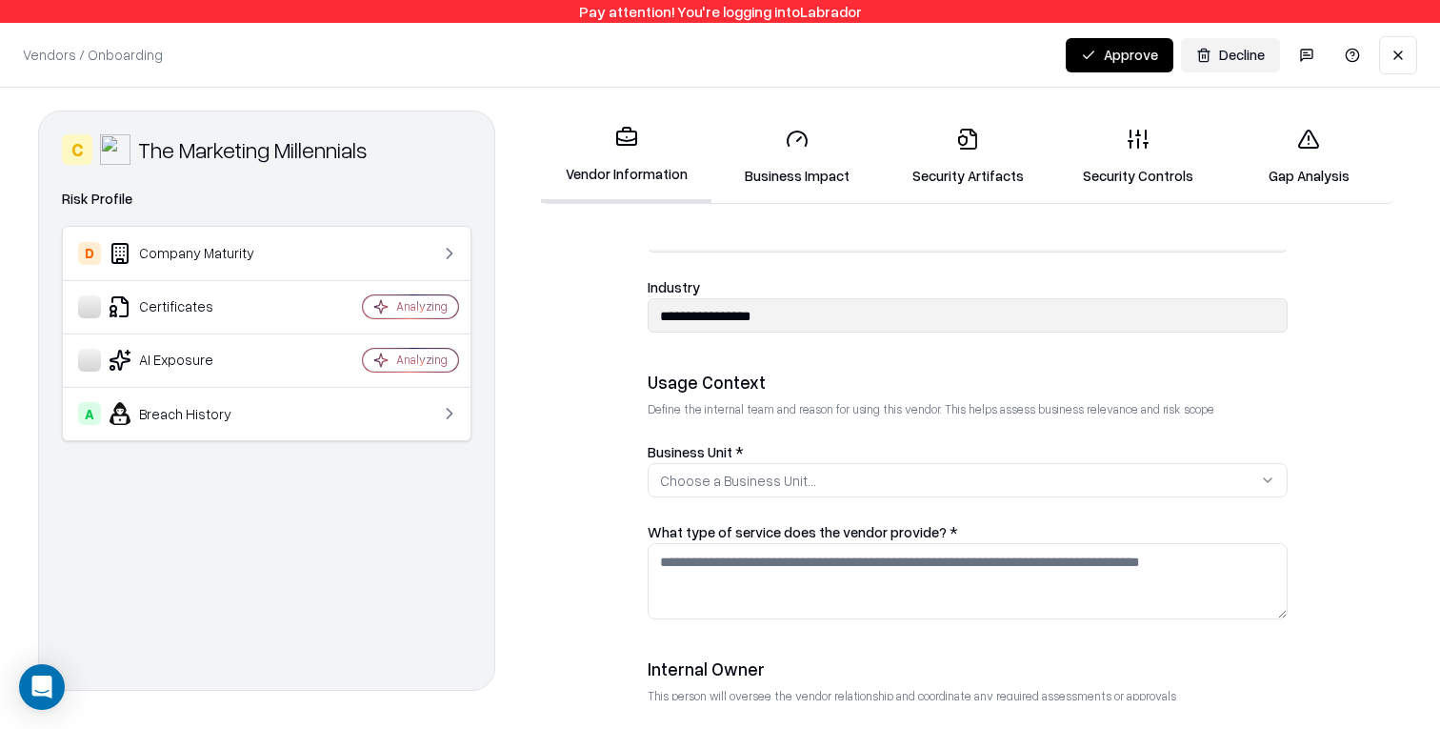
click at [755, 470] on div "Choose a Business Unit..." at bounding box center [738, 480] width 156 height 20
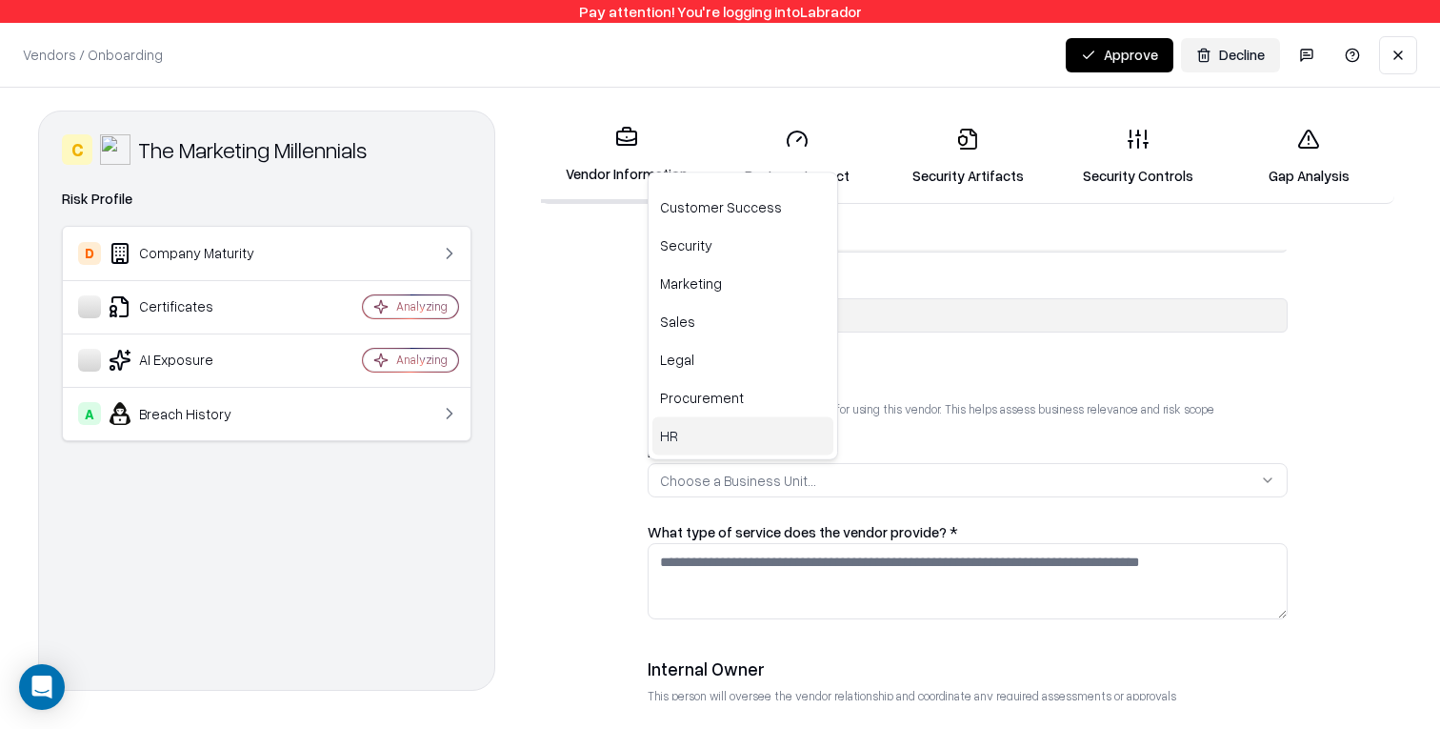
click at [732, 443] on div "HR" at bounding box center [742, 436] width 181 height 38
click at [730, 398] on div "Procurement" at bounding box center [742, 398] width 181 height 38
click at [702, 354] on div "Legal" at bounding box center [742, 360] width 181 height 38
click at [612, 436] on html "**********" at bounding box center [720, 364] width 1440 height 729
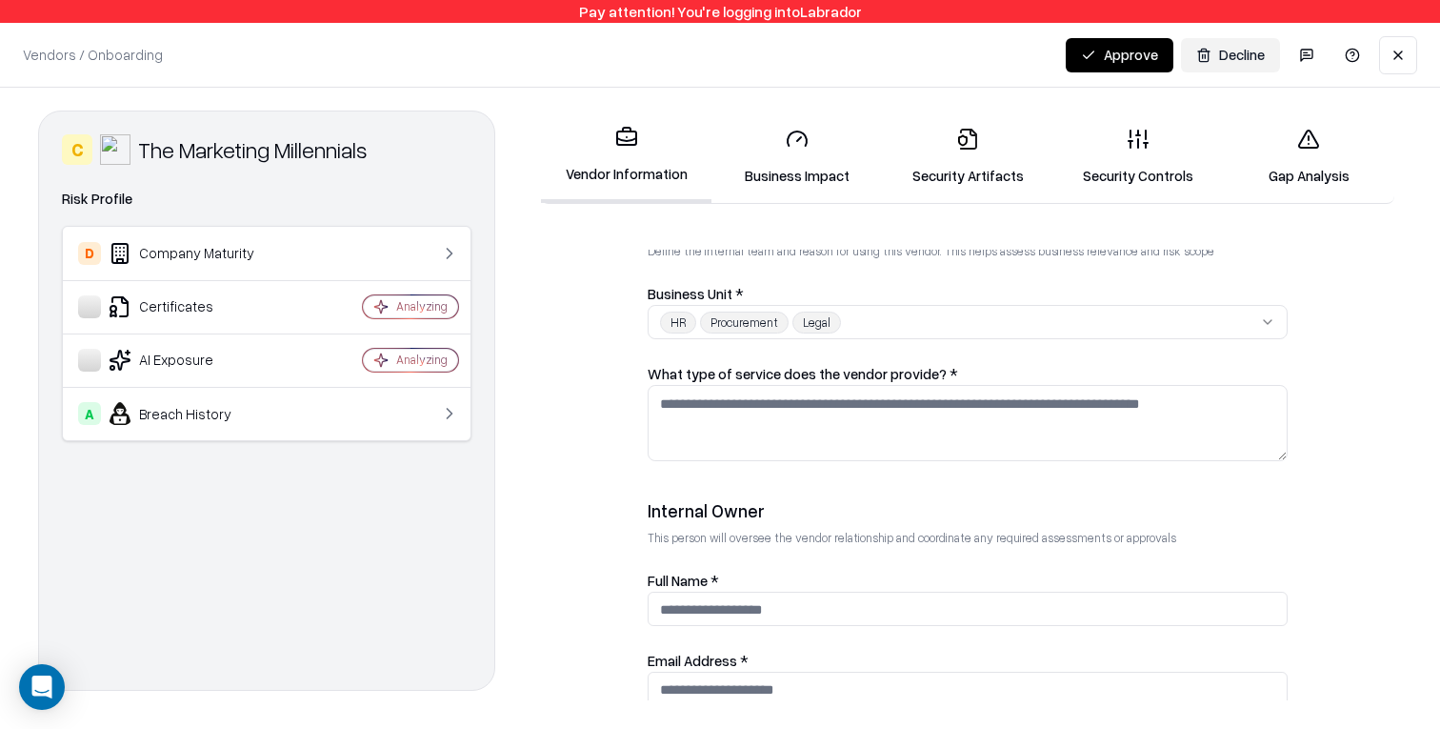
scroll to position [417, 0]
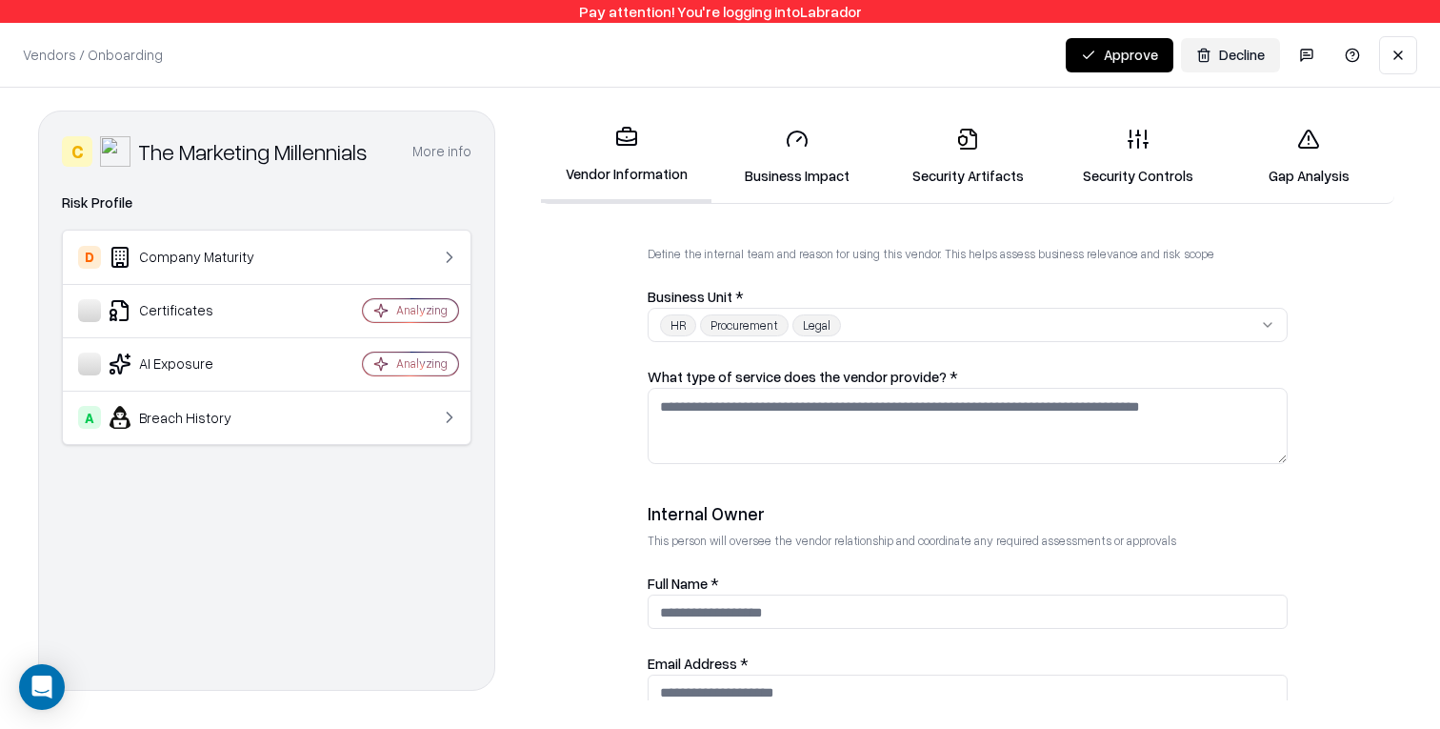
click at [760, 449] on textarea "What type of service does the vendor provide? *" at bounding box center [968, 426] width 640 height 76
type textarea "**********"
click at [950, 331] on button "HR Procurement Legal" at bounding box center [968, 325] width 640 height 34
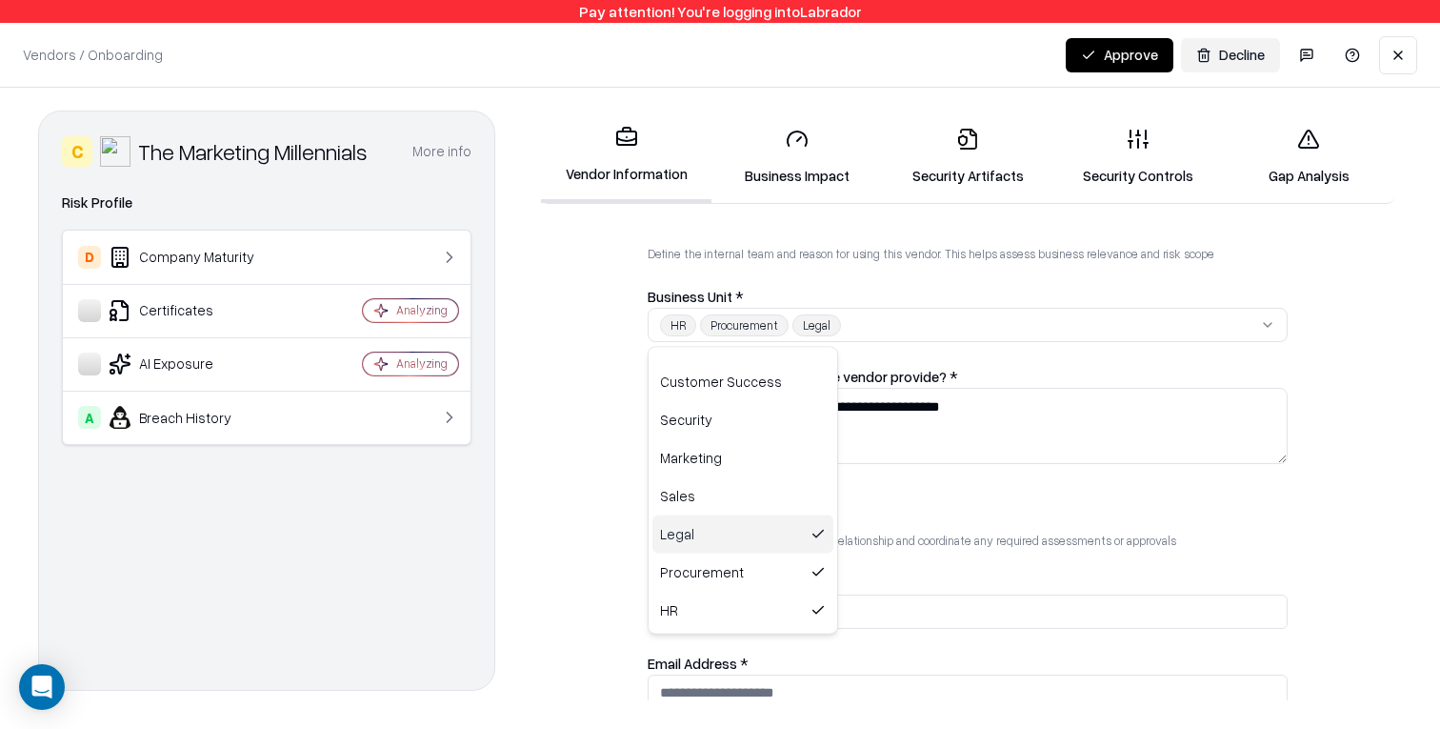
click at [743, 526] on div "Legal" at bounding box center [742, 534] width 181 height 38
click at [743, 576] on div "Procurement" at bounding box center [742, 572] width 181 height 38
click at [743, 609] on div "HR" at bounding box center [742, 610] width 181 height 38
click at [746, 454] on div "Marketing" at bounding box center [742, 458] width 181 height 38
click at [746, 480] on div "Sales" at bounding box center [742, 496] width 181 height 38
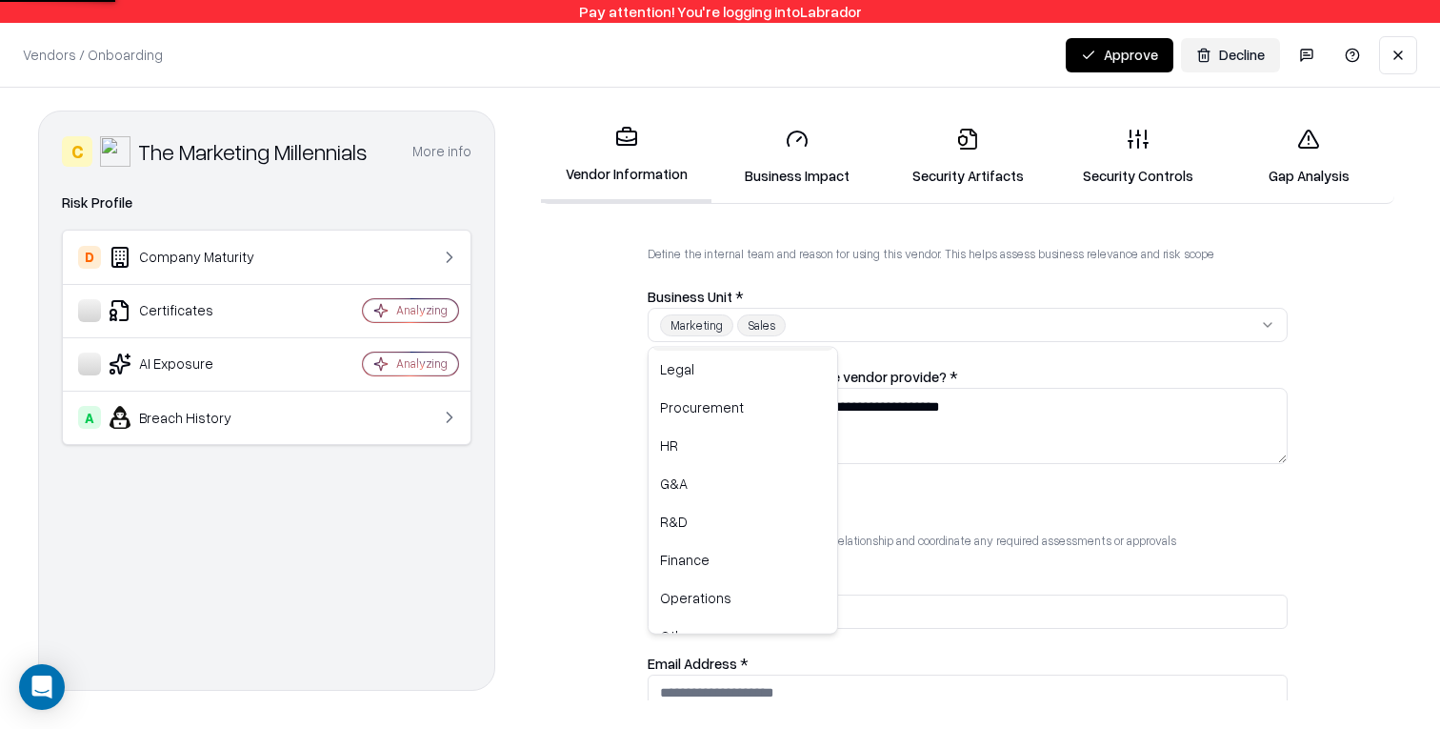
scroll to position [182, 0]
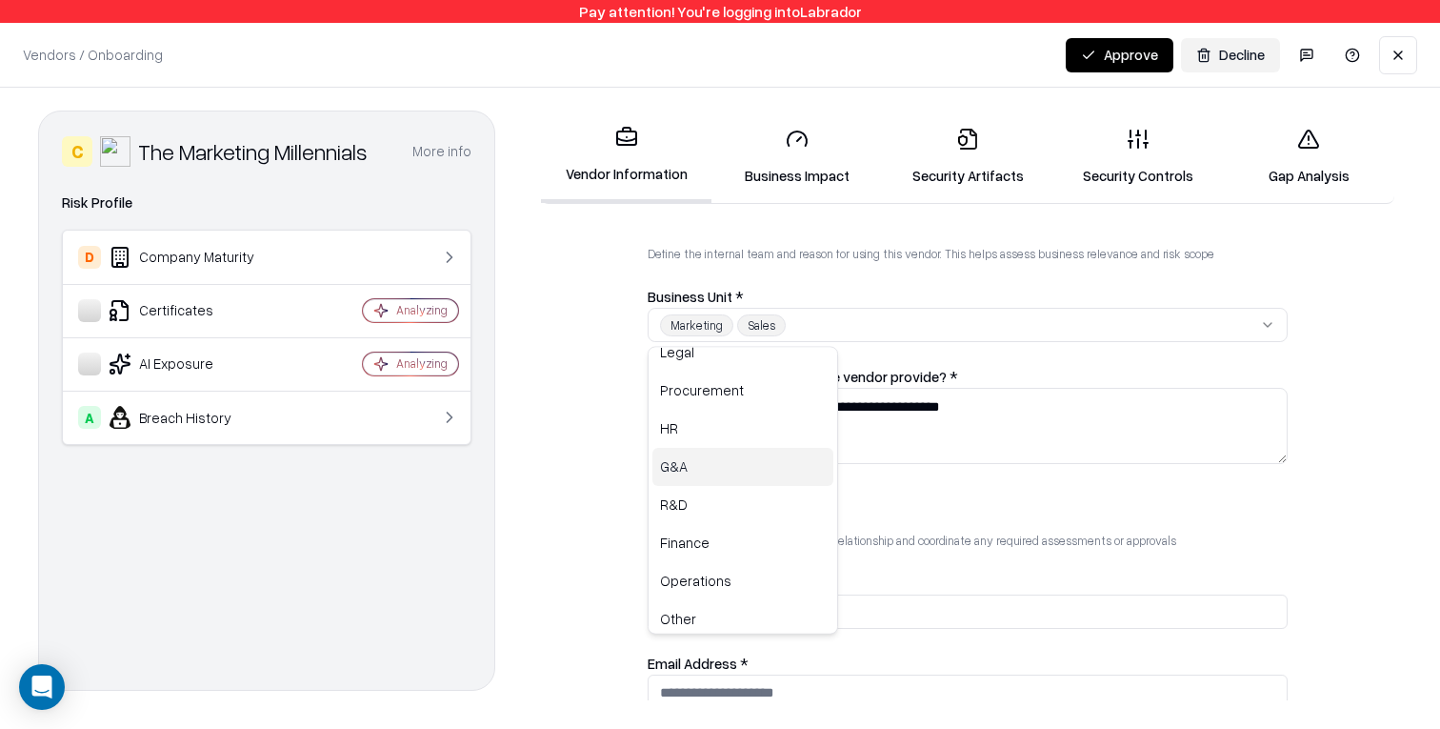
click at [746, 465] on div "G&A" at bounding box center [742, 467] width 181 height 38
click at [750, 500] on div "Sales" at bounding box center [742, 496] width 181 height 38
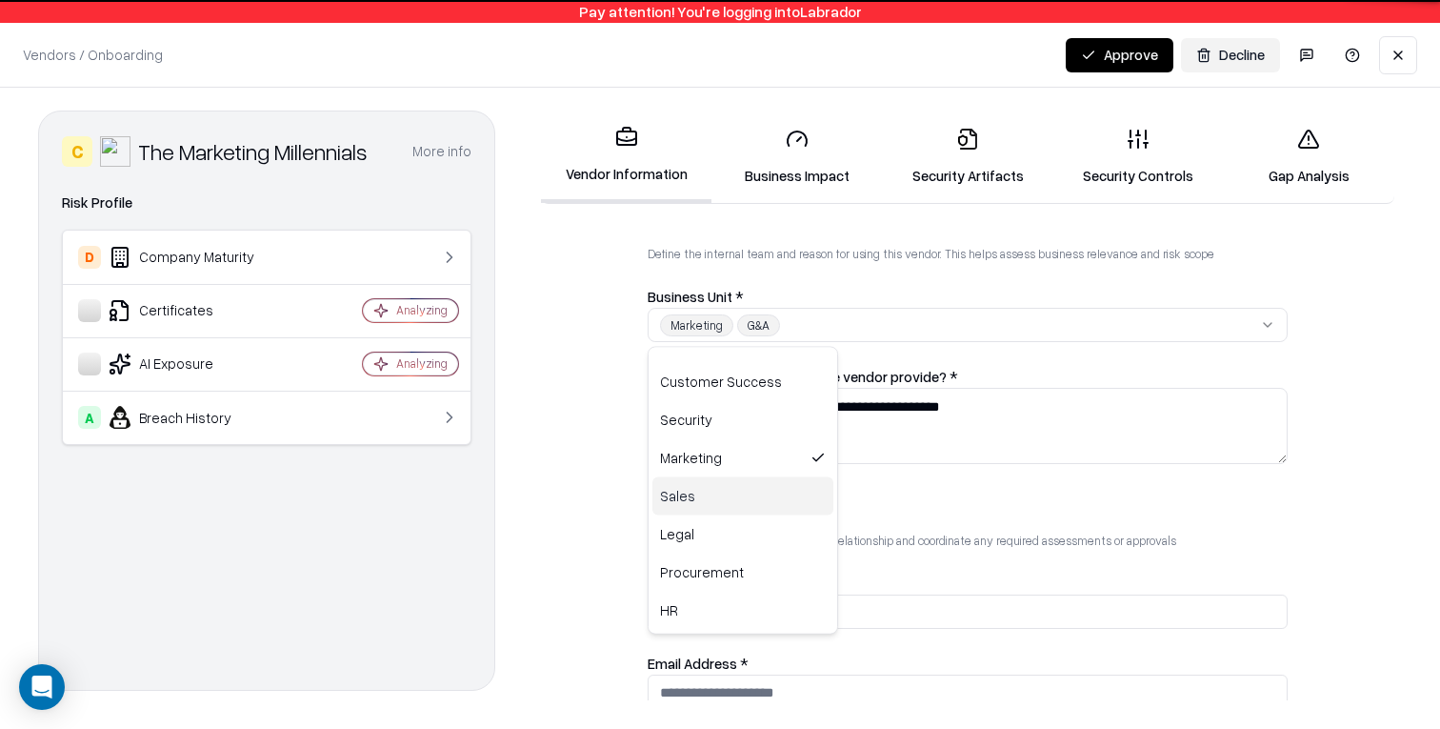
scroll to position [190, 0]
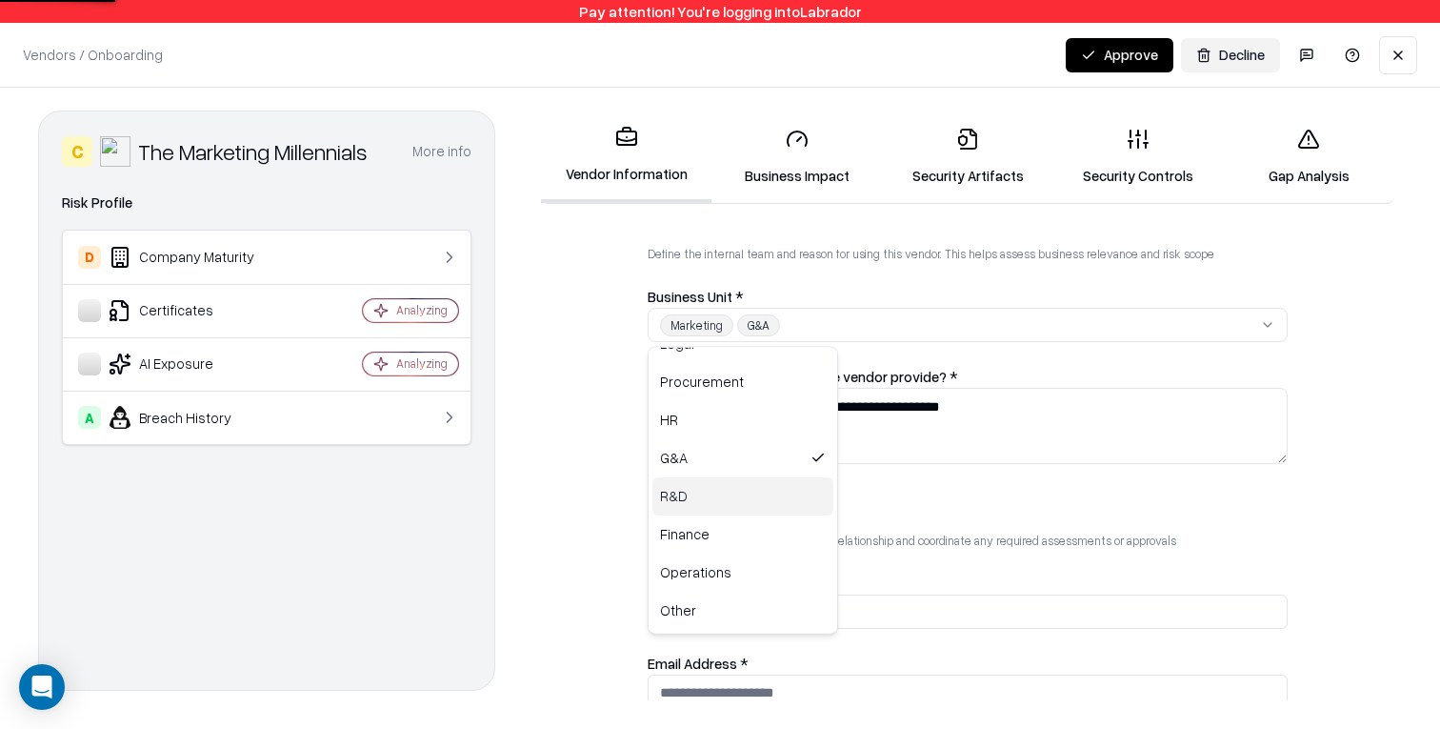
click at [539, 514] on html "**********" at bounding box center [720, 364] width 1440 height 729
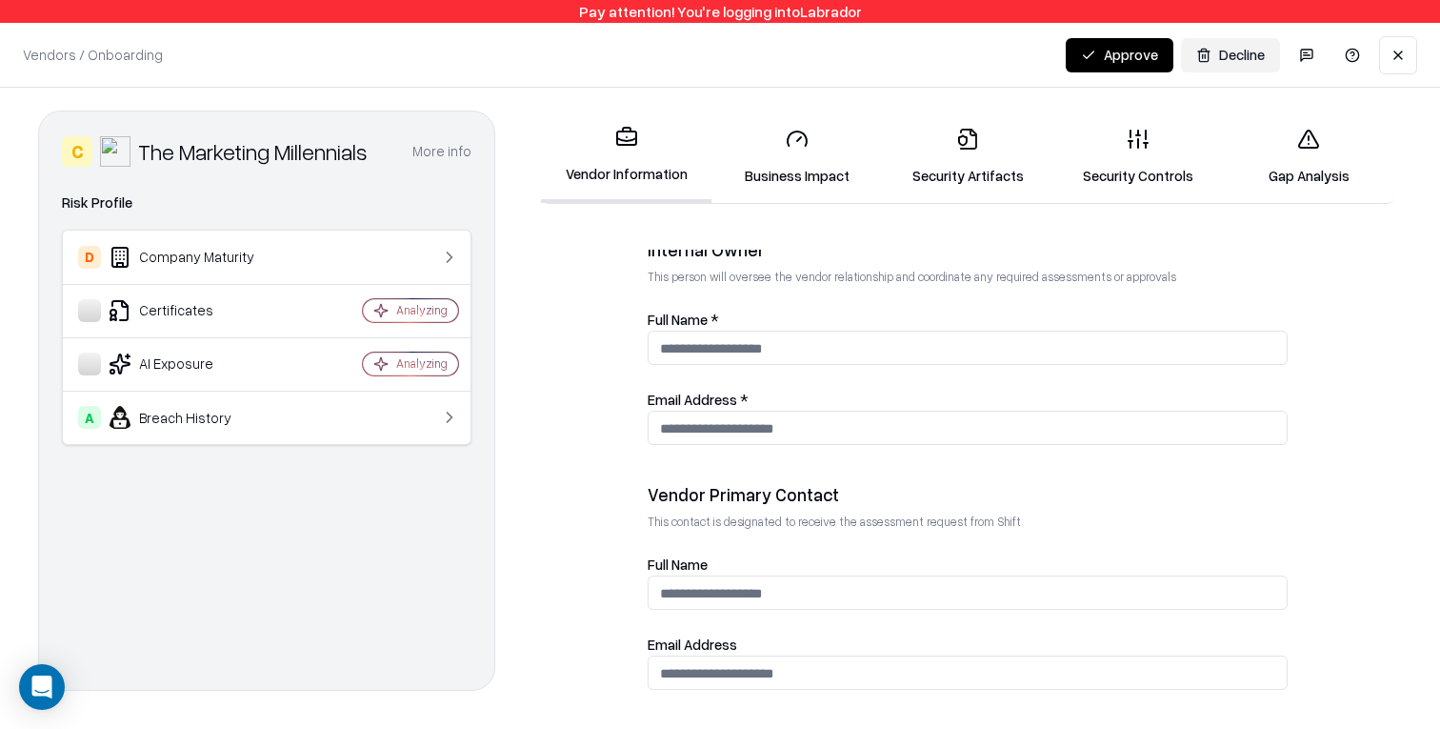
scroll to position [695, 0]
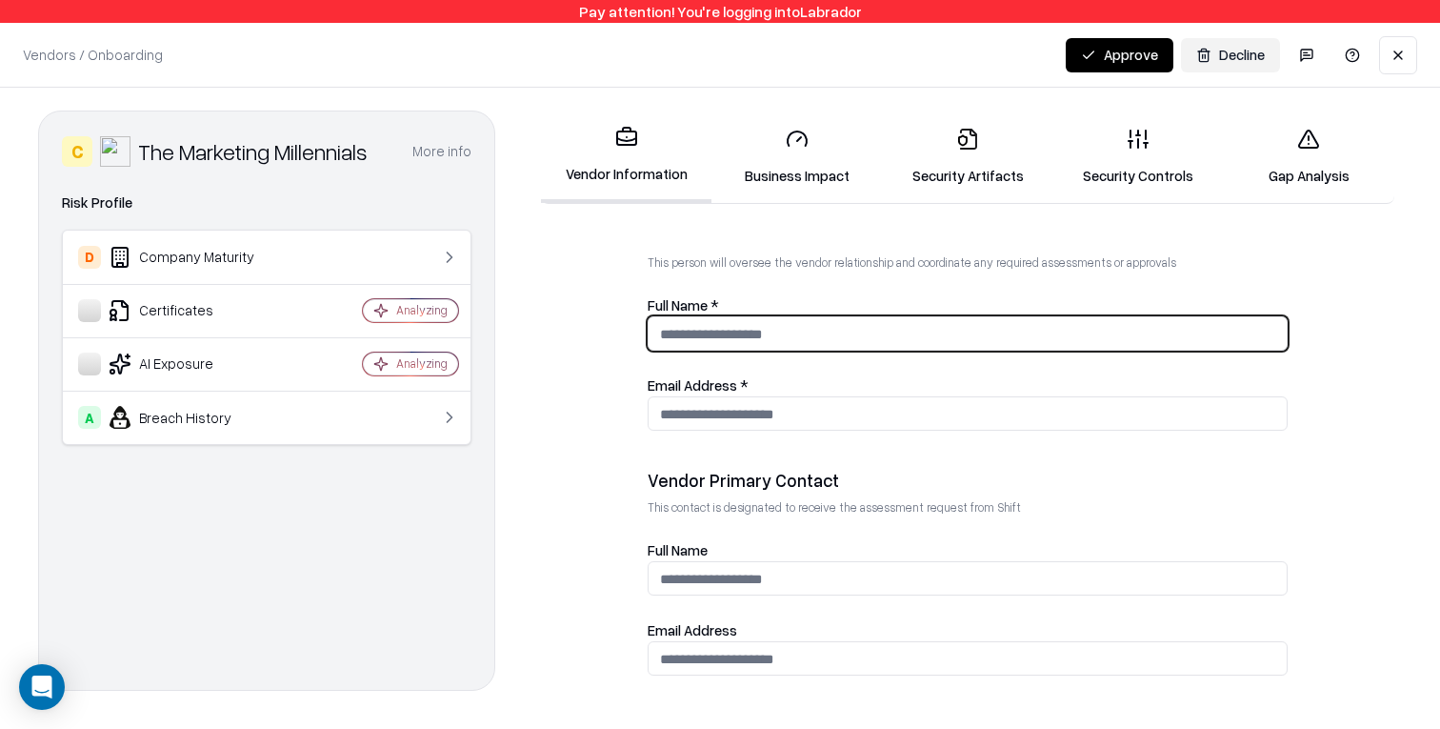
click at [754, 350] on input "Full Name *" at bounding box center [968, 333] width 638 height 35
type input "**********"
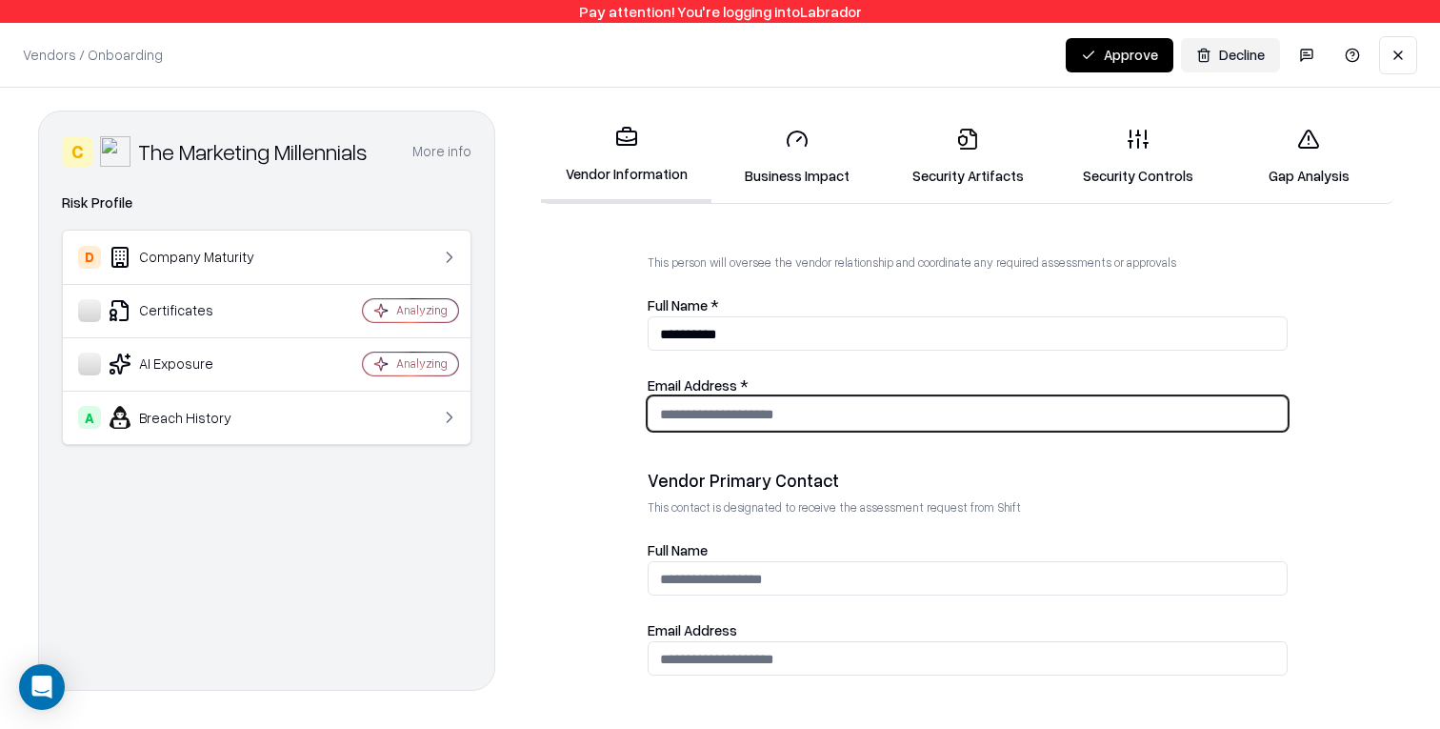
click at [755, 423] on input "Email Address *" at bounding box center [968, 413] width 638 height 35
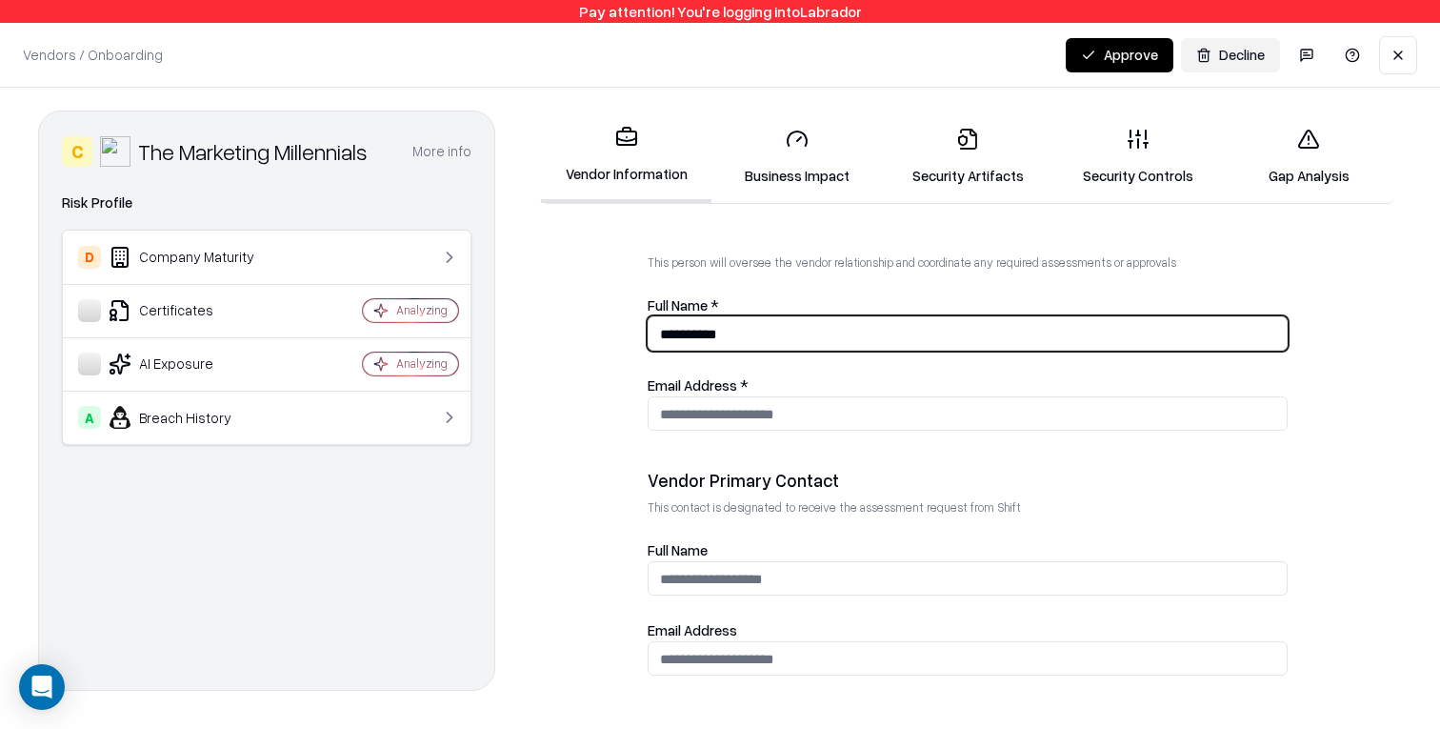
click at [667, 336] on input "**********" at bounding box center [968, 333] width 638 height 35
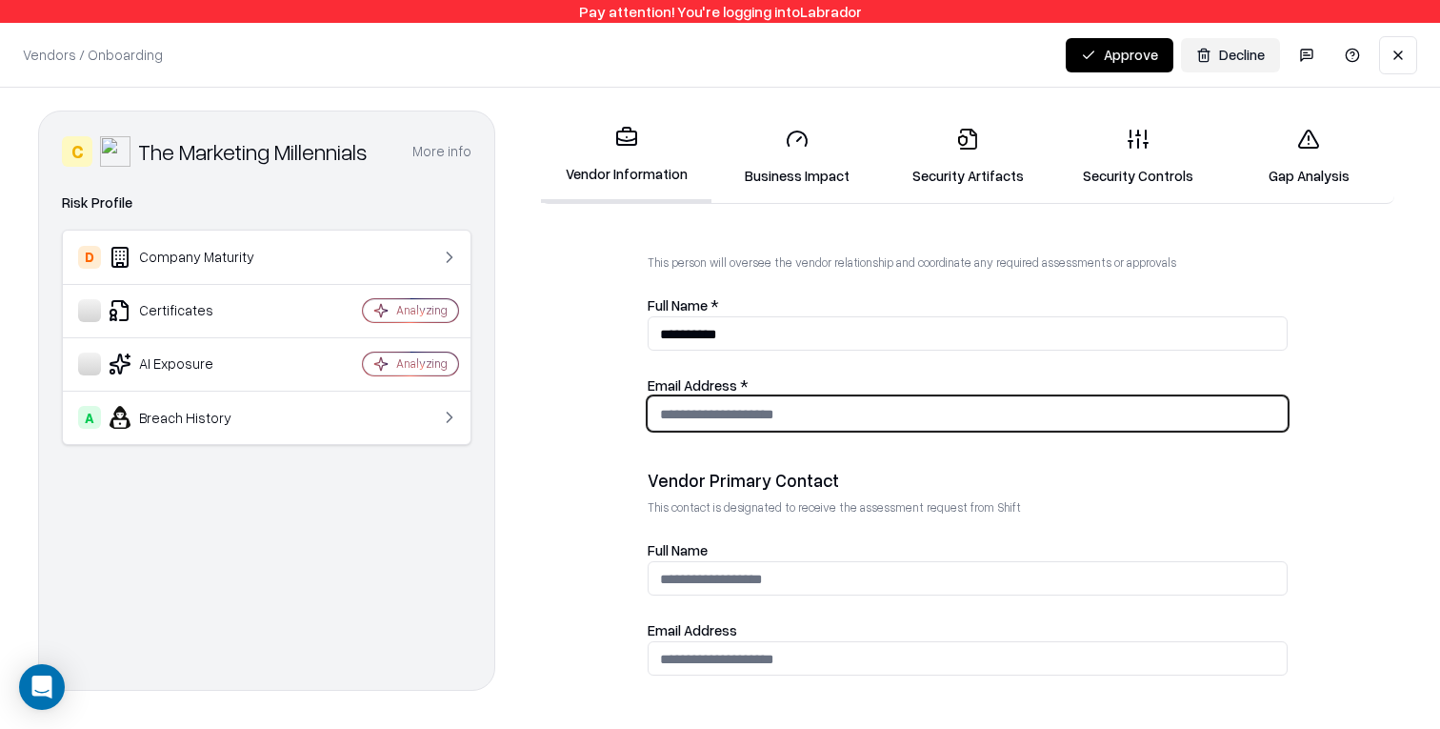
click at [685, 416] on input "Email Address *" at bounding box center [968, 413] width 638 height 35
paste input "*****"
click at [669, 420] on input "**********" at bounding box center [968, 413] width 638 height 35
type input "**********"
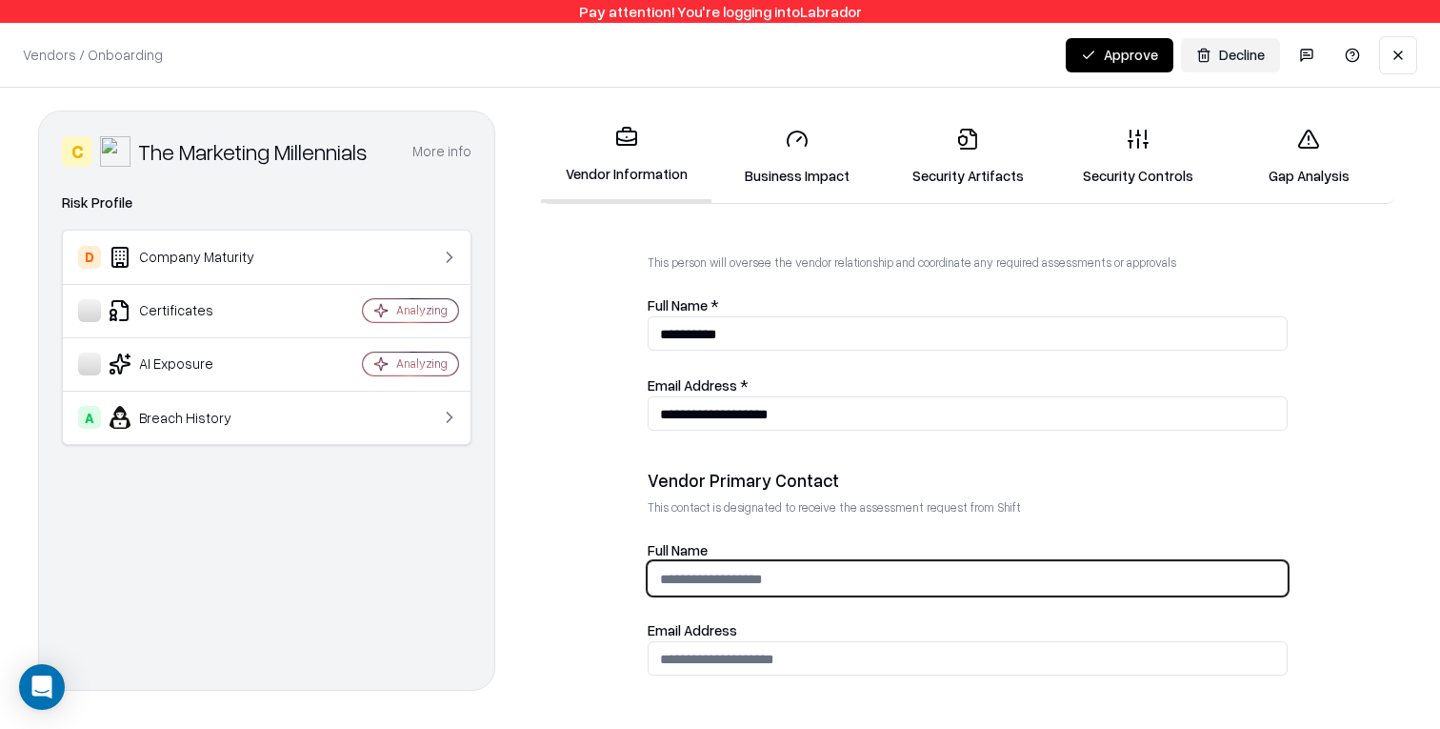
click at [747, 591] on input "Full Name" at bounding box center [968, 578] width 638 height 35
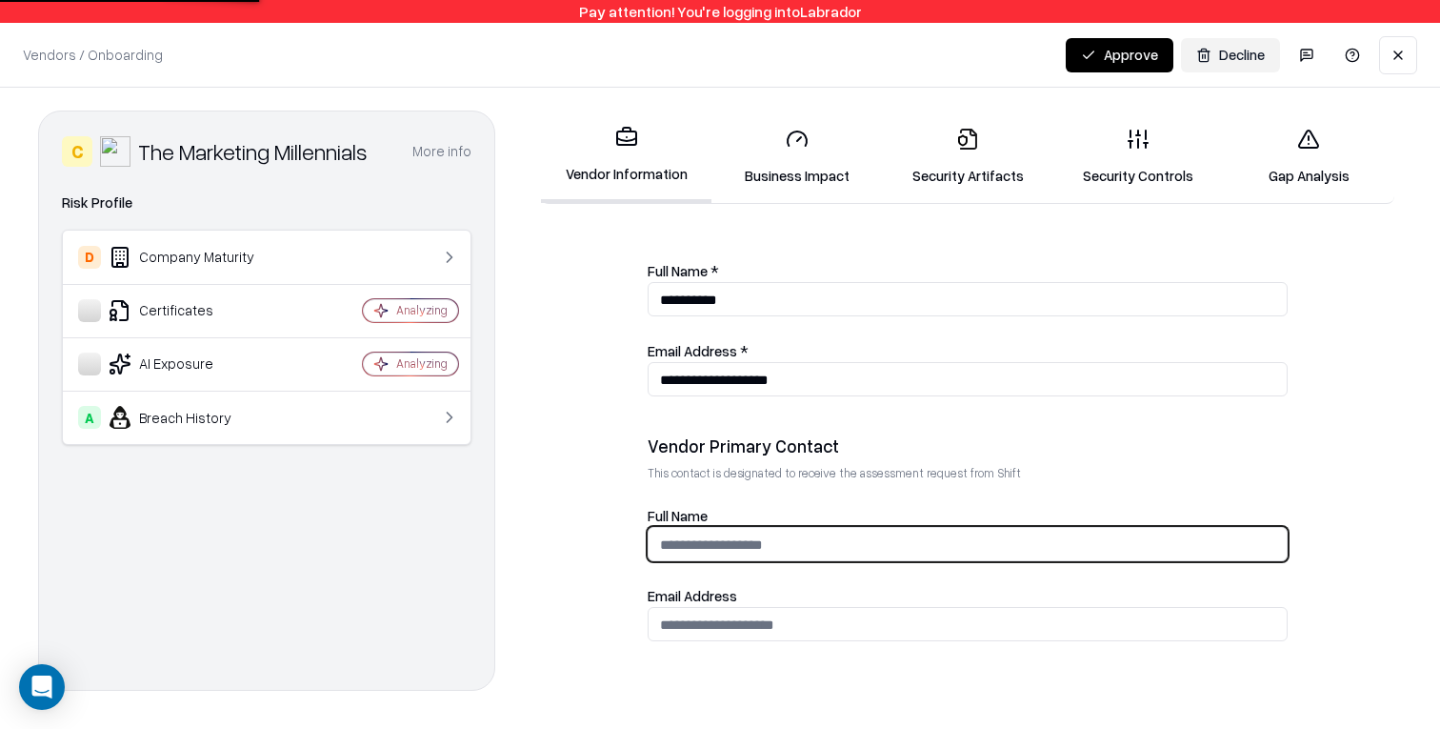
scroll to position [747, 0]
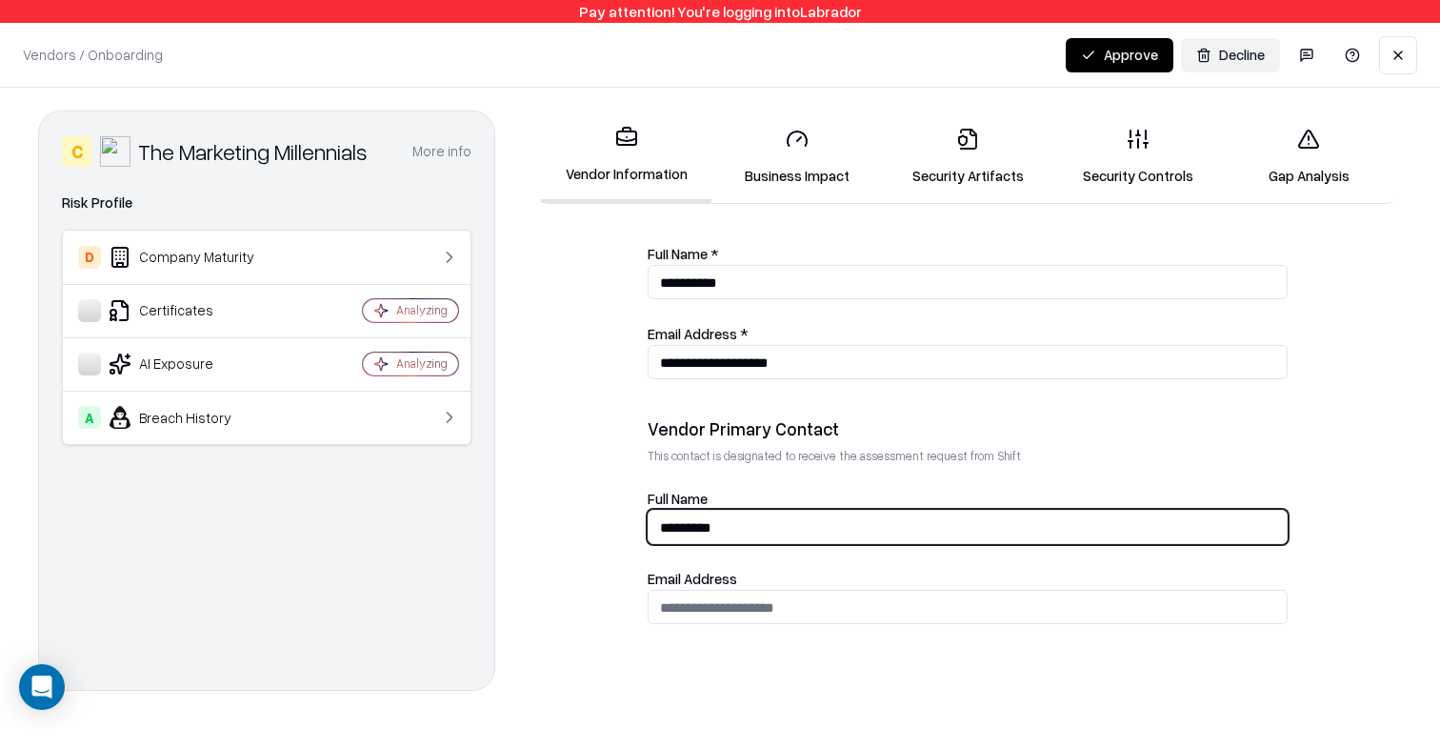
type input "*********"
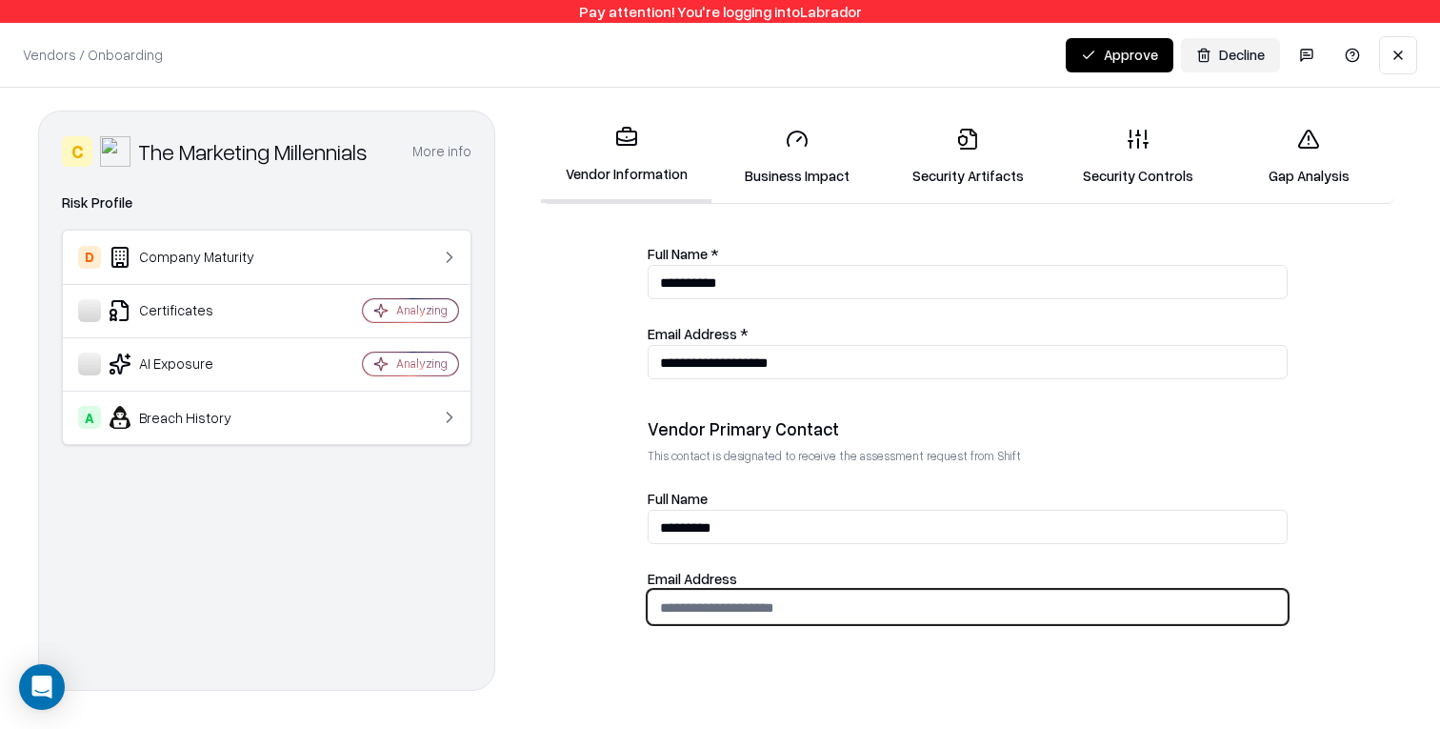
click at [744, 624] on input "email" at bounding box center [968, 607] width 638 height 35
type input "**********"
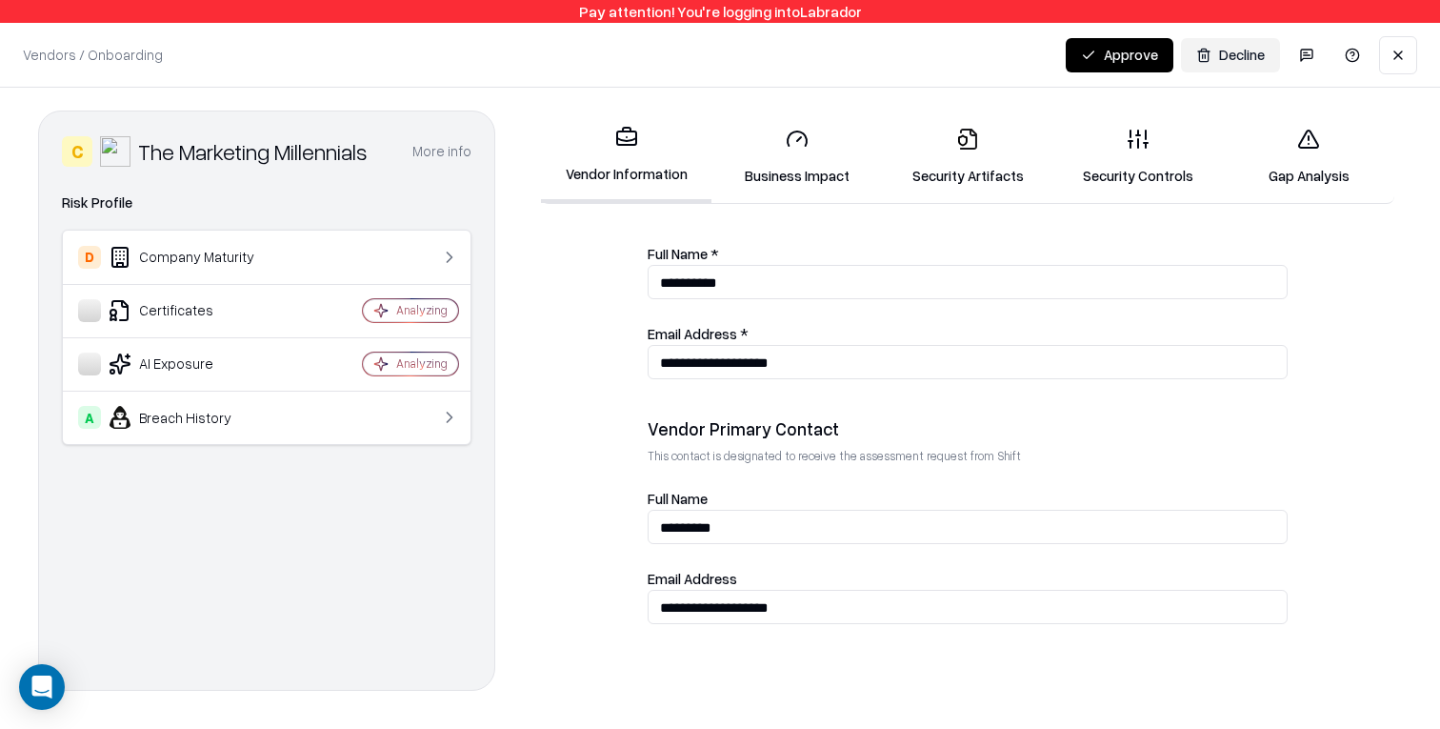
click at [583, 528] on form "**********" at bounding box center [967, 475] width 869 height 450
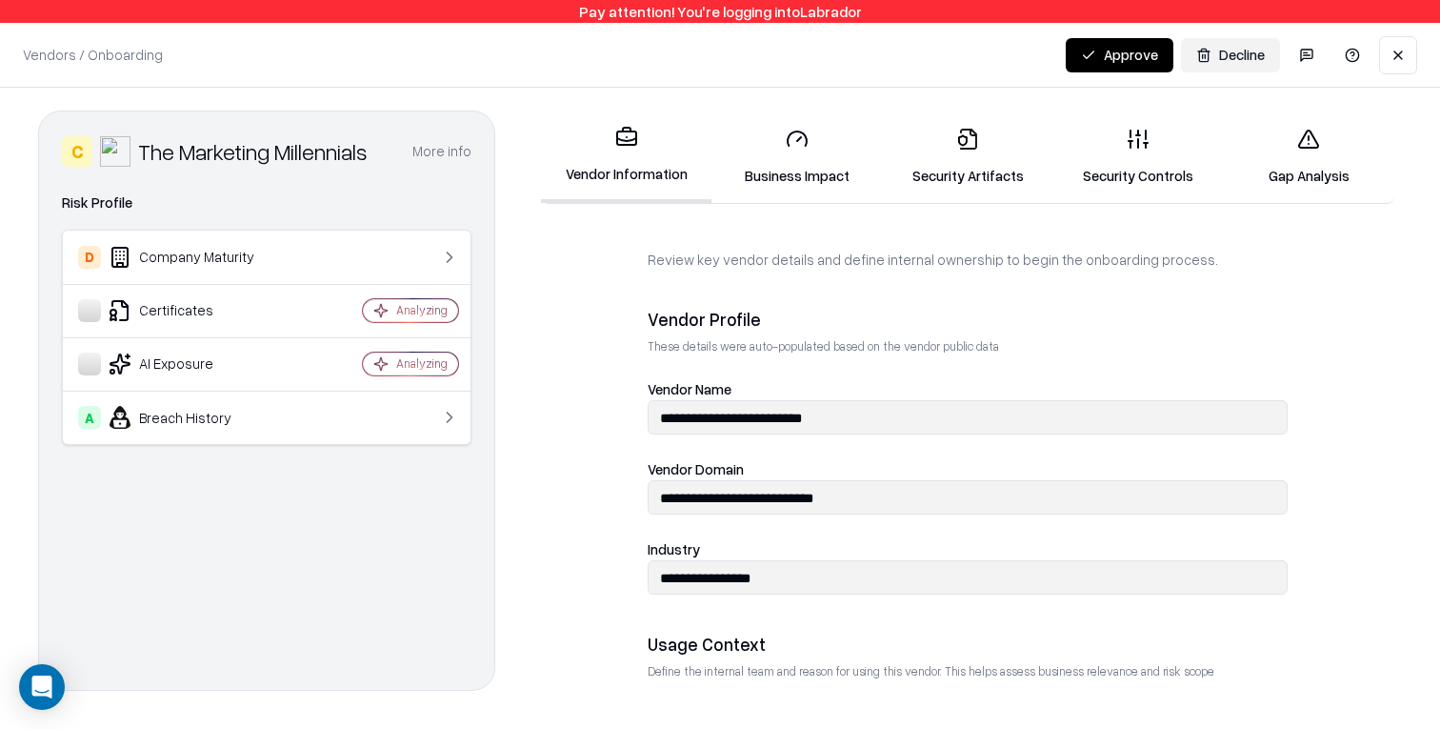
click at [810, 174] on link "Business Impact" at bounding box center [796, 156] width 170 height 89
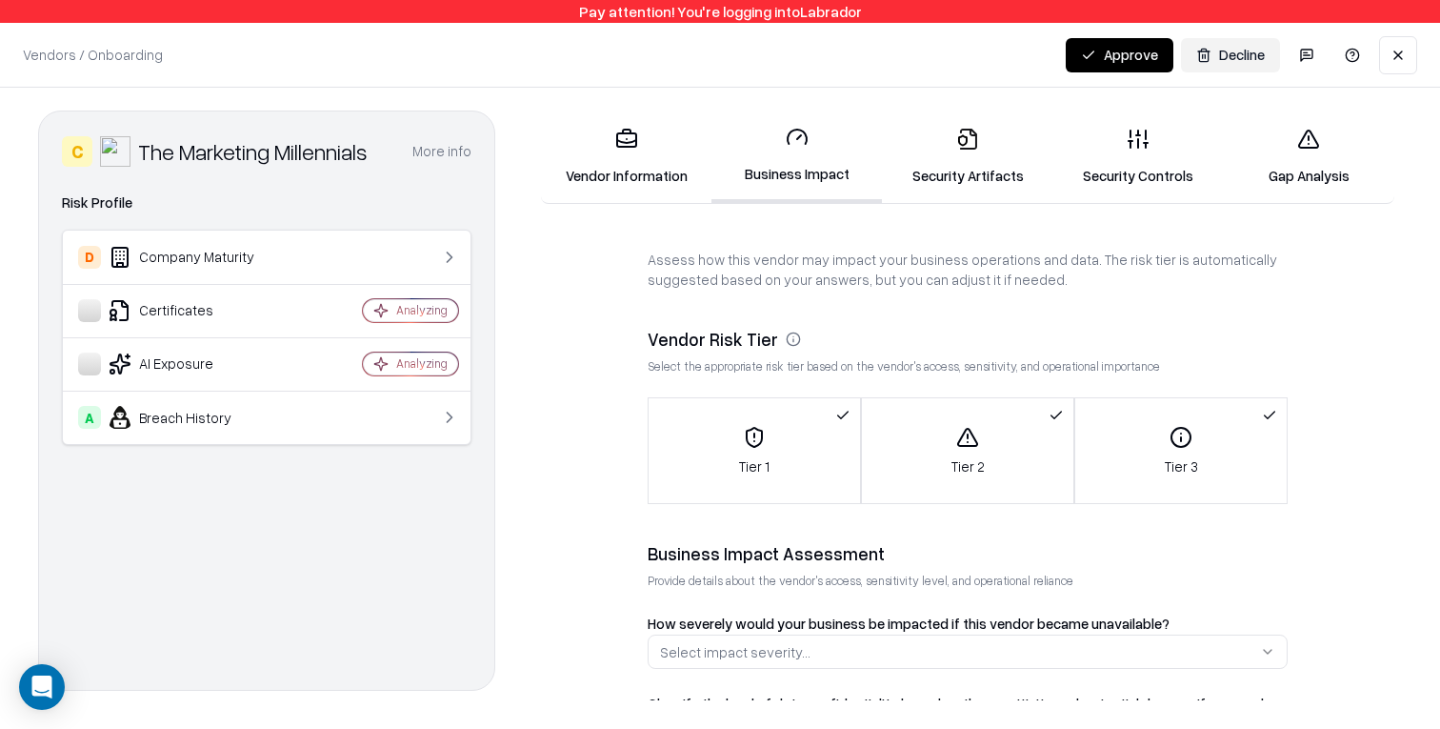
click at [786, 450] on div "Tier 1" at bounding box center [754, 451] width 211 height 50
click at [1021, 450] on div "Tier 2" at bounding box center [967, 451] width 211 height 50
click at [1049, 429] on div "Tier 2" at bounding box center [967, 451] width 211 height 50
click at [1147, 429] on div "Tier 3" at bounding box center [1180, 451] width 211 height 50
click at [730, 448] on div "Tier 1" at bounding box center [754, 451] width 211 height 50
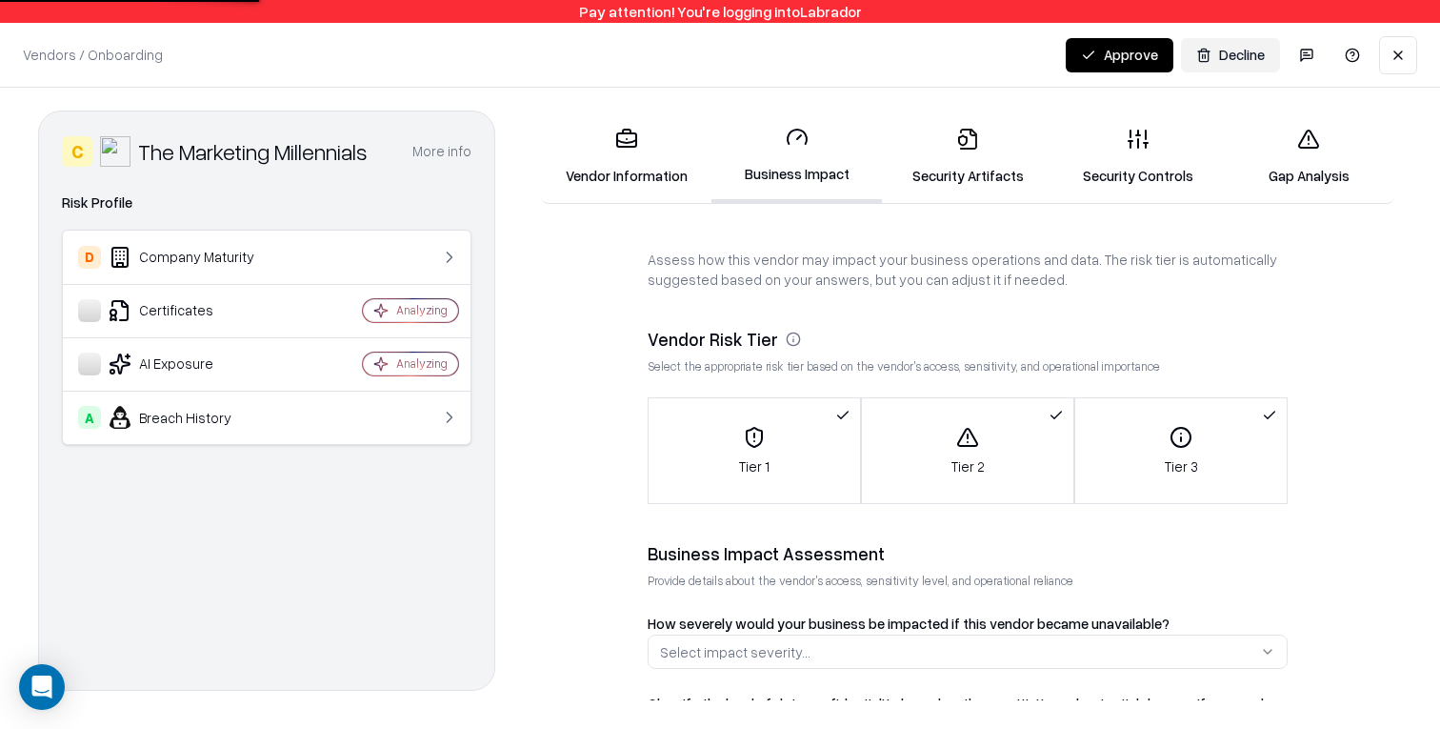
click at [836, 409] on icon "button" at bounding box center [842, 415] width 15 height 15
click at [1003, 424] on button "Tier 2" at bounding box center [967, 450] width 211 height 105
click at [1143, 420] on button "Tier 3" at bounding box center [1180, 450] width 211 height 105
click at [758, 457] on p "Tier 1" at bounding box center [754, 466] width 30 height 20
click at [1028, 450] on div "Tier 2" at bounding box center [967, 451] width 211 height 50
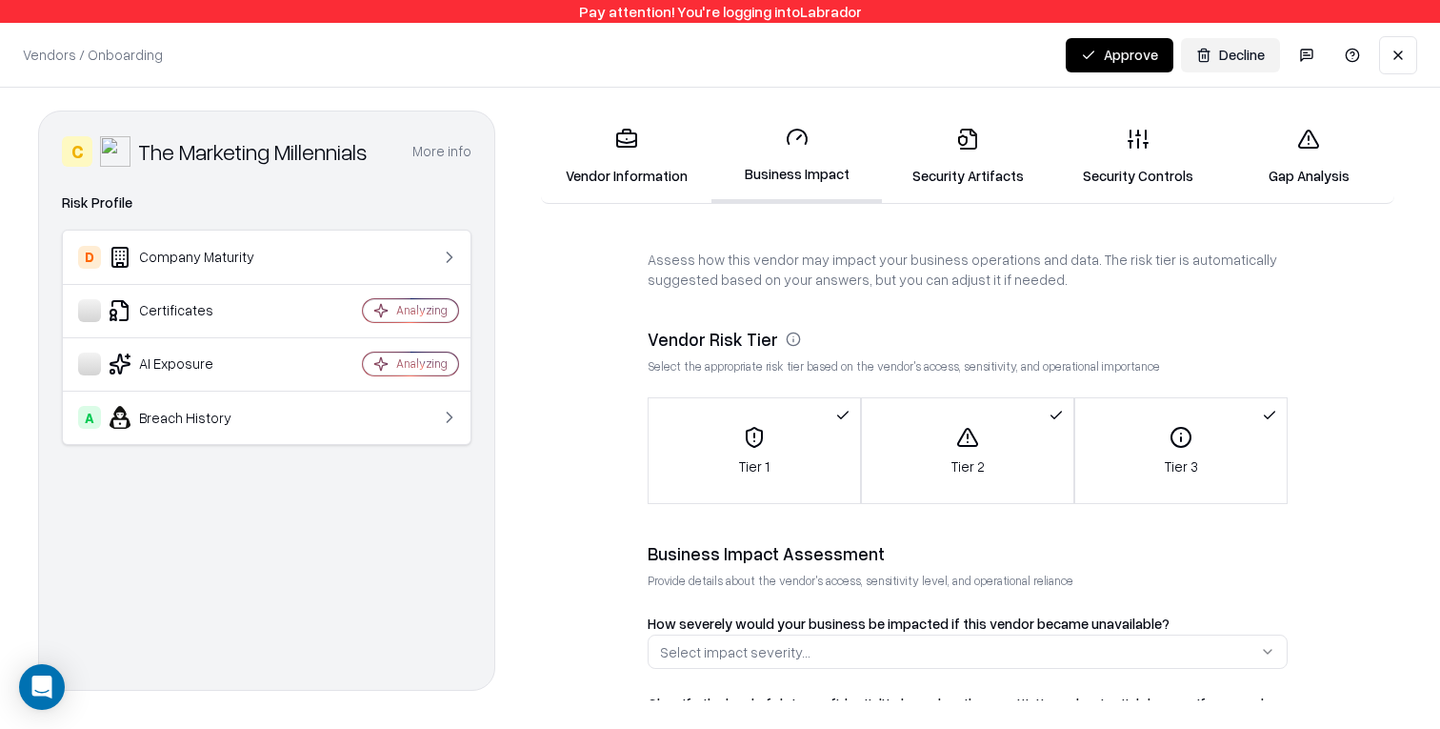
click at [1179, 422] on button "Tier 3" at bounding box center [1180, 450] width 211 height 105
click at [1275, 418] on icon "button" at bounding box center [1269, 415] width 15 height 15
click at [1270, 415] on icon "button" at bounding box center [1269, 415] width 15 height 15
click at [1203, 447] on div "Tier 3" at bounding box center [1180, 451] width 211 height 50
click at [952, 407] on button "Tier 2" at bounding box center [967, 450] width 211 height 105
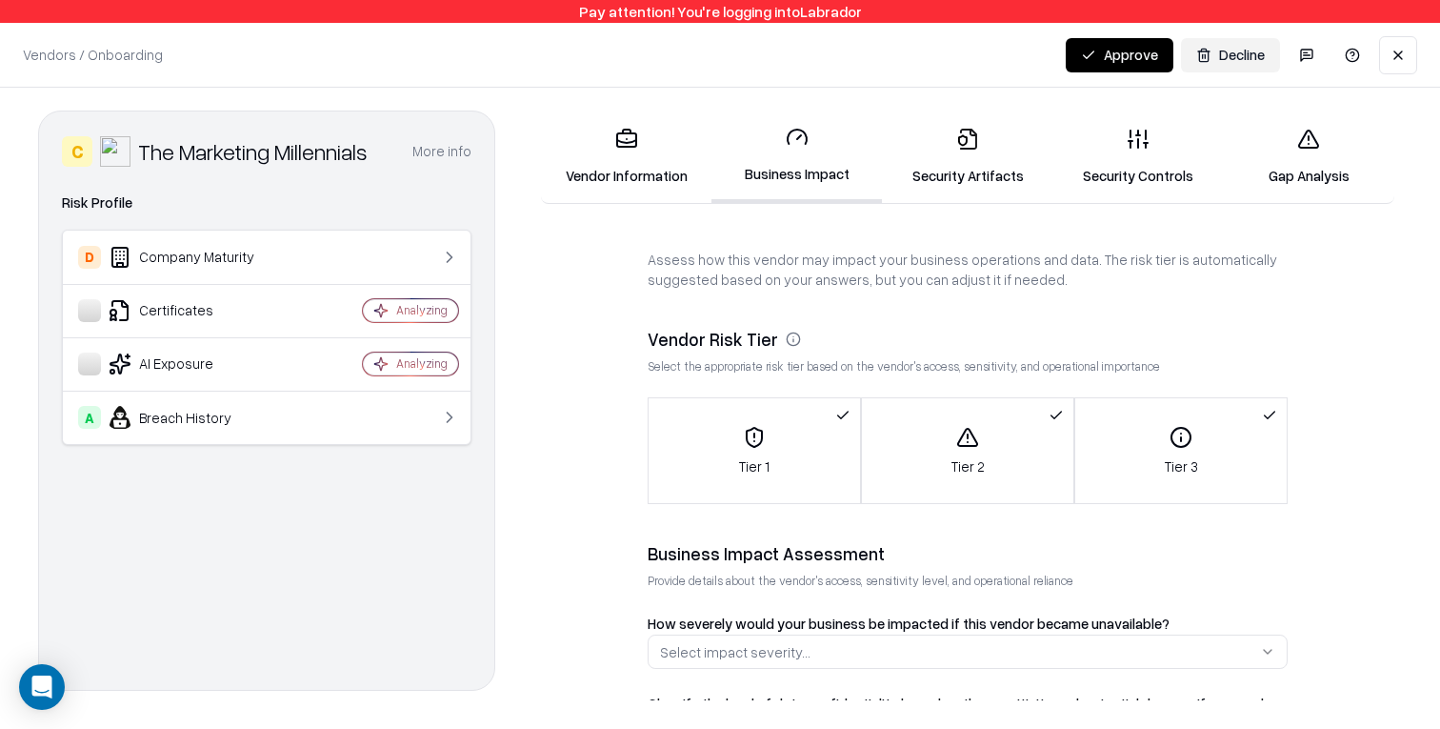
click at [768, 336] on div "Vendor Risk Tier" at bounding box center [968, 339] width 640 height 23
click at [688, 468] on div "Tier 1" at bounding box center [754, 451] width 211 height 50
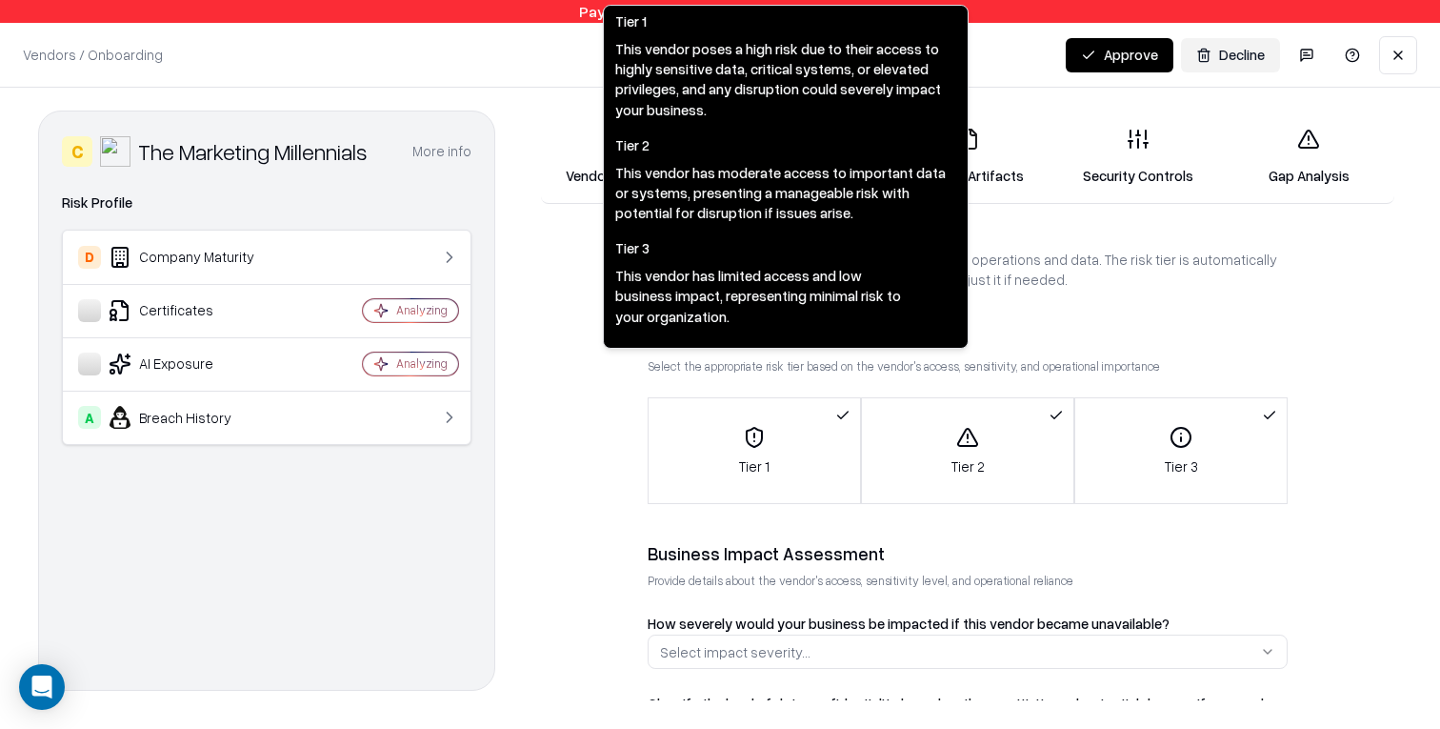
click at [775, 444] on div "Tier 1" at bounding box center [754, 451] width 211 height 50
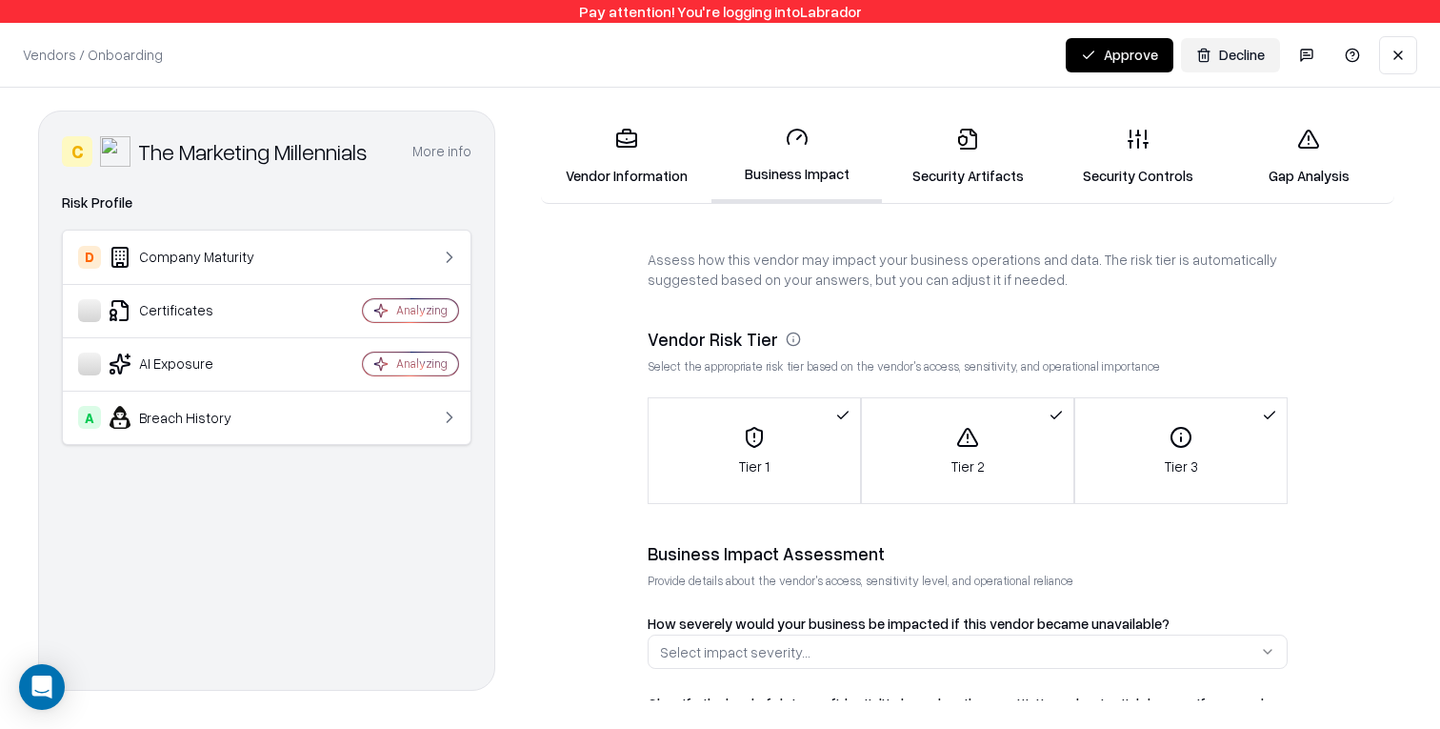
click at [999, 446] on div "Tier 2" at bounding box center [967, 451] width 211 height 50
click at [1193, 452] on div "Tier 3" at bounding box center [1180, 451] width 211 height 50
click at [295, 151] on div "The Marketing Millennials" at bounding box center [253, 151] width 230 height 30
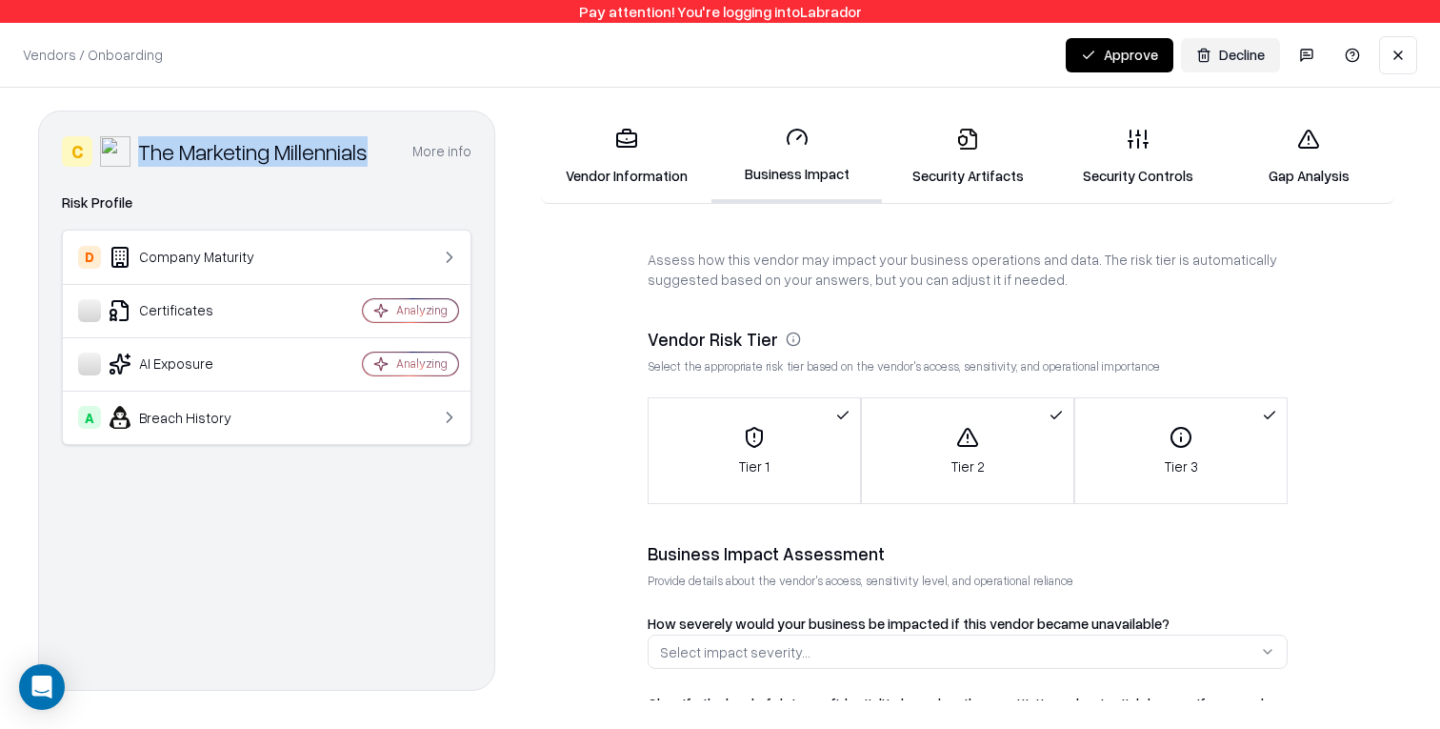
copy div "The Marketing Millennials"
